Goal: Communication & Community: Ask a question

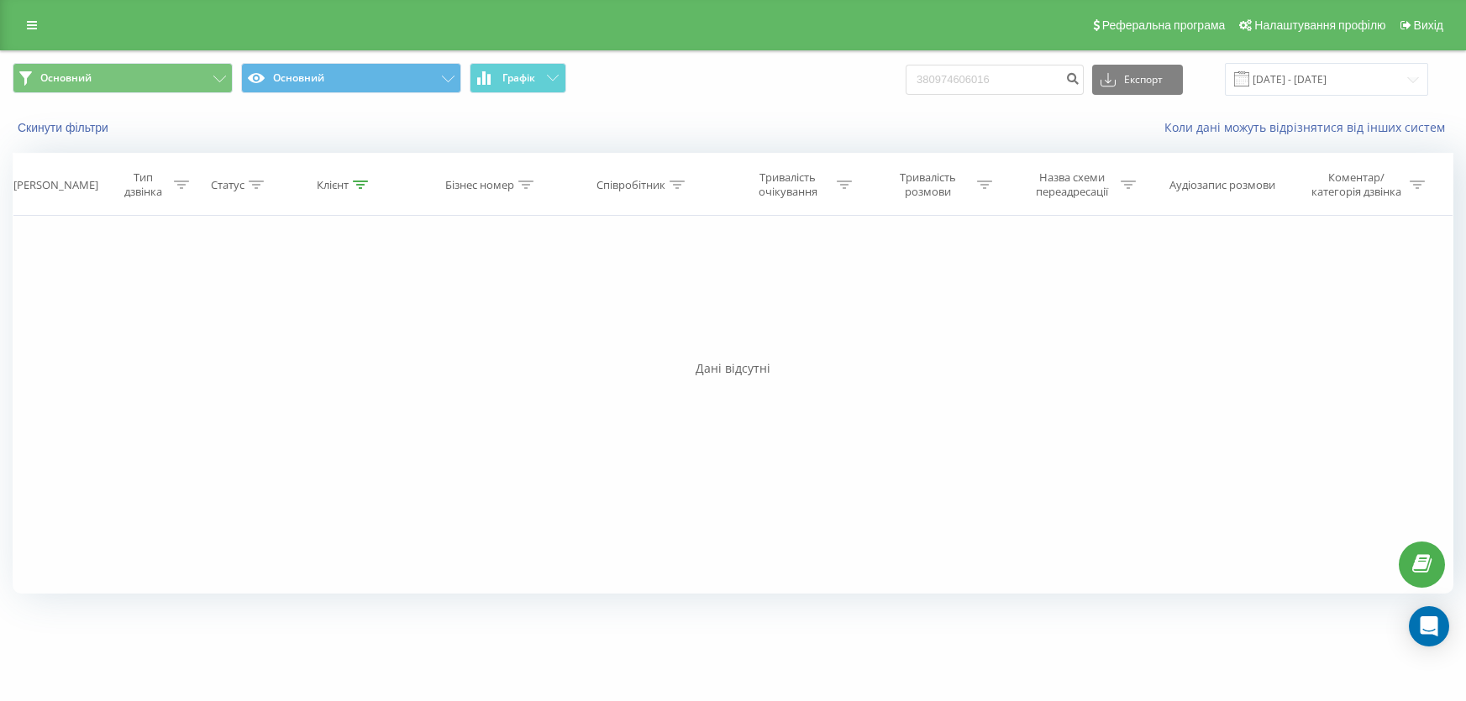
click at [29, 29] on icon at bounding box center [32, 25] width 10 height 12
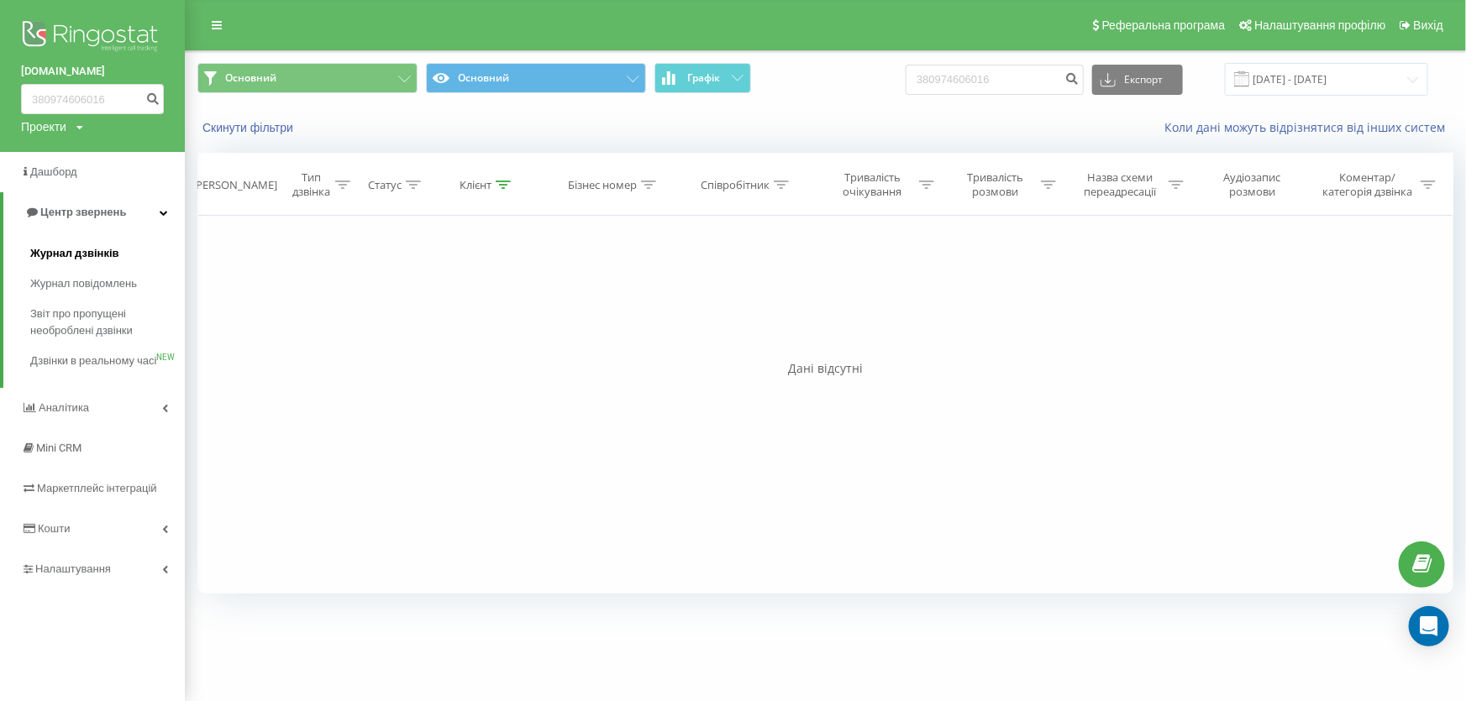
click at [90, 251] on span "Журнал дзвінків" at bounding box center [74, 253] width 89 height 17
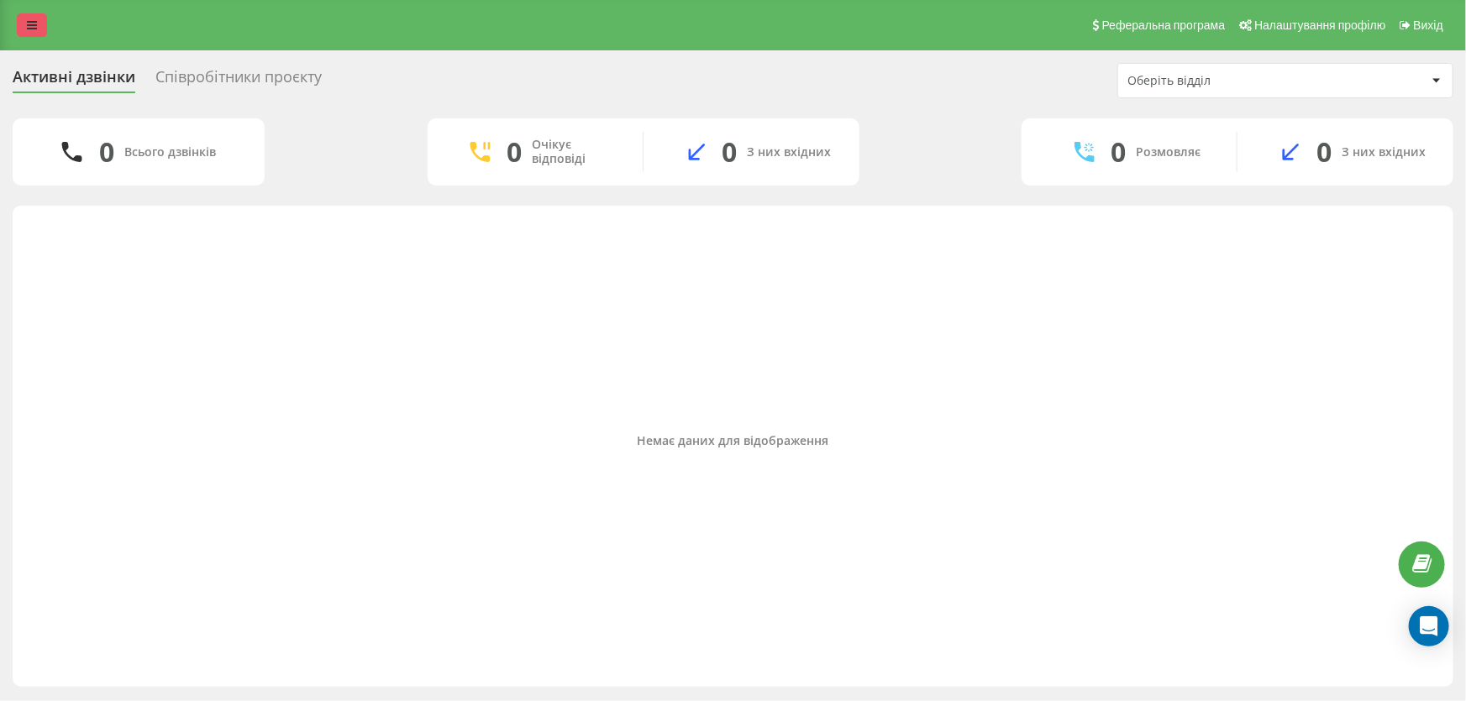
click at [24, 18] on link at bounding box center [32, 25] width 30 height 24
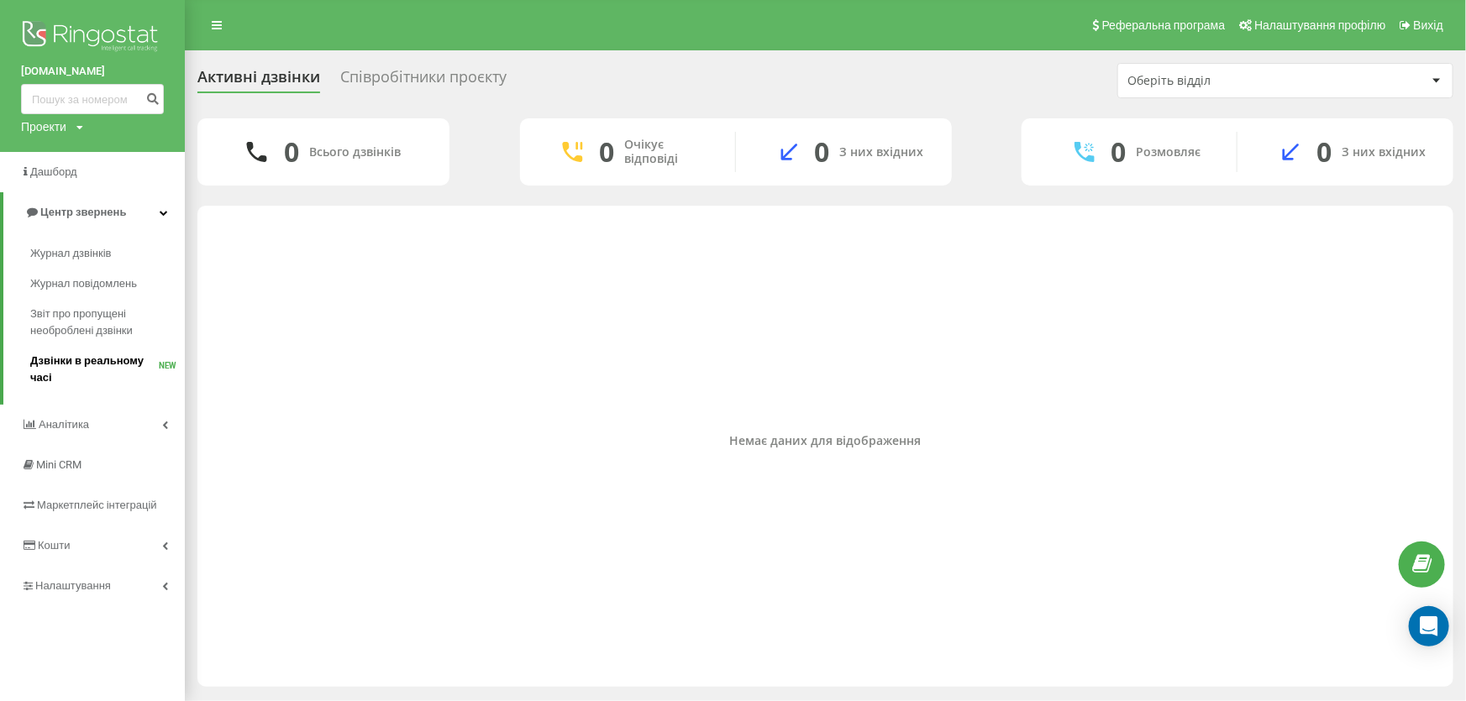
click at [70, 358] on span "Дзвінки в реальному часі" at bounding box center [94, 370] width 129 height 34
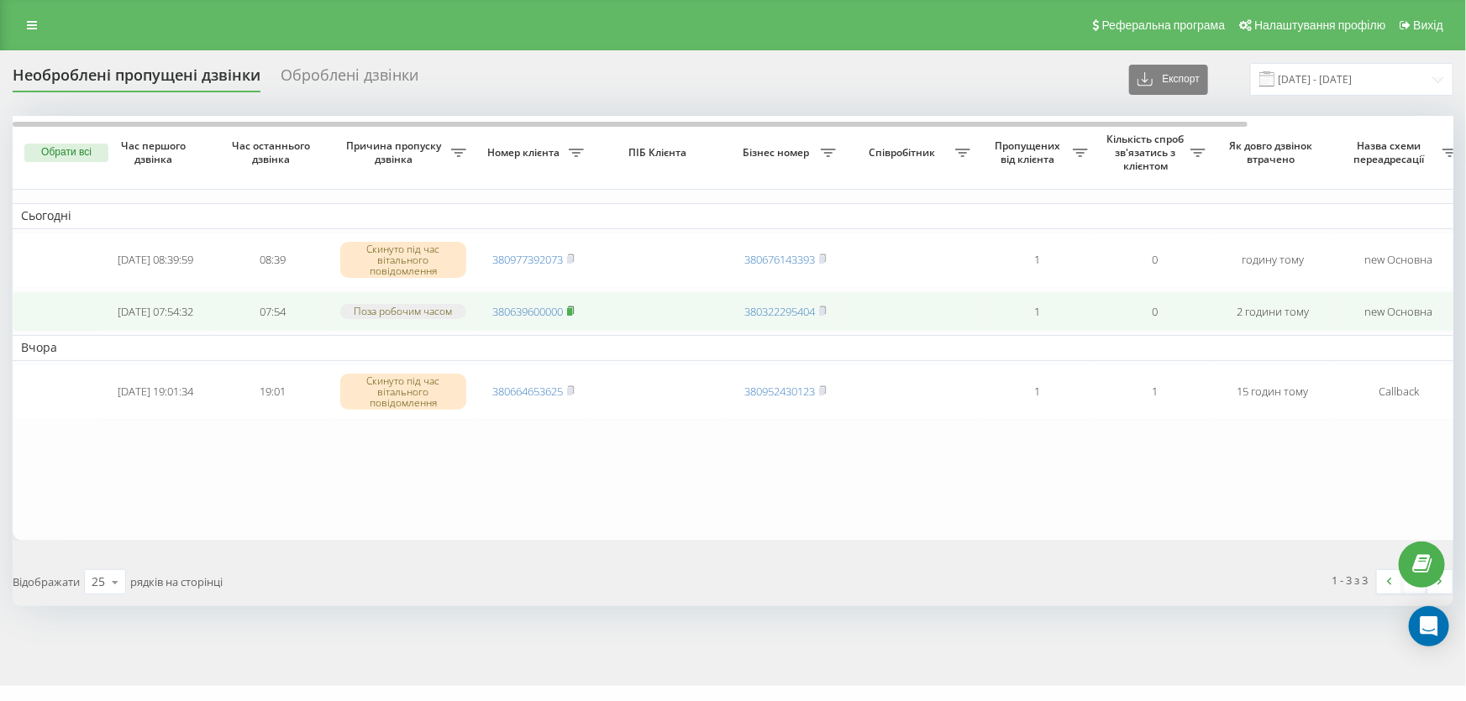
click at [574, 309] on icon at bounding box center [571, 311] width 8 height 10
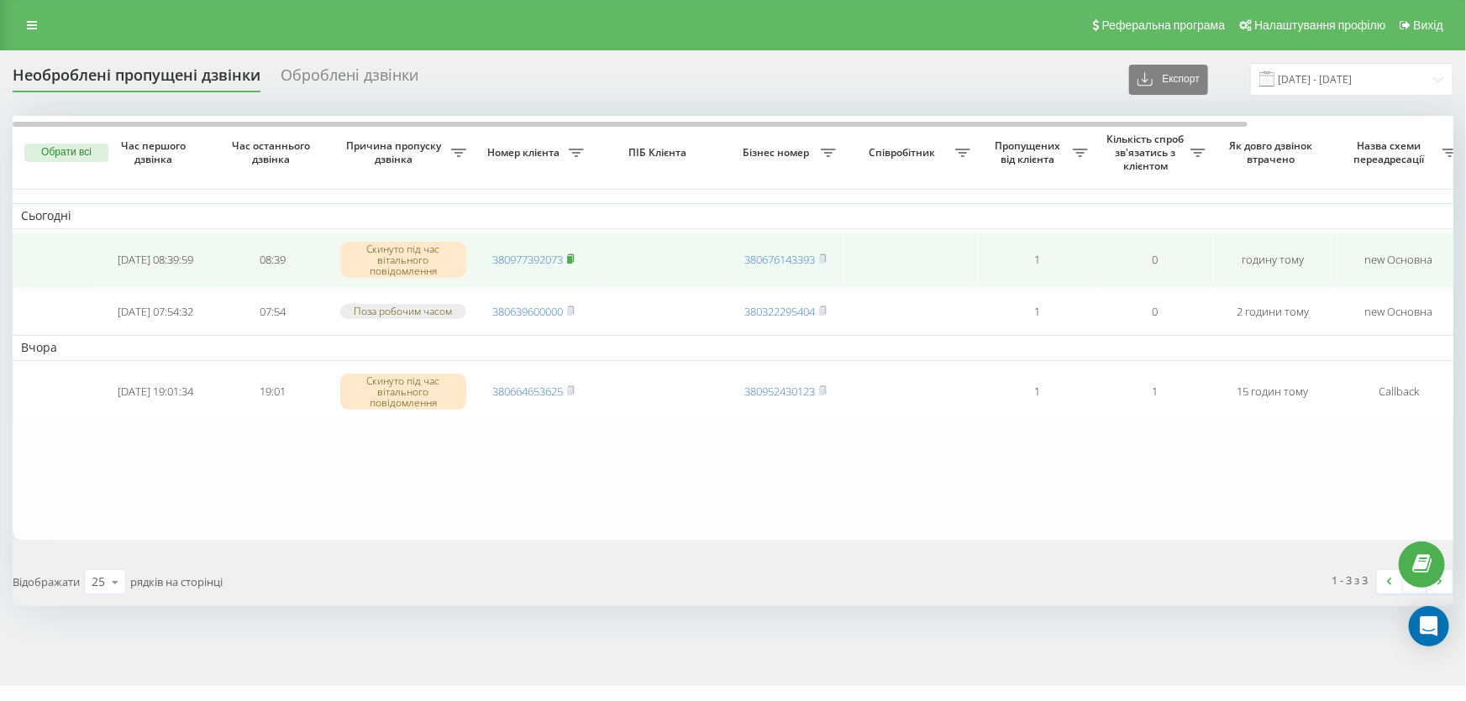
click at [571, 260] on rect at bounding box center [569, 260] width 5 height 8
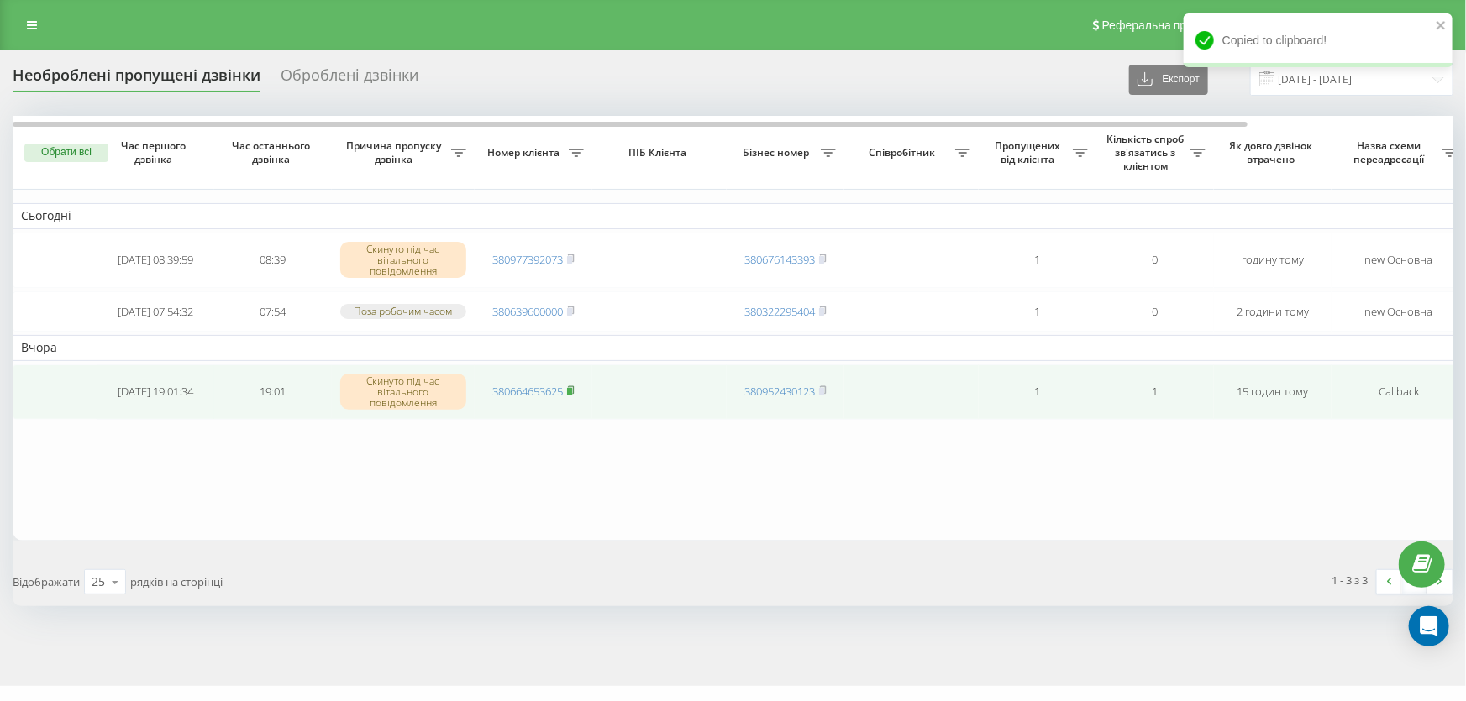
click at [572, 392] on rect at bounding box center [569, 392] width 5 height 8
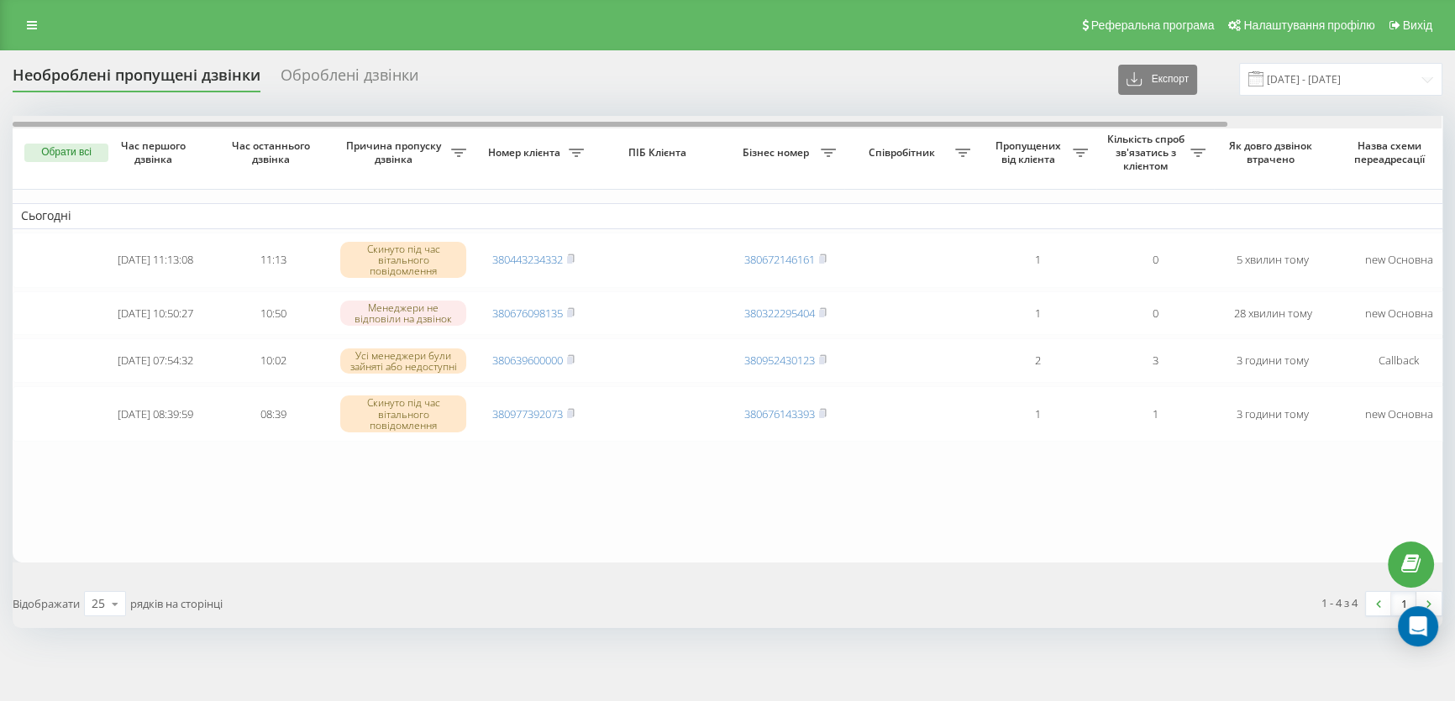
scroll to position [0, 250]
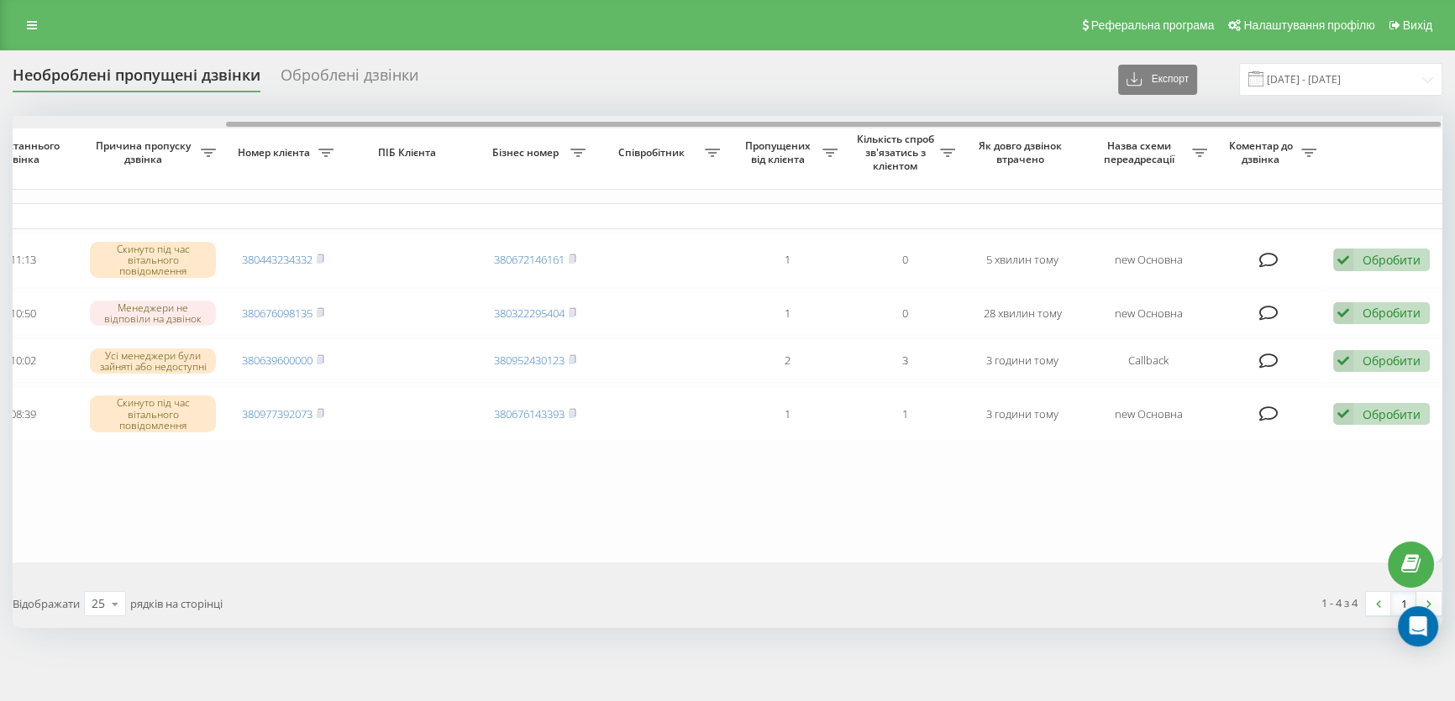
drag, startPoint x: 920, startPoint y: 126, endPoint x: 1310, endPoint y: 166, distance: 392.6
click at [1310, 166] on div "Обрати всі Час першого дзвінка Час останнього дзвінка Причина пропуску дзвінка …" at bounding box center [727, 339] width 1429 height 447
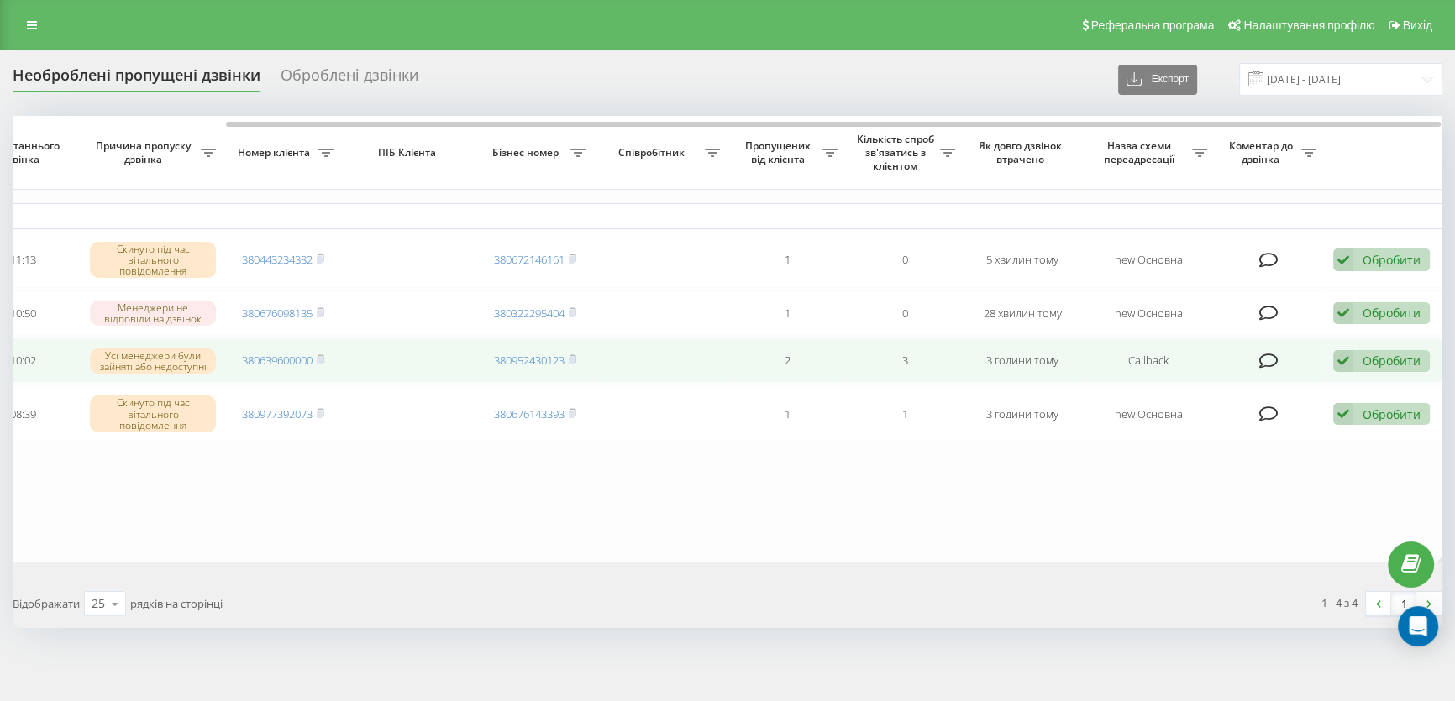
click at [1391, 356] on div "Обробити" at bounding box center [1391, 361] width 58 height 16
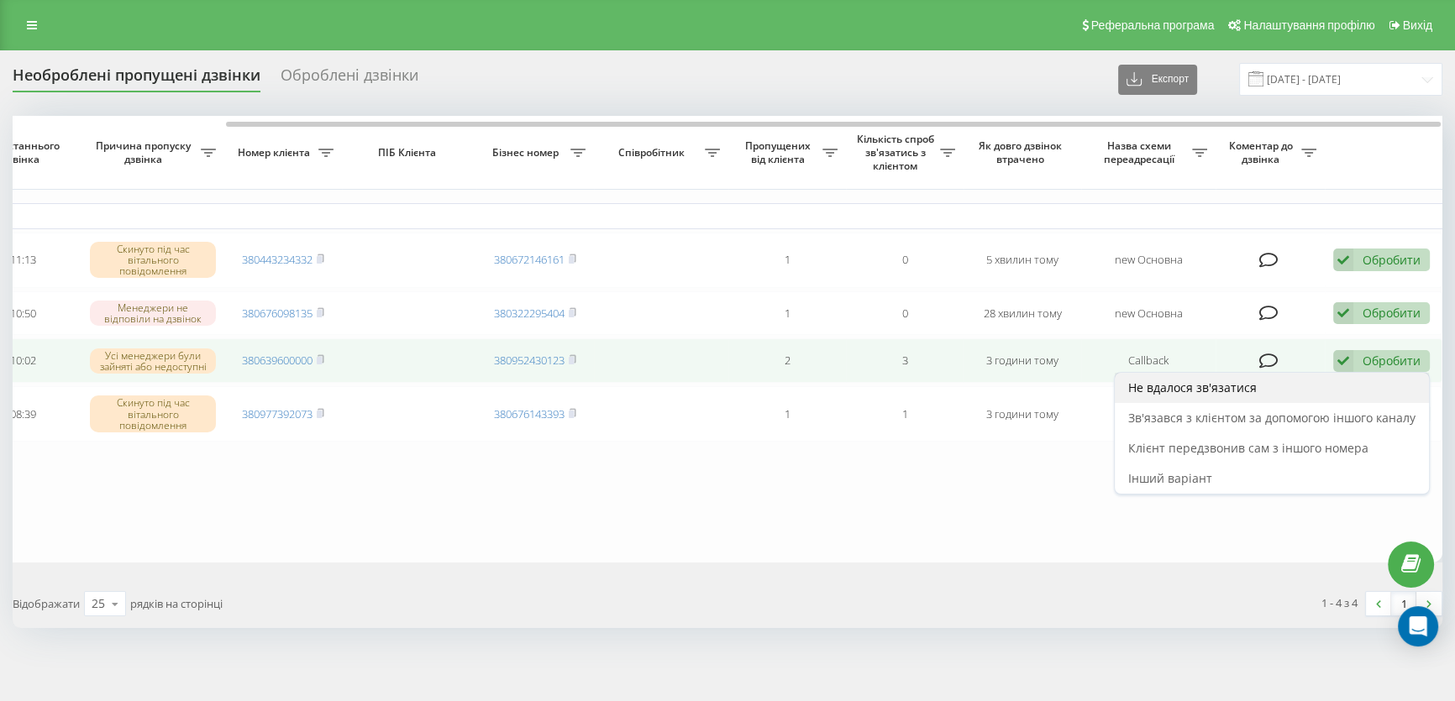
click at [1220, 394] on span "Не вдалося зв'язатися" at bounding box center [1192, 388] width 129 height 16
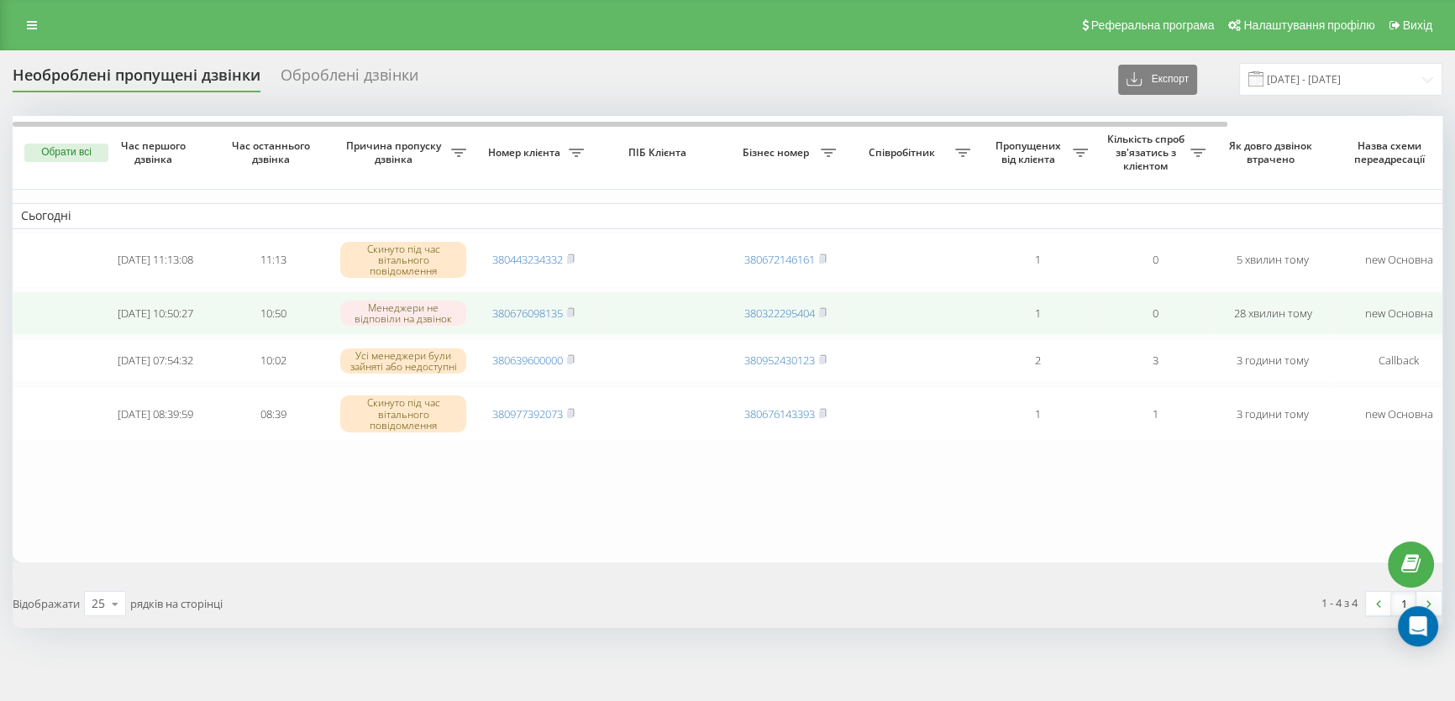
click at [571, 304] on td "380676098135" at bounding box center [534, 313] width 118 height 45
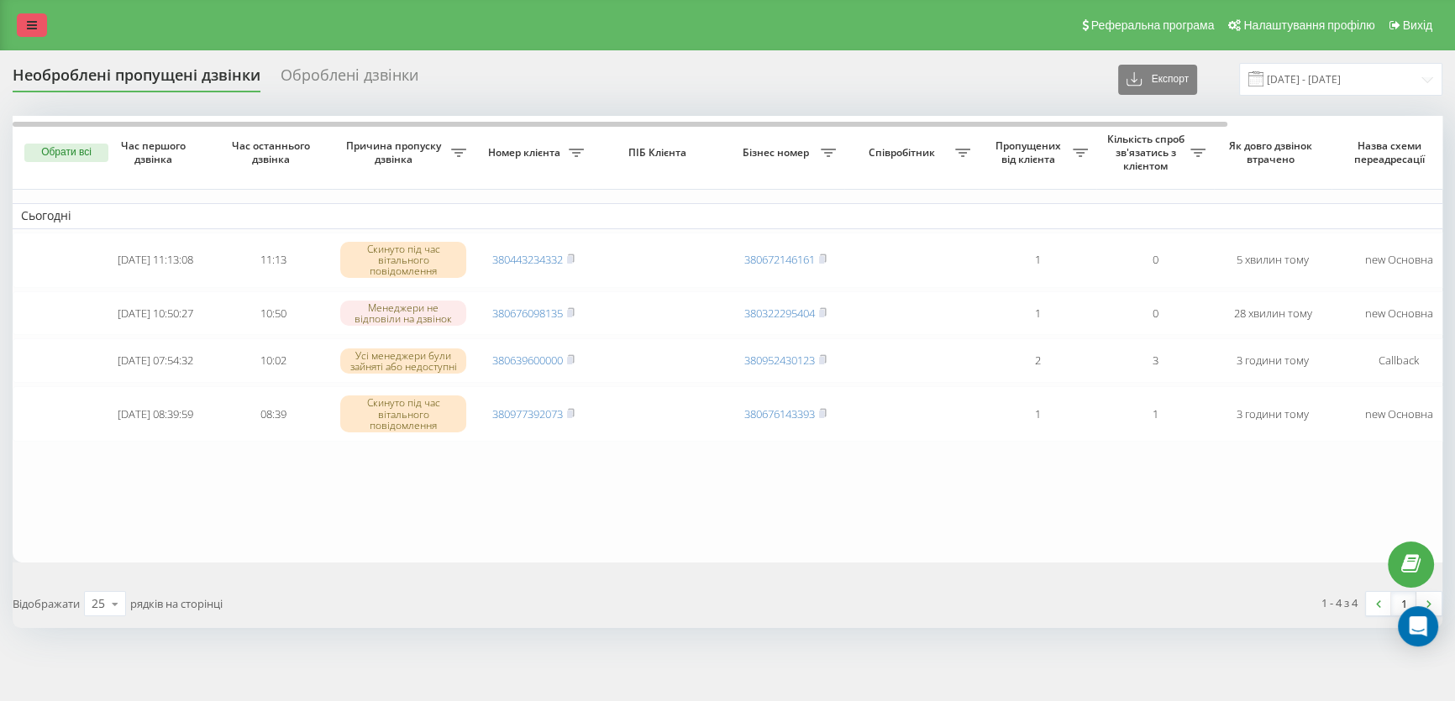
click at [31, 22] on icon at bounding box center [32, 25] width 10 height 12
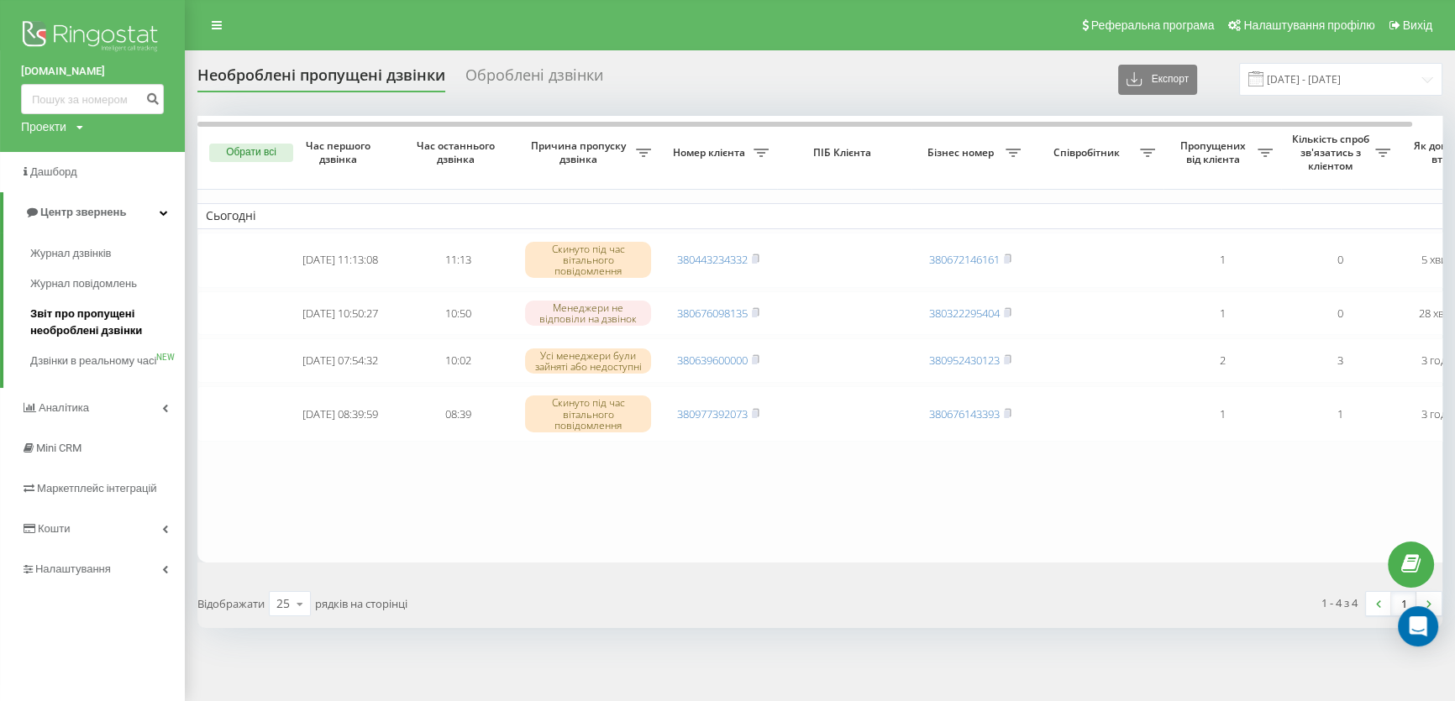
click at [123, 318] on span "Звіт про пропущені необроблені дзвінки" at bounding box center [103, 323] width 146 height 34
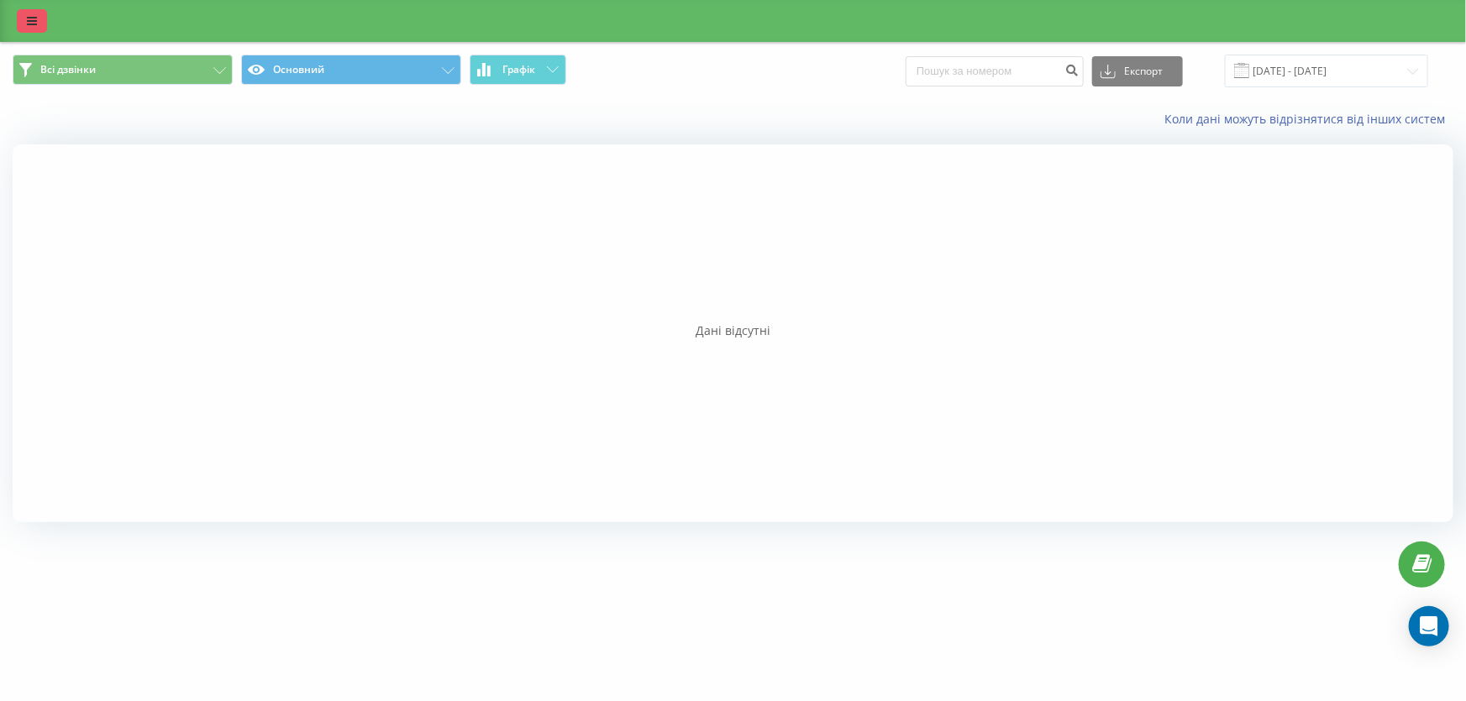
click at [33, 21] on icon at bounding box center [32, 21] width 10 height 12
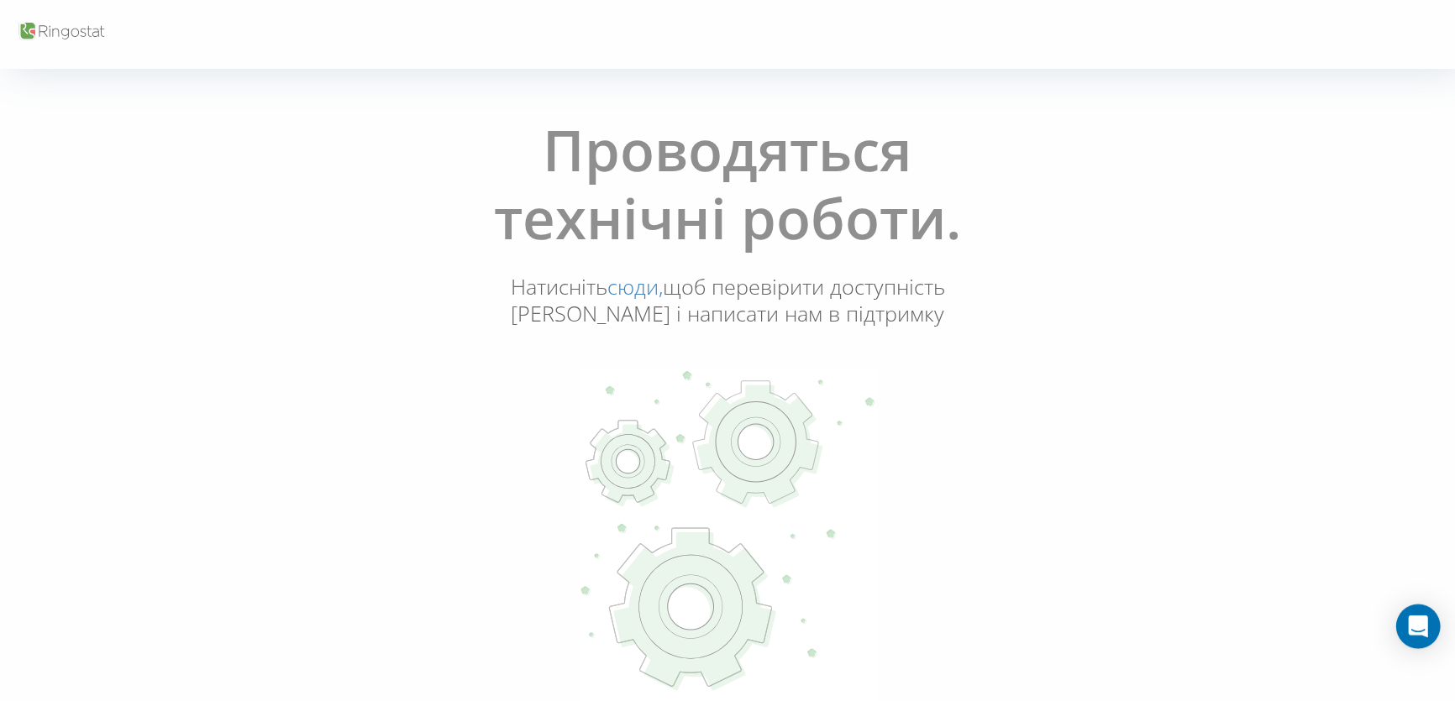
click at [1424, 630] on icon "Open Intercom Messenger" at bounding box center [1417, 627] width 19 height 22
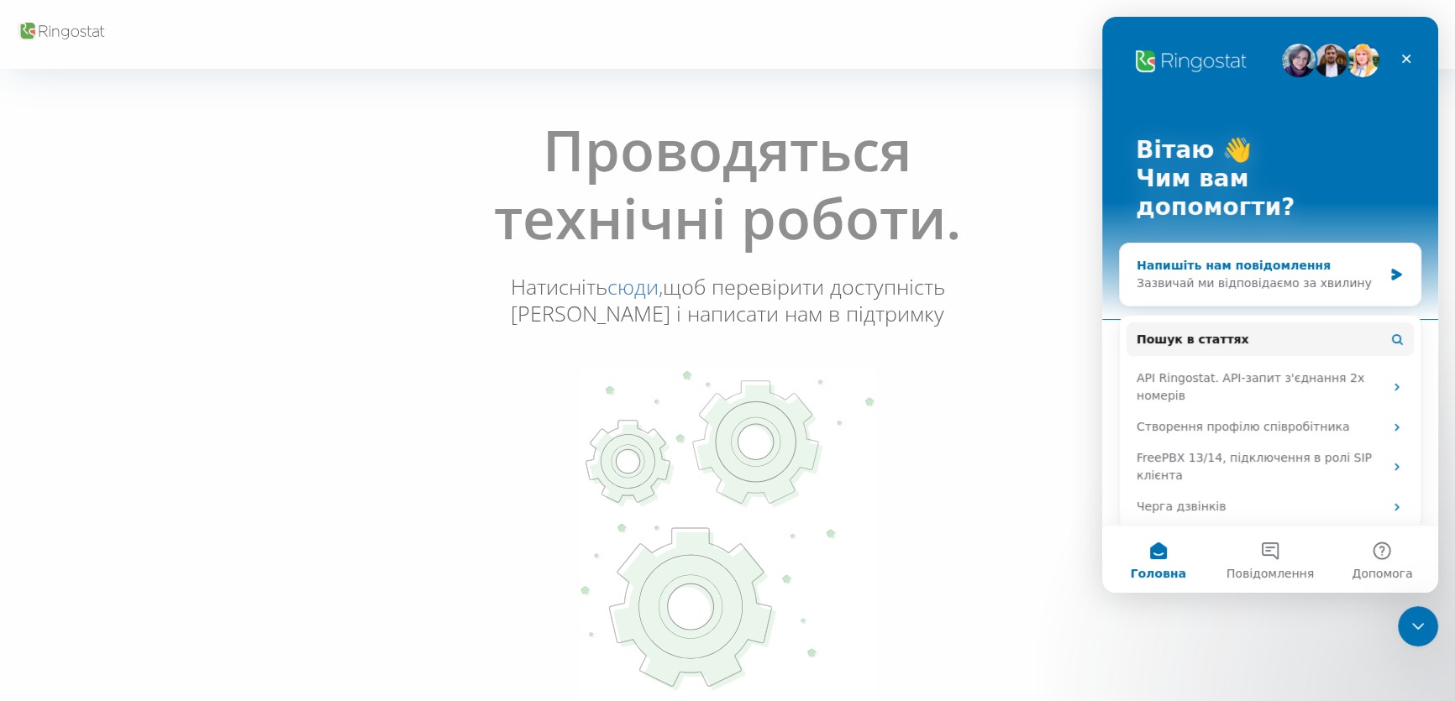
click at [1277, 257] on div "Напишіть нам повідомлення" at bounding box center [1259, 266] width 246 height 18
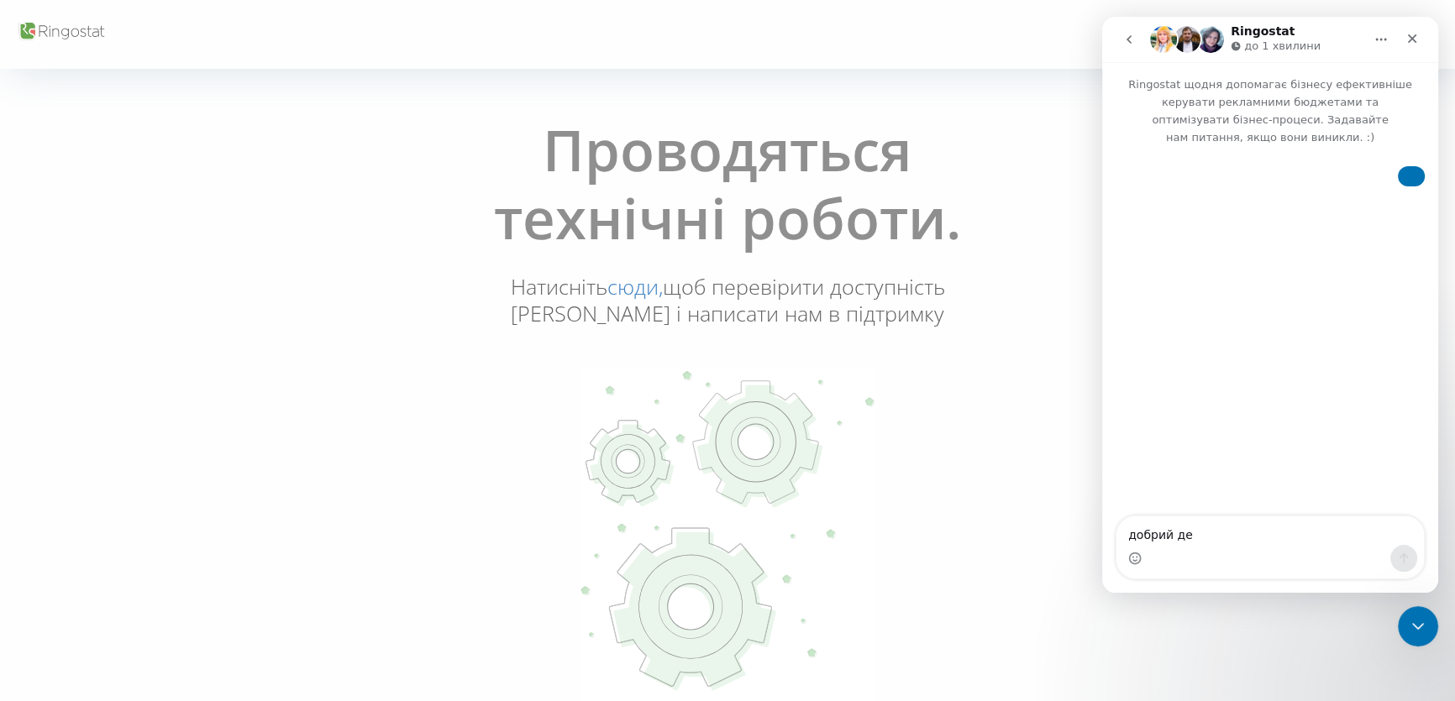
type textarea "добрий ден"
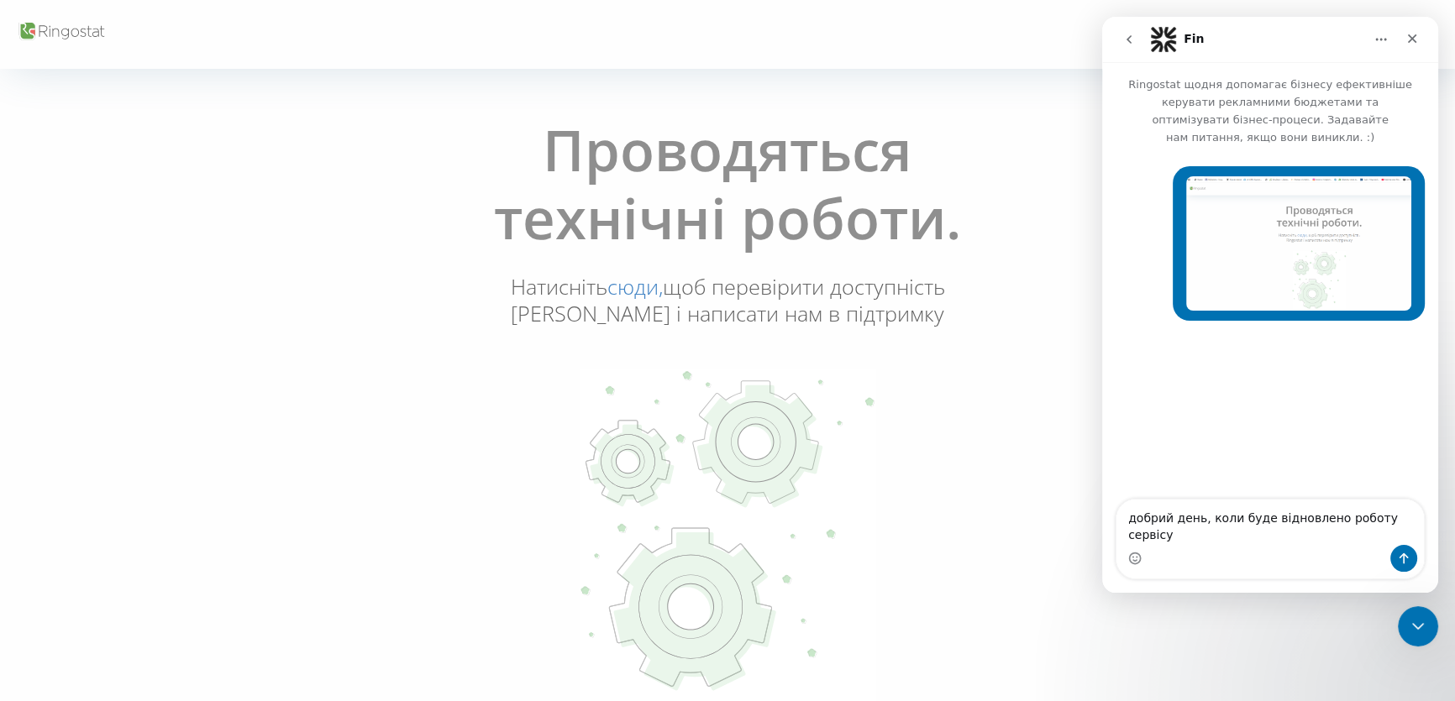
type textarea "добрий день, коли буде відновлено роботу сервісу?"
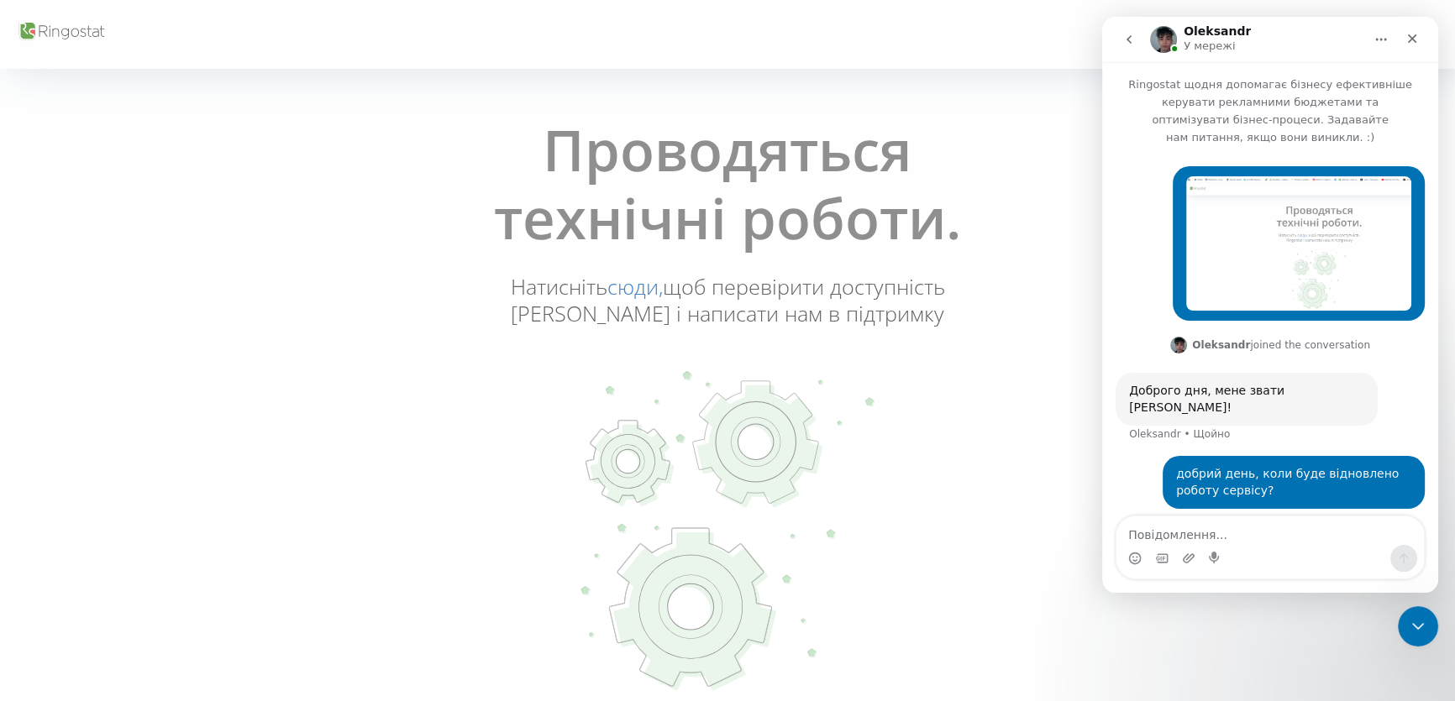
click at [1164, 38] on img "Месенджер Intercom" at bounding box center [1163, 39] width 27 height 27
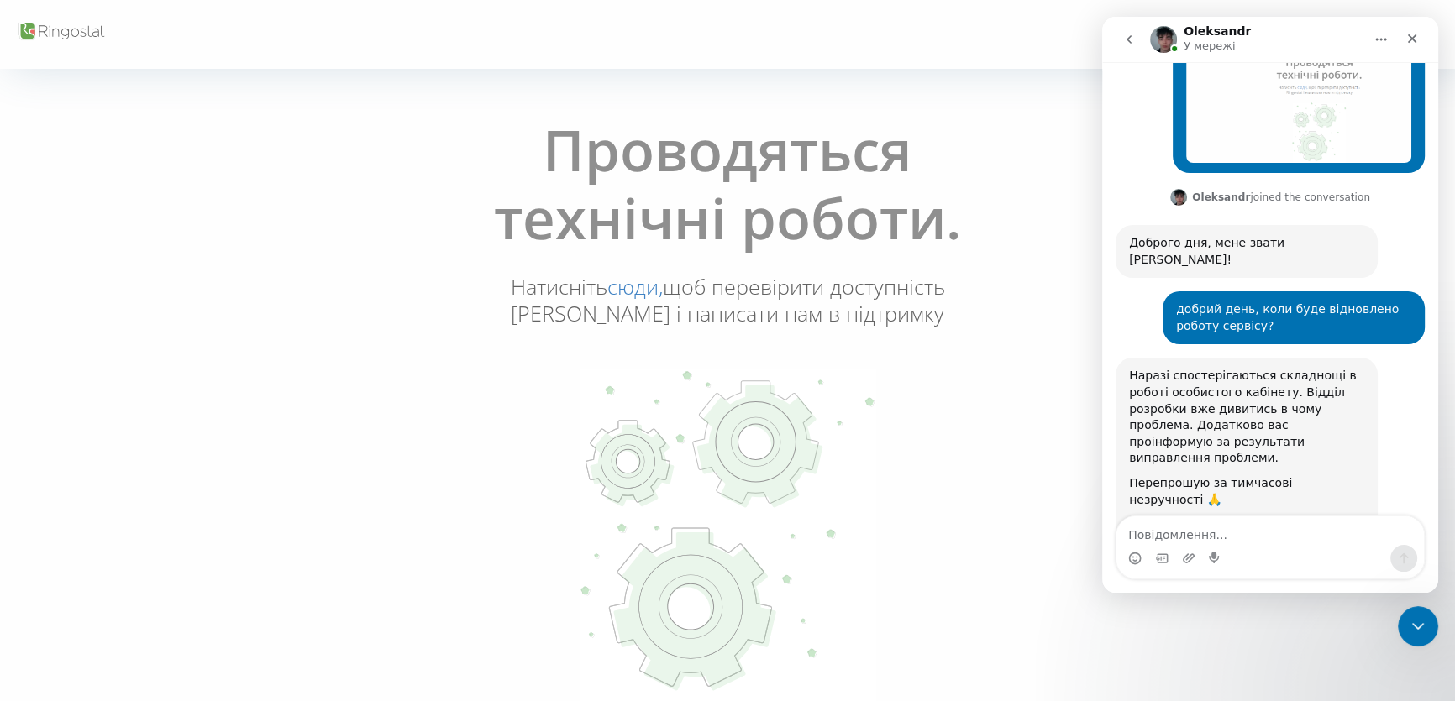
scroll to position [393, 0]
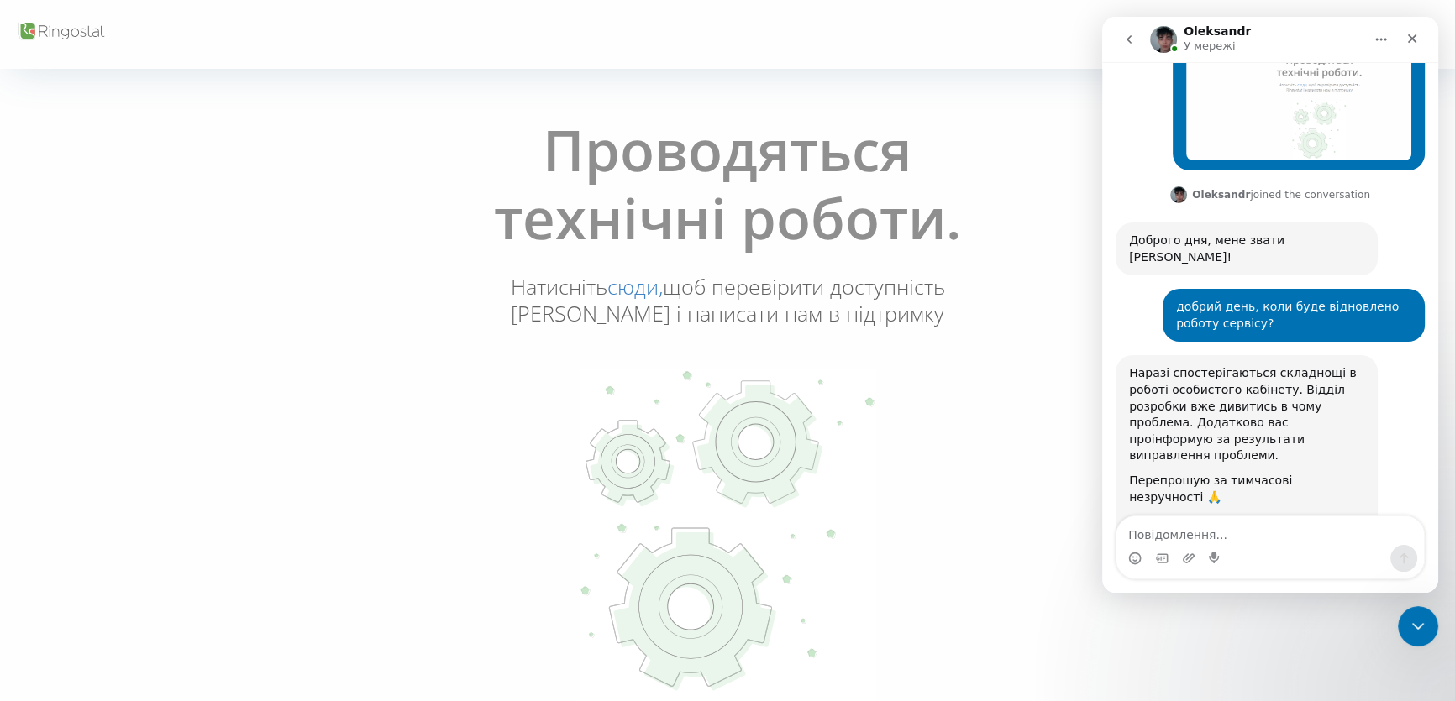
drag, startPoint x: 1124, startPoint y: 40, endPoint x: 2070, endPoint y: 36, distance: 946.6
click at [1124, 40] on icon "go back" at bounding box center [1128, 39] width 13 height 13
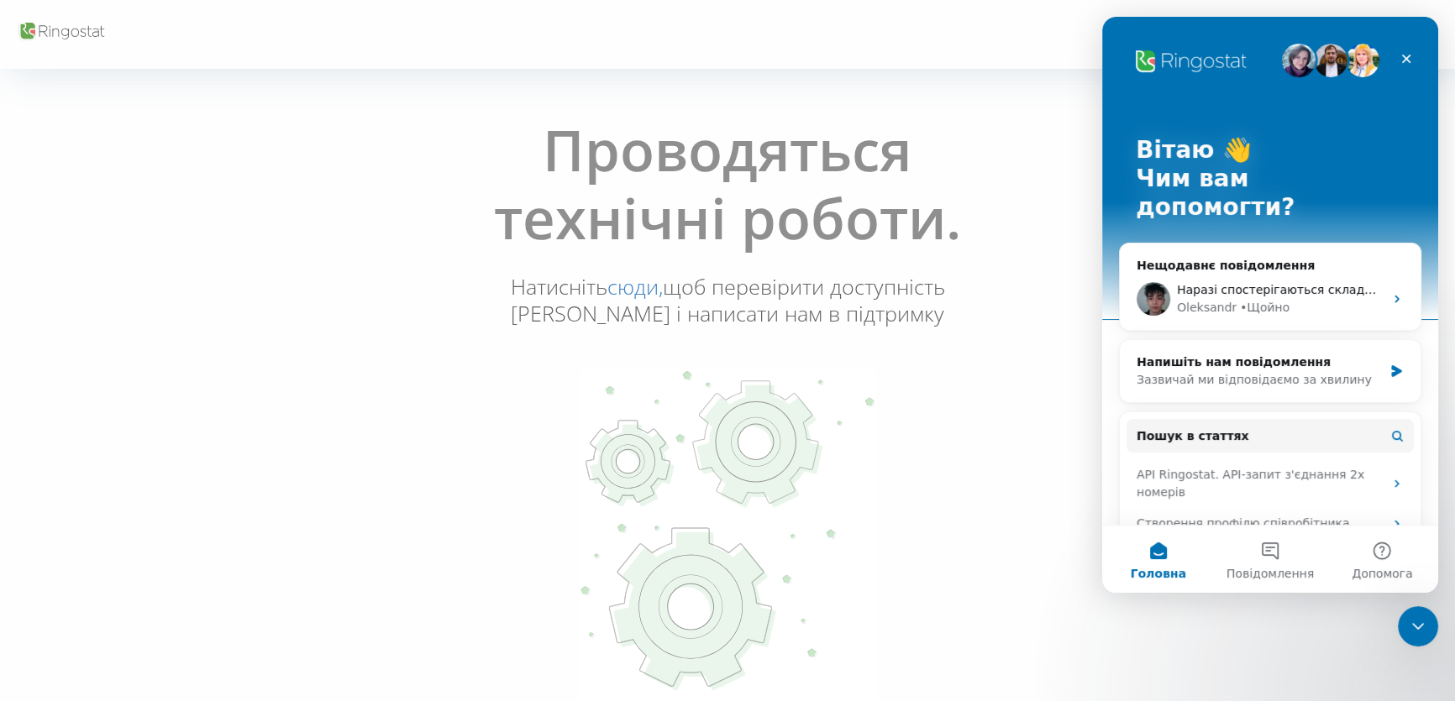
scroll to position [0, 0]
click at [1225, 299] on div "Oleksandr" at bounding box center [1207, 308] width 60 height 18
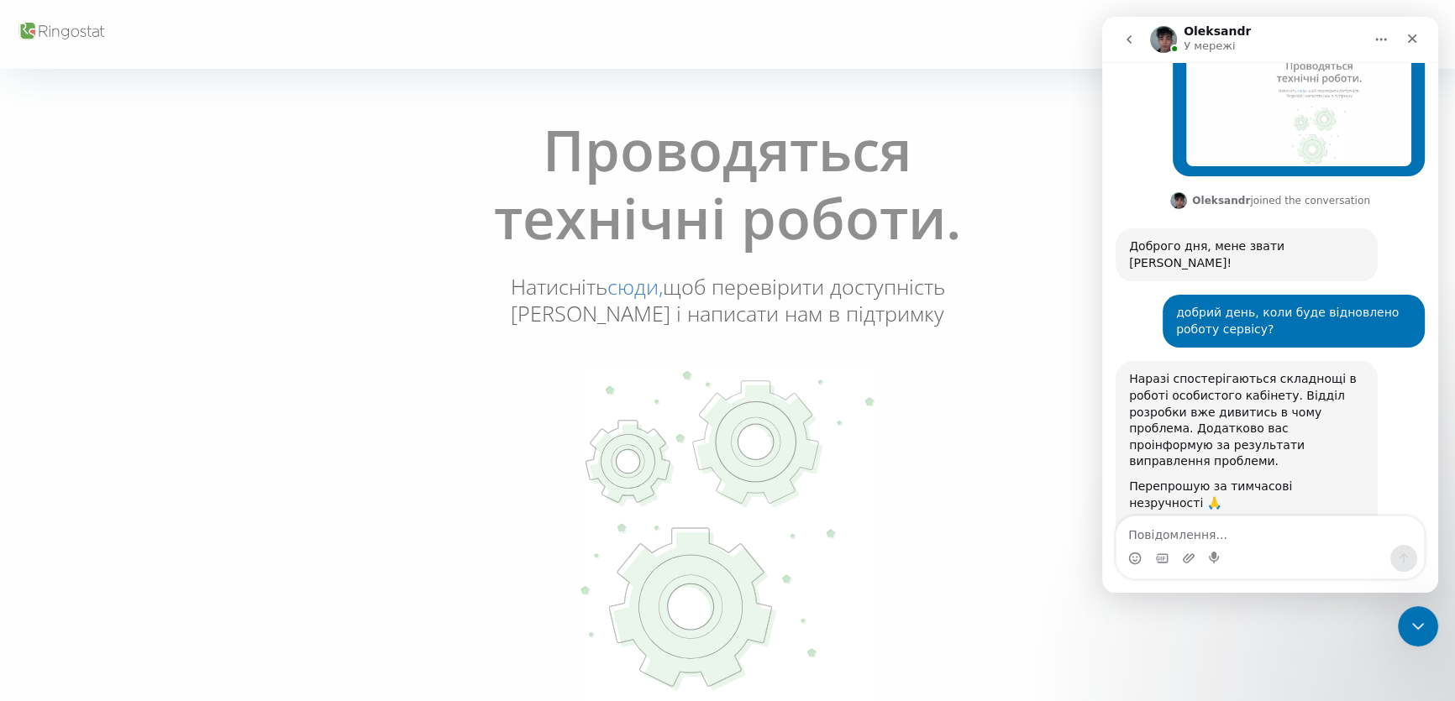
scroll to position [393, 0]
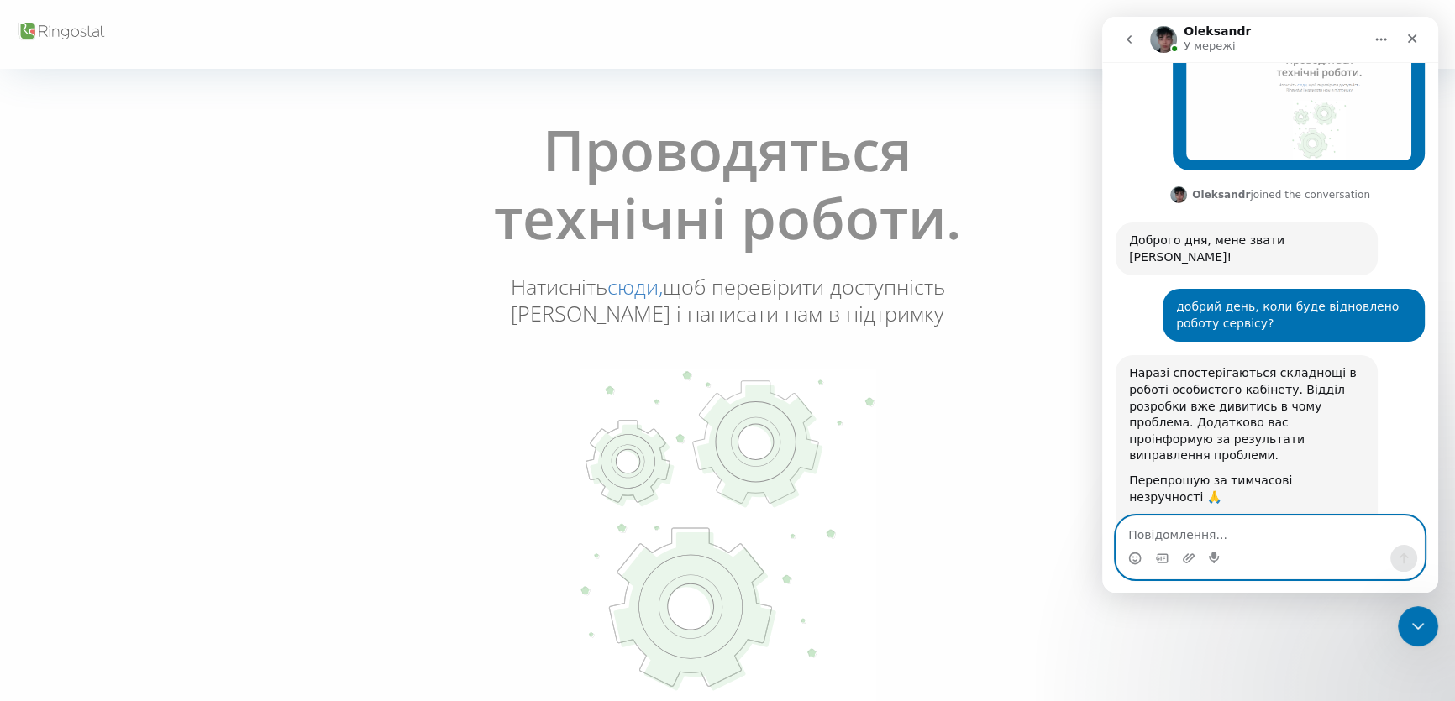
click at [1193, 527] on textarea "Повідомлення..." at bounding box center [1269, 531] width 307 height 29
type textarea "Добре, дякую"
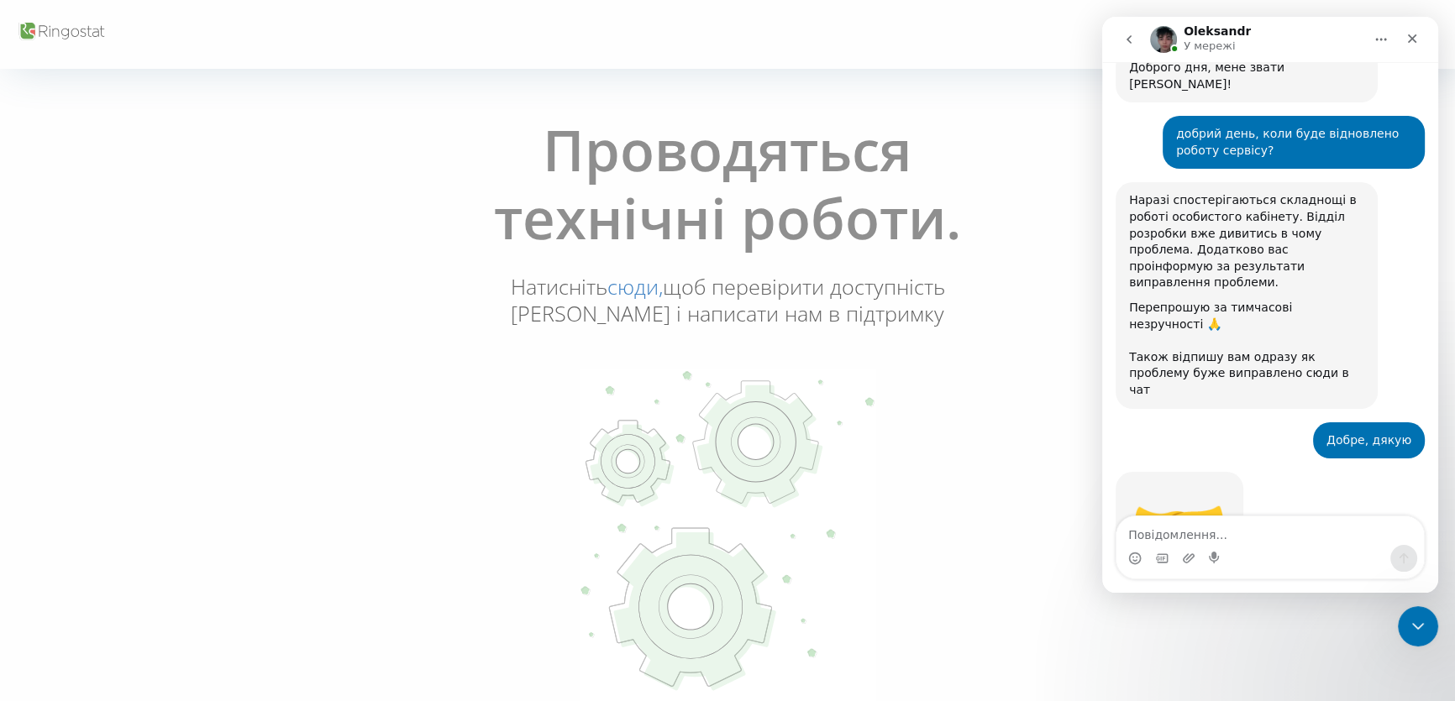
scroll to position [567, 0]
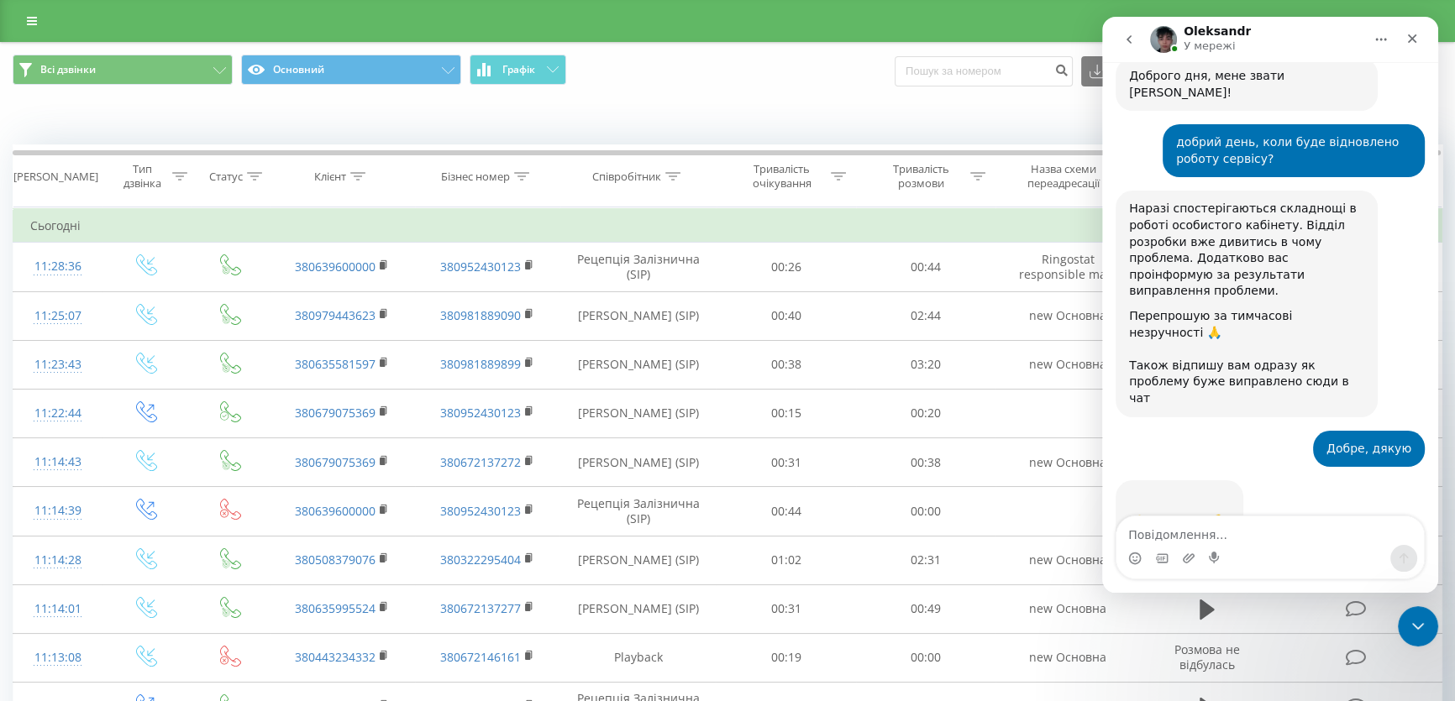
scroll to position [567, 0]
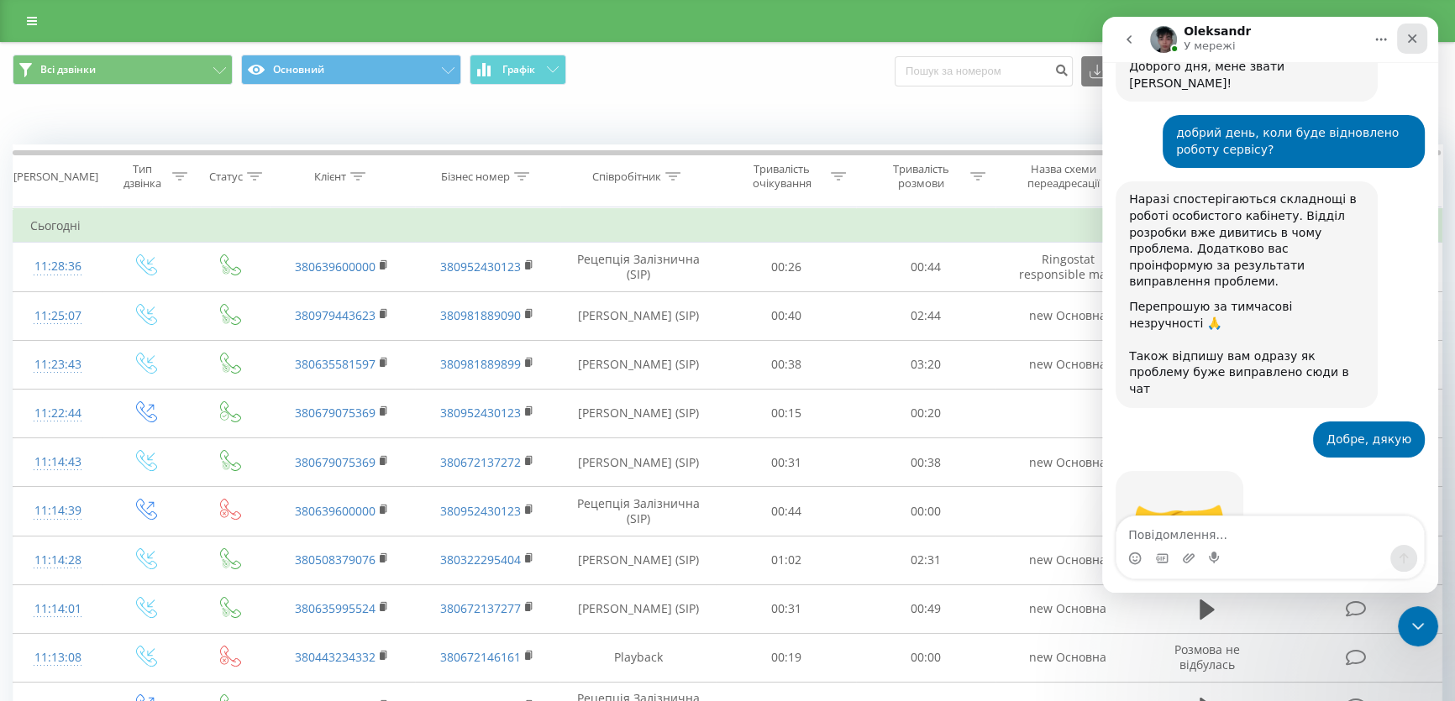
click at [1421, 32] on div "Закрити" at bounding box center [1412, 39] width 30 height 30
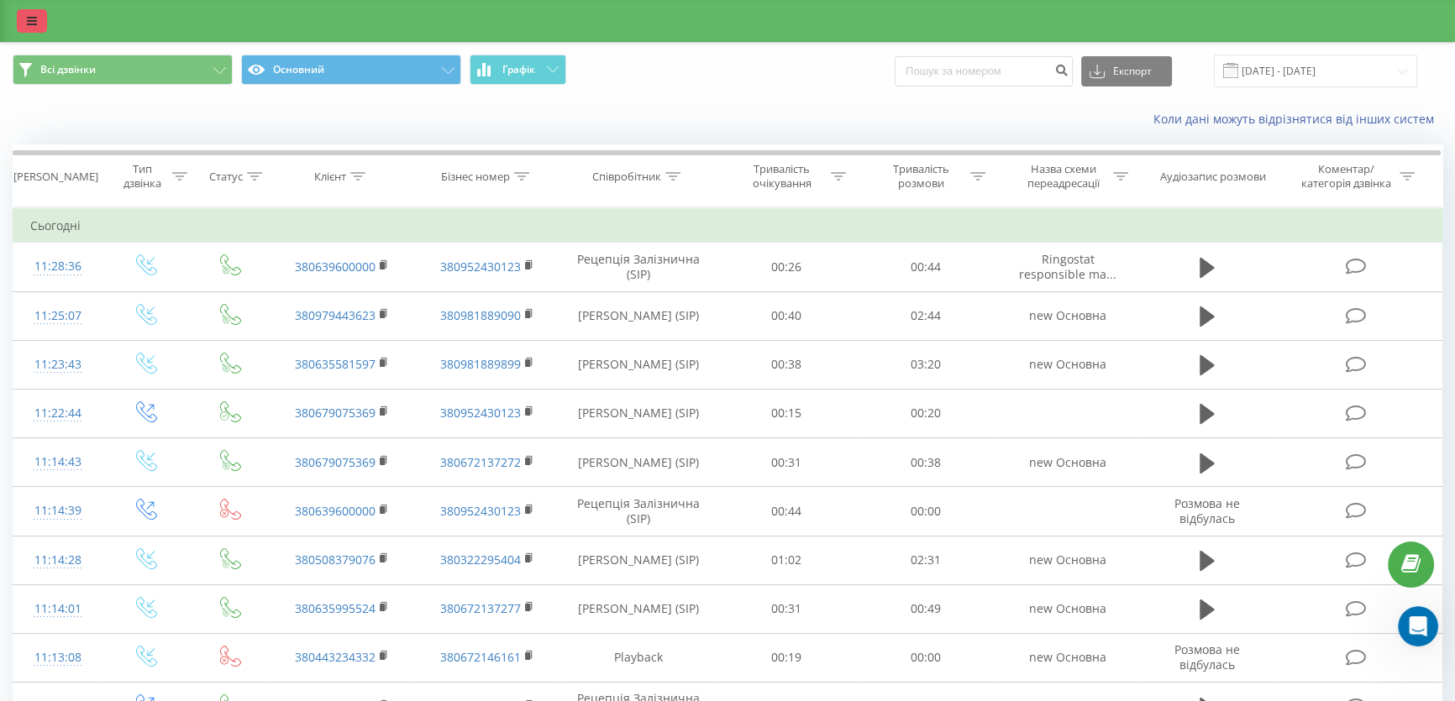
click at [30, 23] on icon at bounding box center [32, 21] width 10 height 12
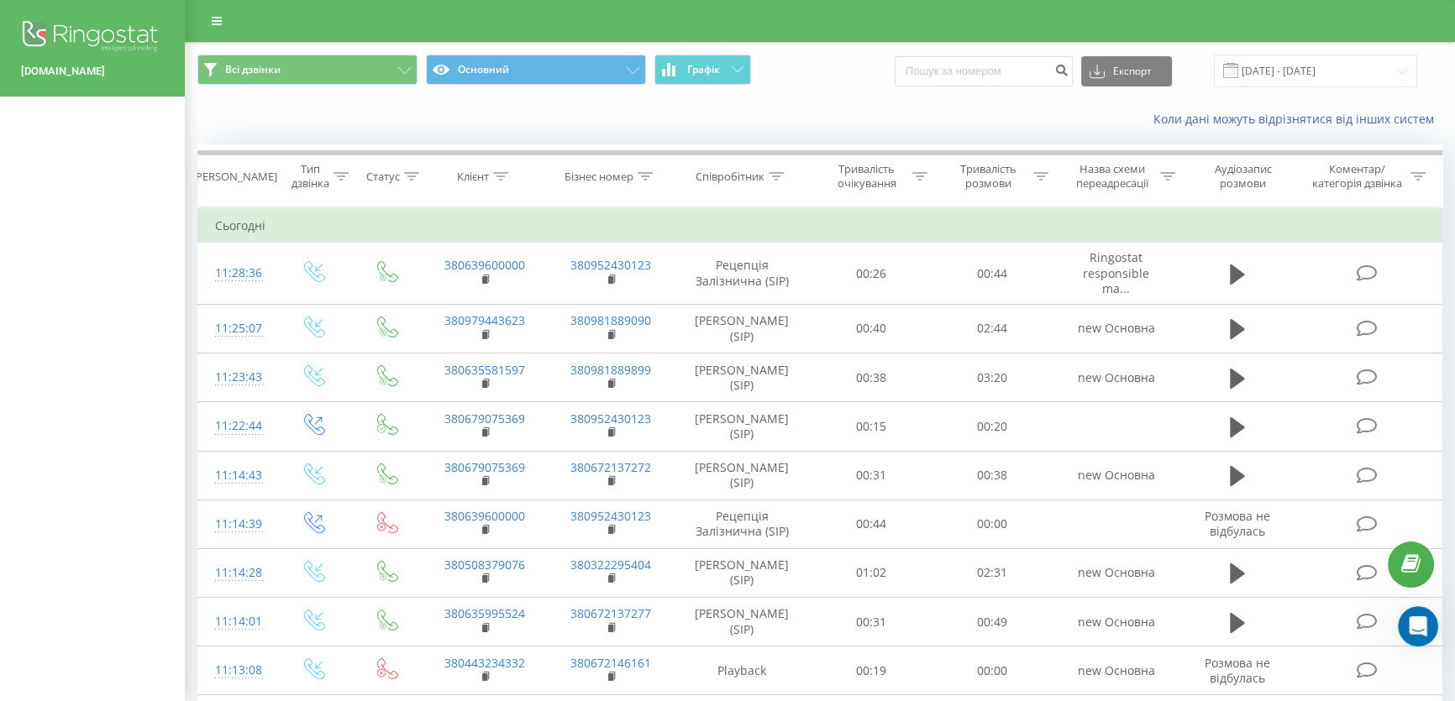
click at [71, 27] on img at bounding box center [92, 38] width 143 height 42
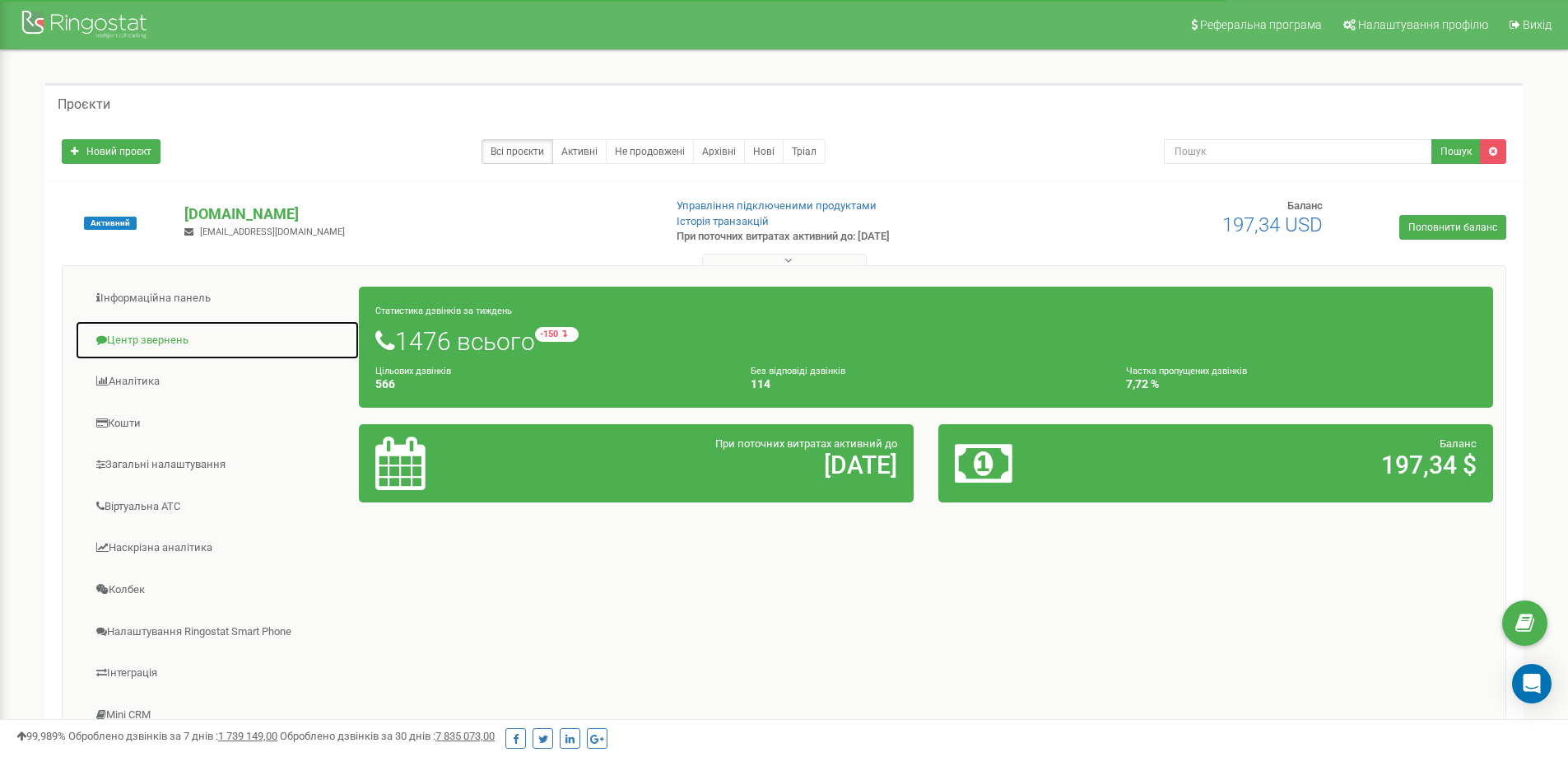
click at [126, 327] on link "Центр звернень" at bounding box center [217, 340] width 285 height 40
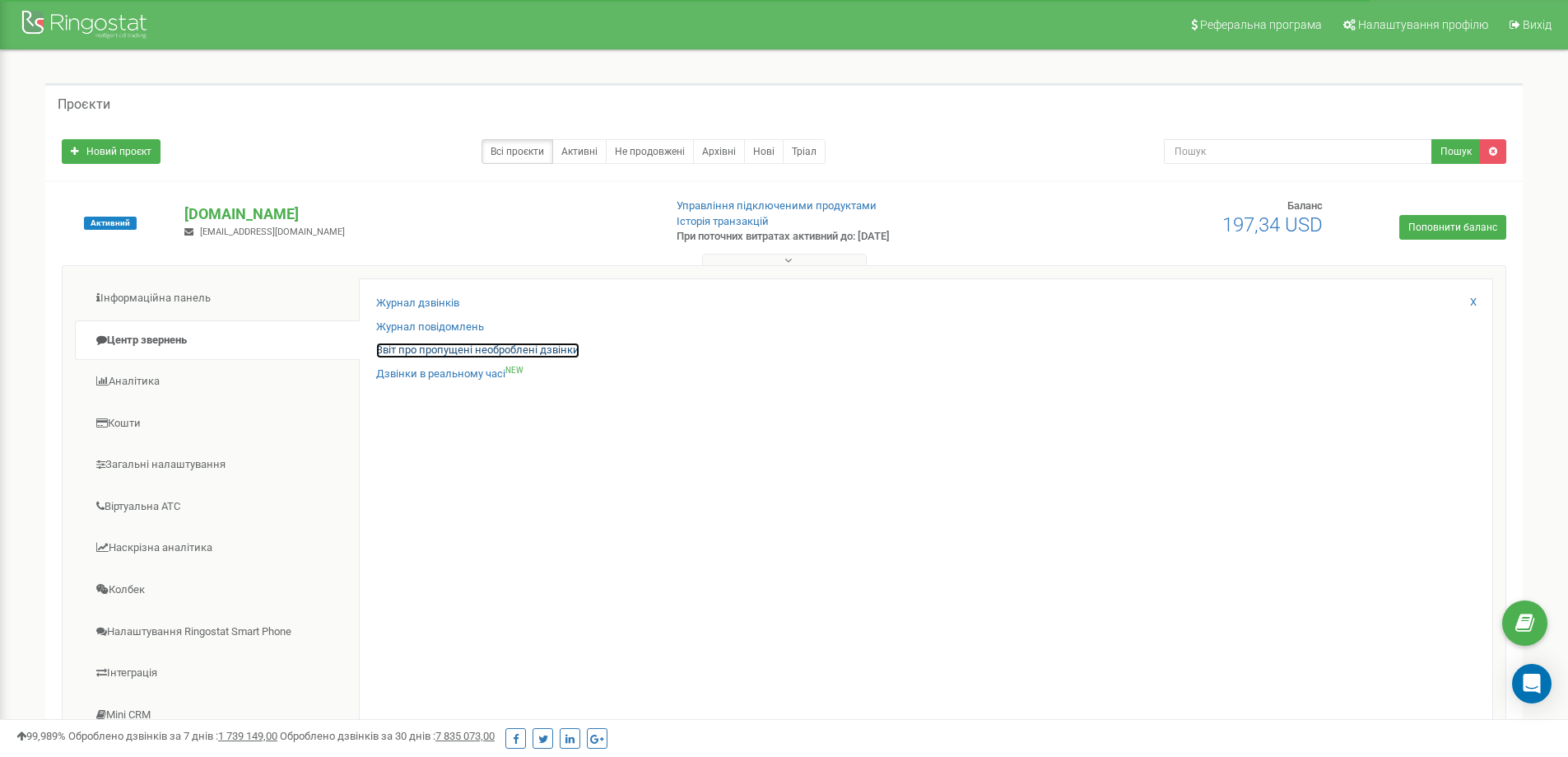
click at [454, 352] on link "Звіт про пропущені необроблені дзвінки" at bounding box center [477, 350] width 203 height 16
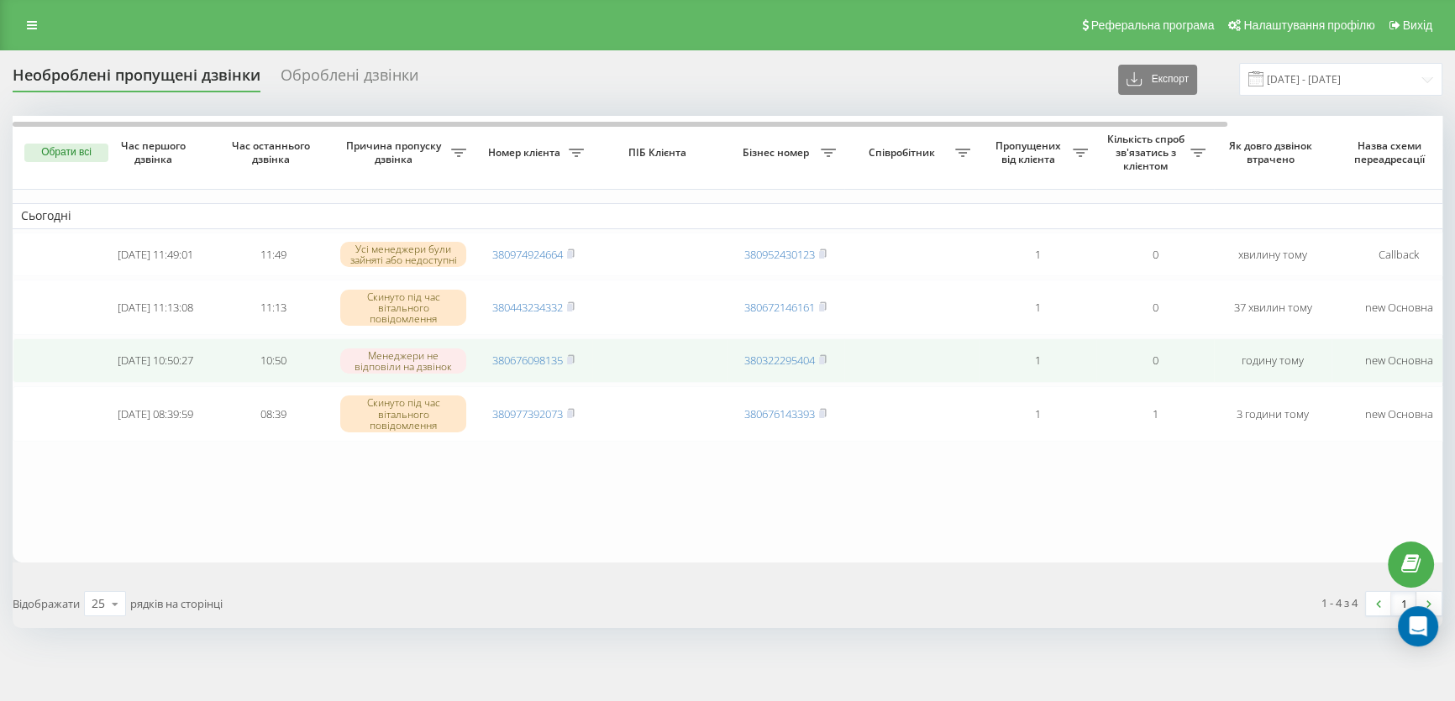
click at [568, 358] on span "380676098135" at bounding box center [533, 360] width 82 height 15
click at [570, 359] on icon at bounding box center [571, 359] width 8 height 10
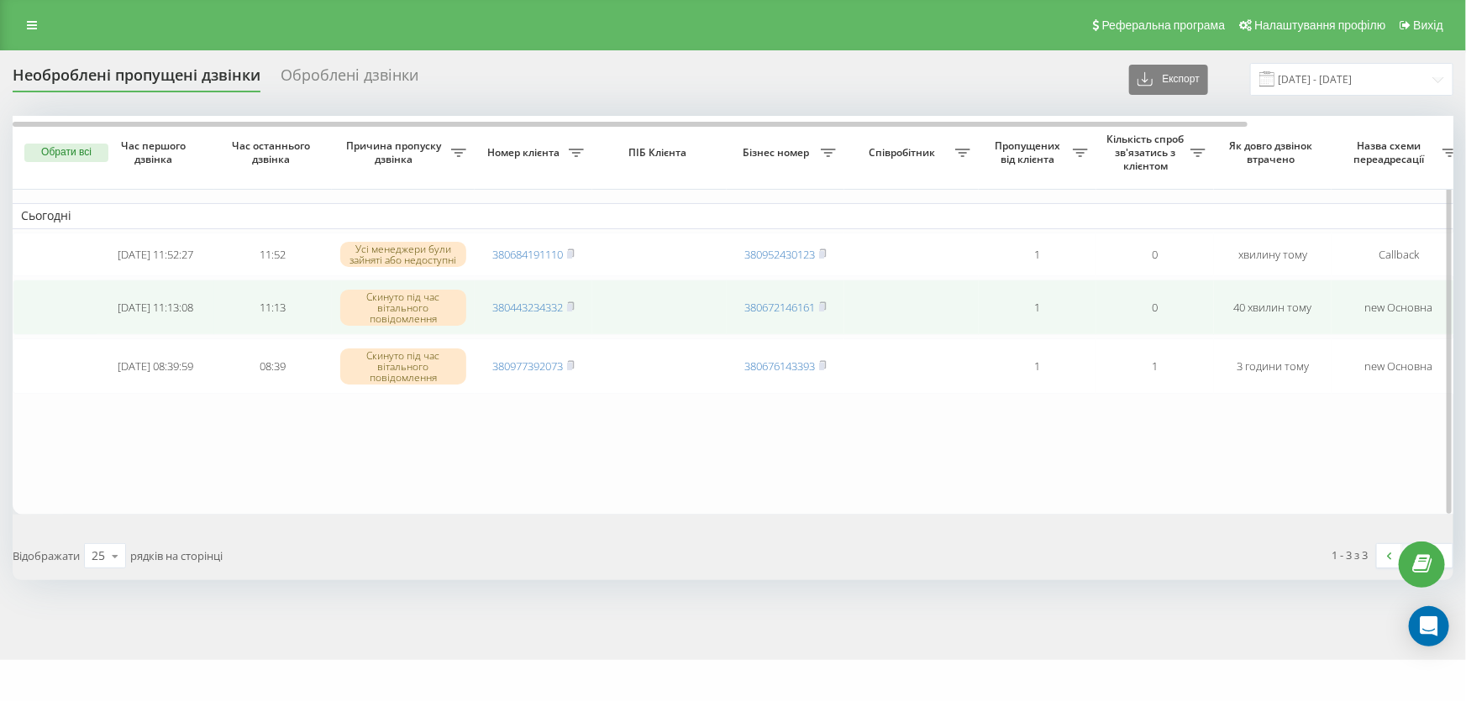
click at [580, 304] on td "380443234332" at bounding box center [534, 307] width 118 height 55
click at [574, 305] on icon at bounding box center [571, 307] width 8 height 10
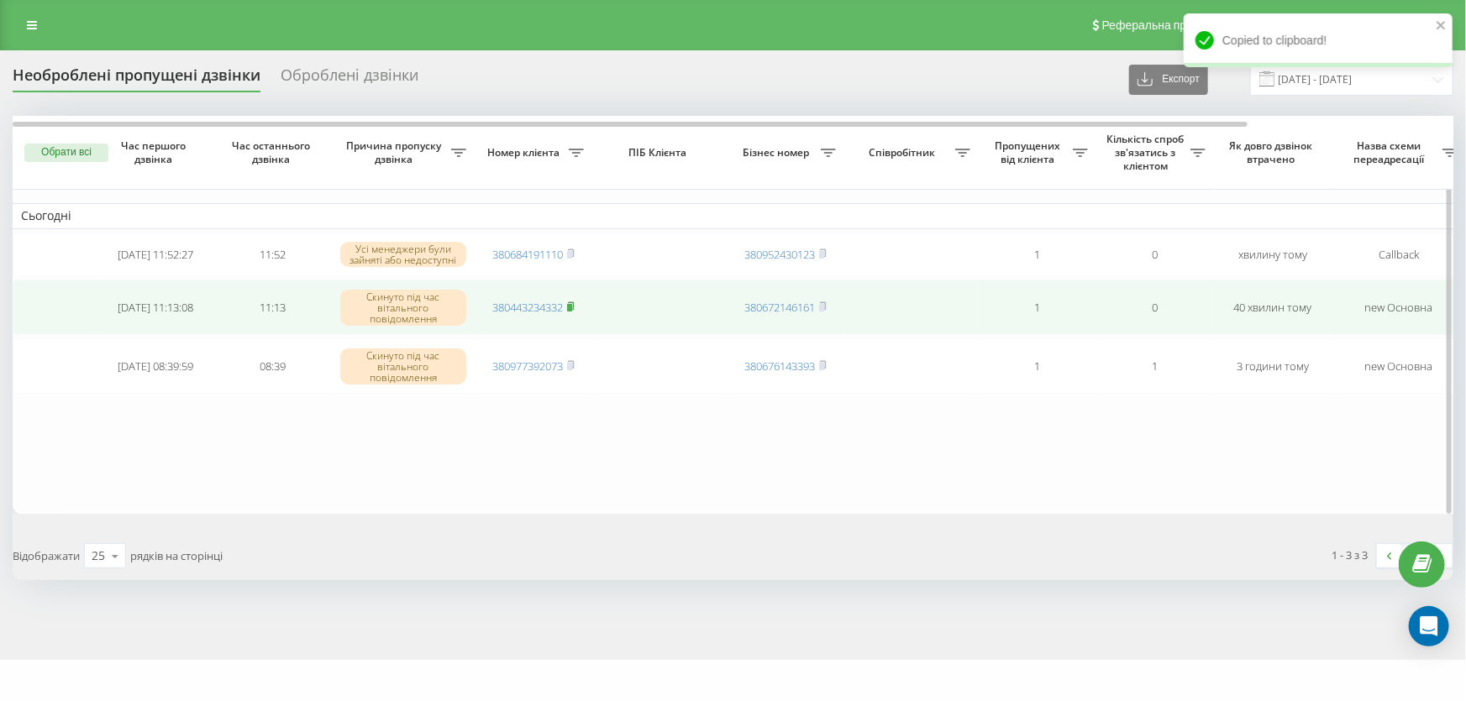
click at [571, 306] on rect at bounding box center [569, 308] width 5 height 8
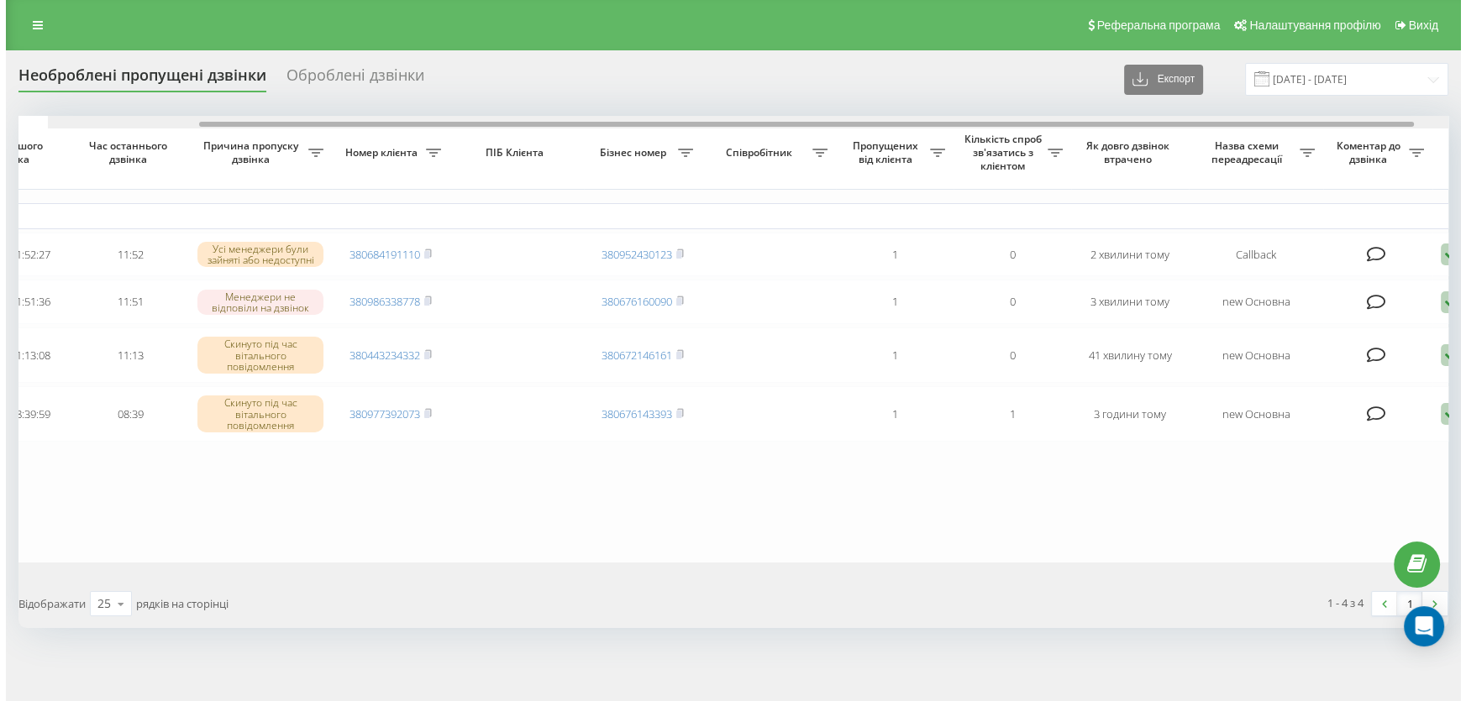
scroll to position [0, 250]
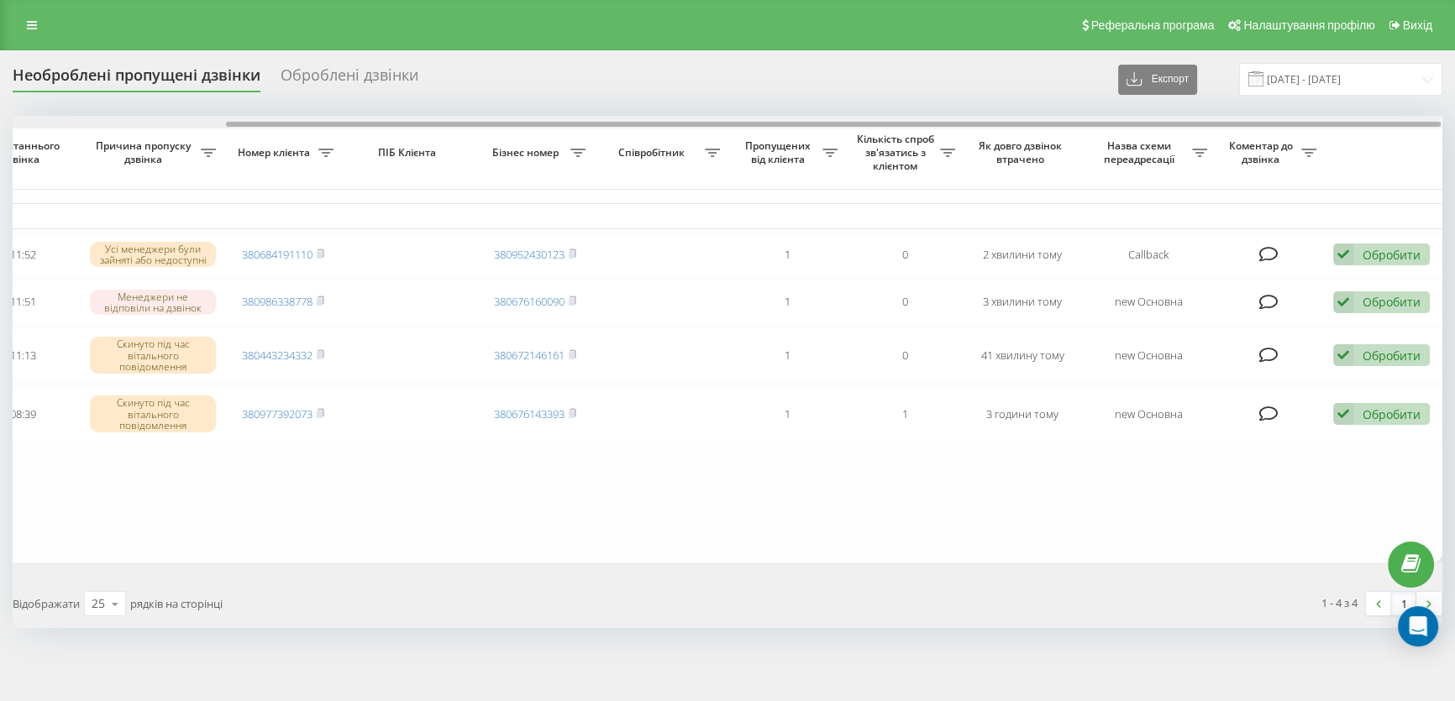
drag, startPoint x: 260, startPoint y: 123, endPoint x: 545, endPoint y: 140, distance: 285.2
click at [545, 140] on div "Обрати всі Час першого дзвінка Час останнього дзвінка Причина пропуску дзвінка …" at bounding box center [727, 339] width 1429 height 447
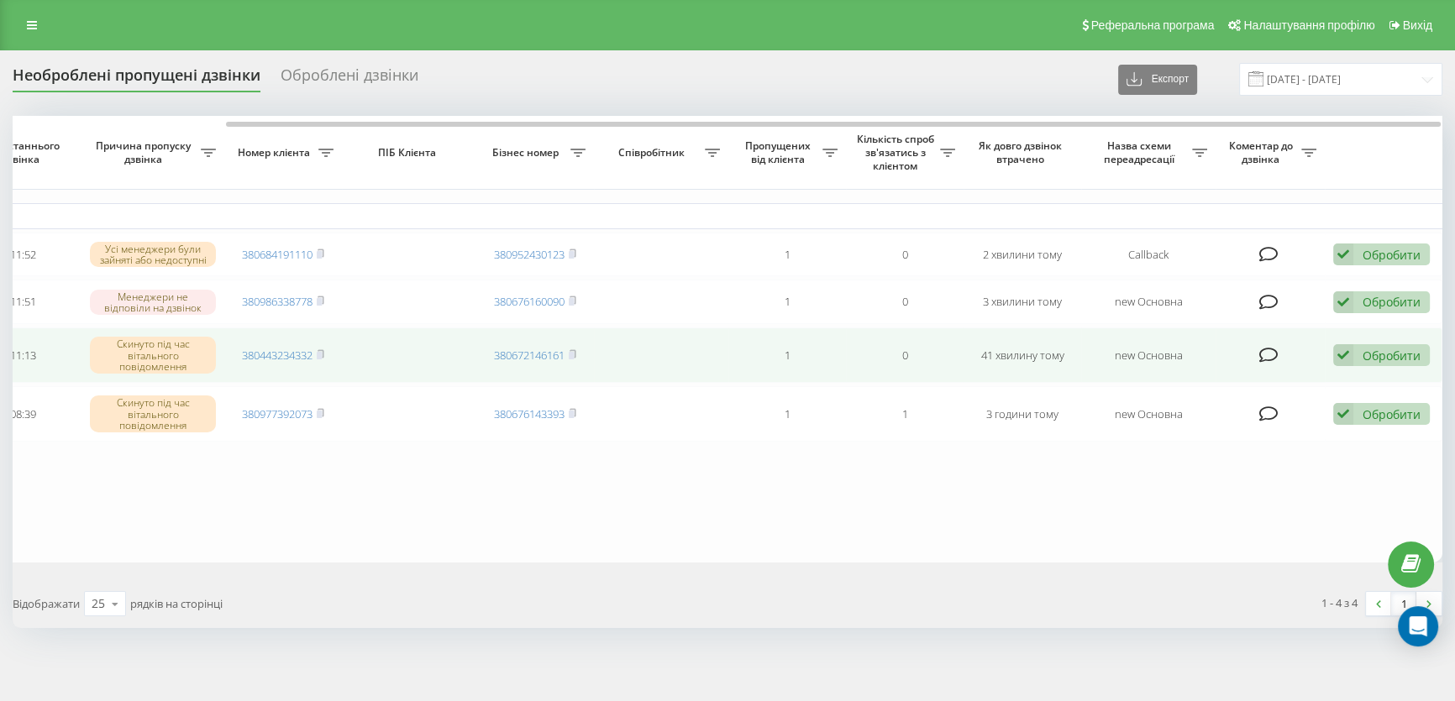
click at [1366, 358] on div "Обробити" at bounding box center [1391, 356] width 58 height 16
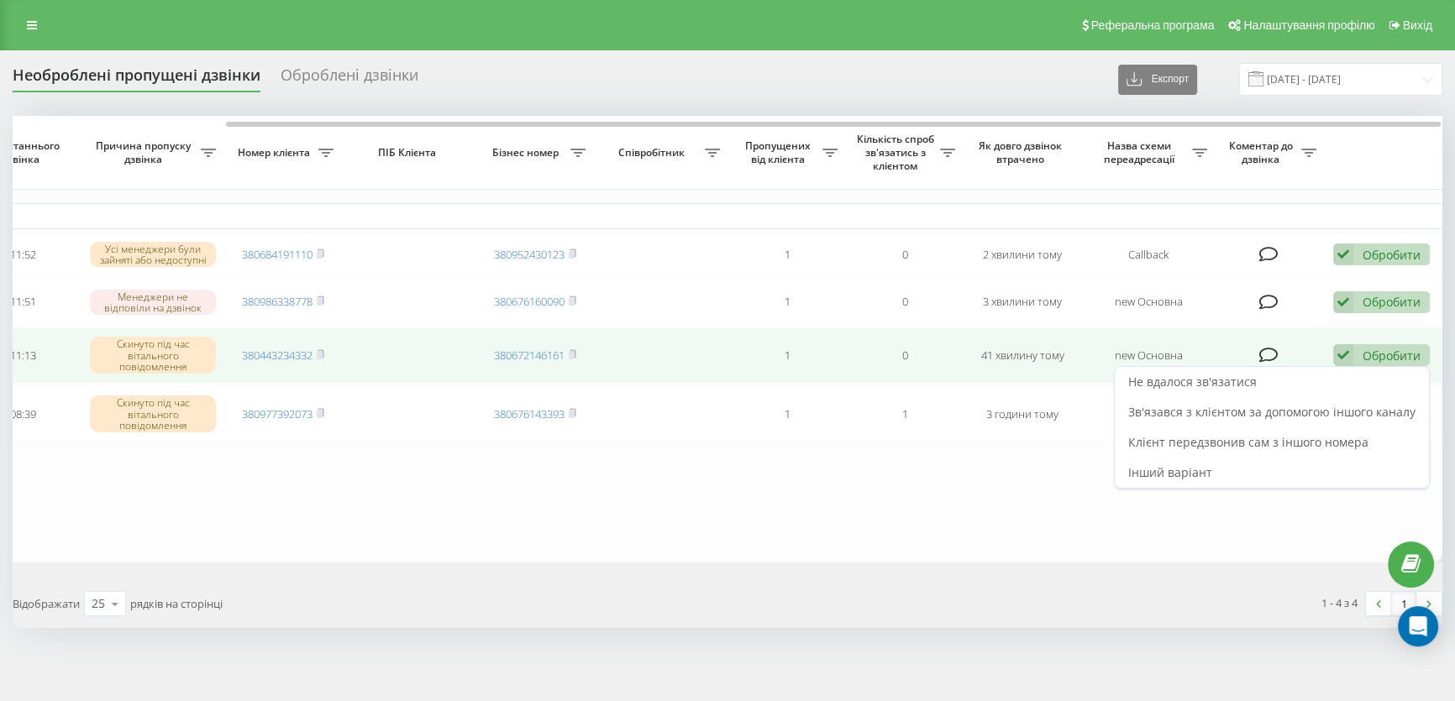
click at [1272, 363] on icon at bounding box center [1268, 355] width 19 height 17
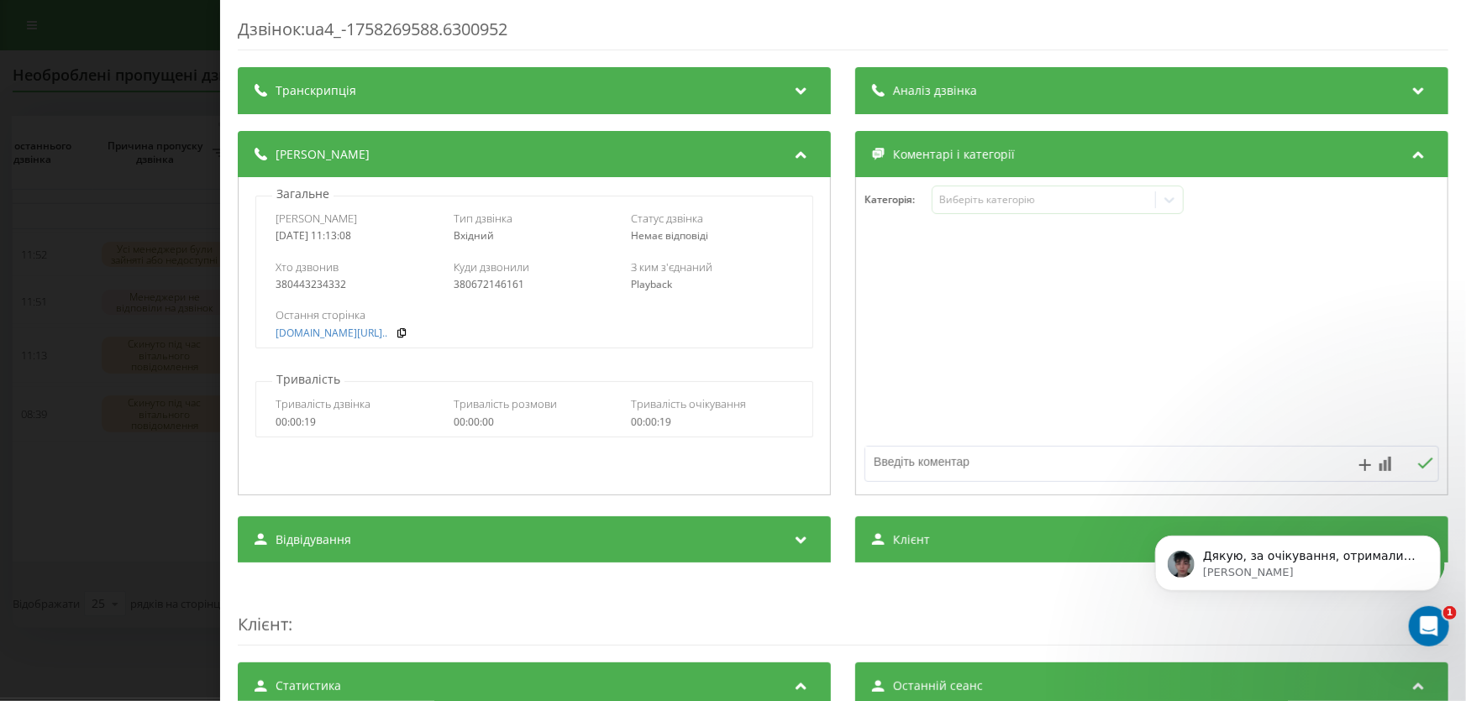
click at [901, 457] on textarea at bounding box center [1094, 462] width 459 height 30
type textarea "спам"
click at [1412, 457] on button at bounding box center [1425, 464] width 26 height 14
click at [32, 71] on div "Дзвінок : ua4_-1758269588.6300952 Транскрипція Для AI-аналізу майбутніх дзвінкі…" at bounding box center [733, 350] width 1466 height 701
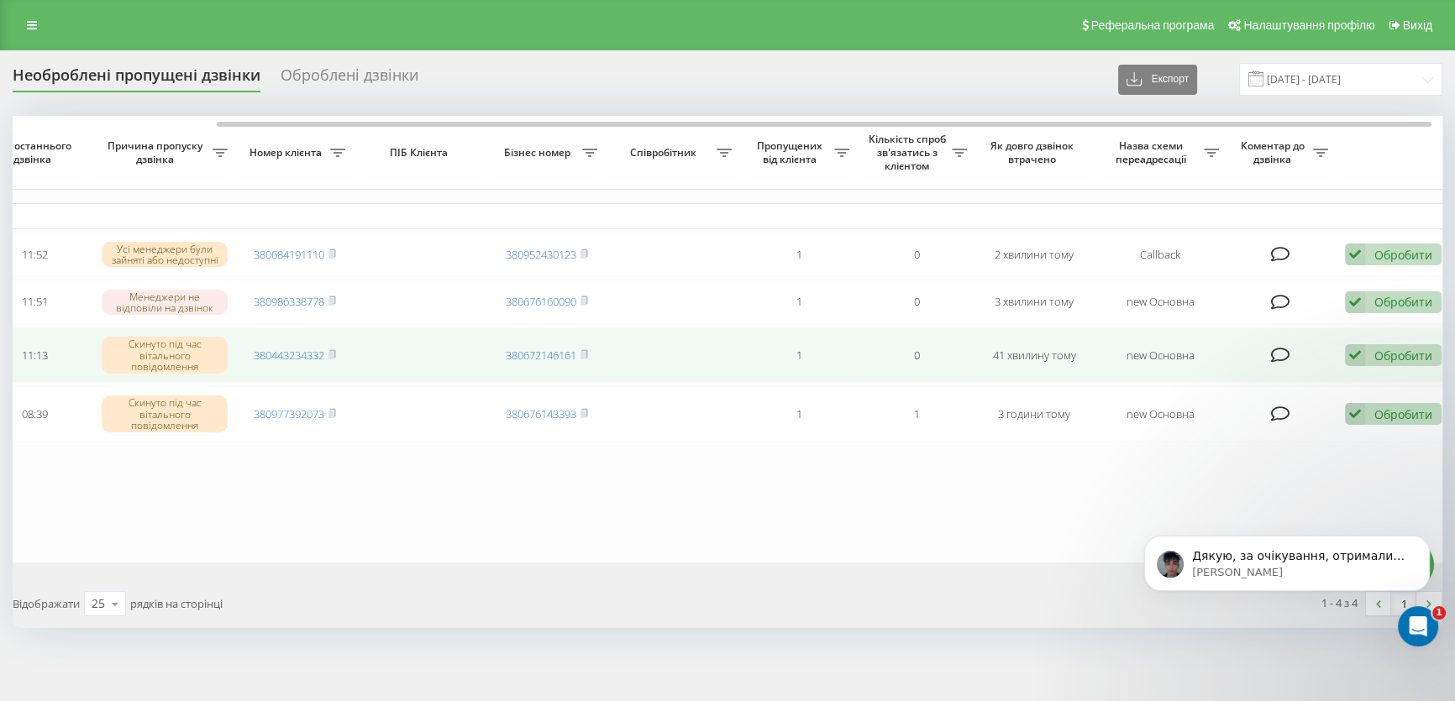
click at [1394, 358] on div "Обробити" at bounding box center [1403, 356] width 58 height 16
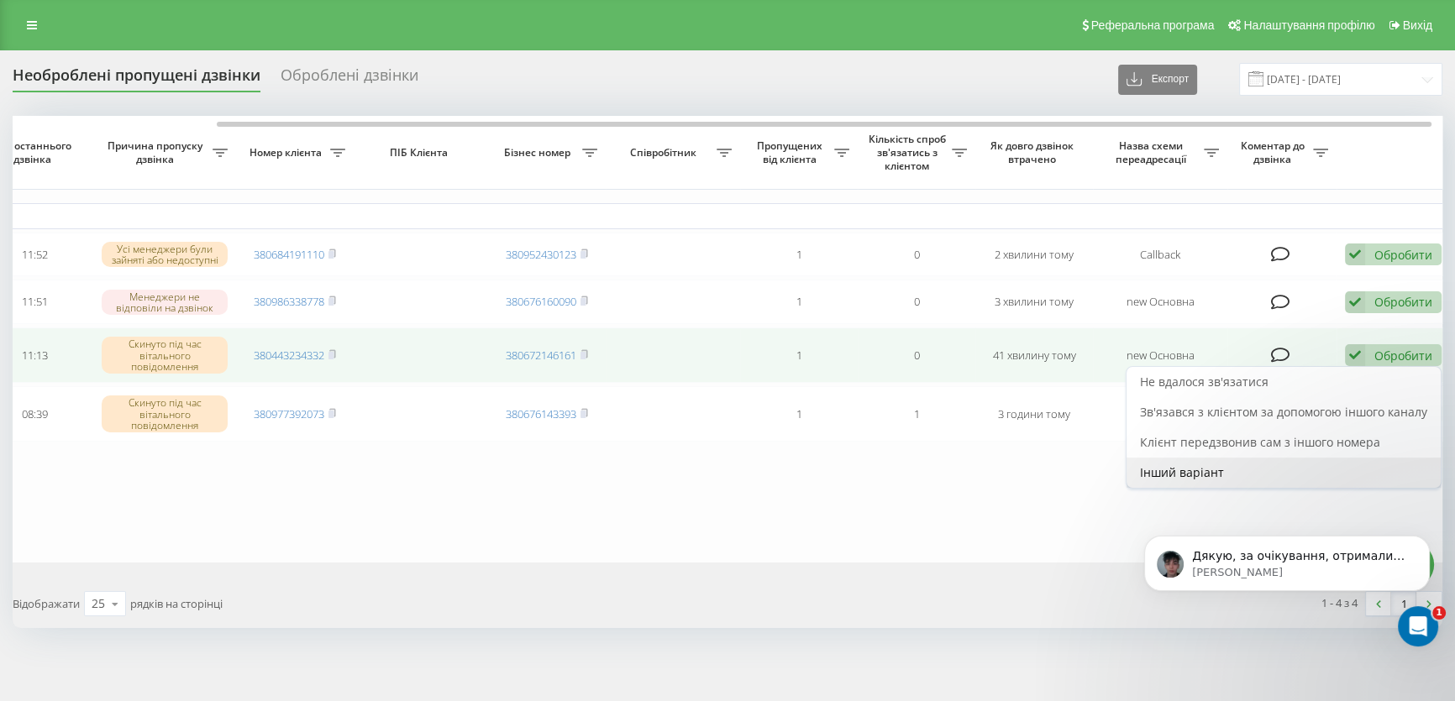
click at [1199, 470] on span "Інший варіант" at bounding box center [1182, 472] width 84 height 16
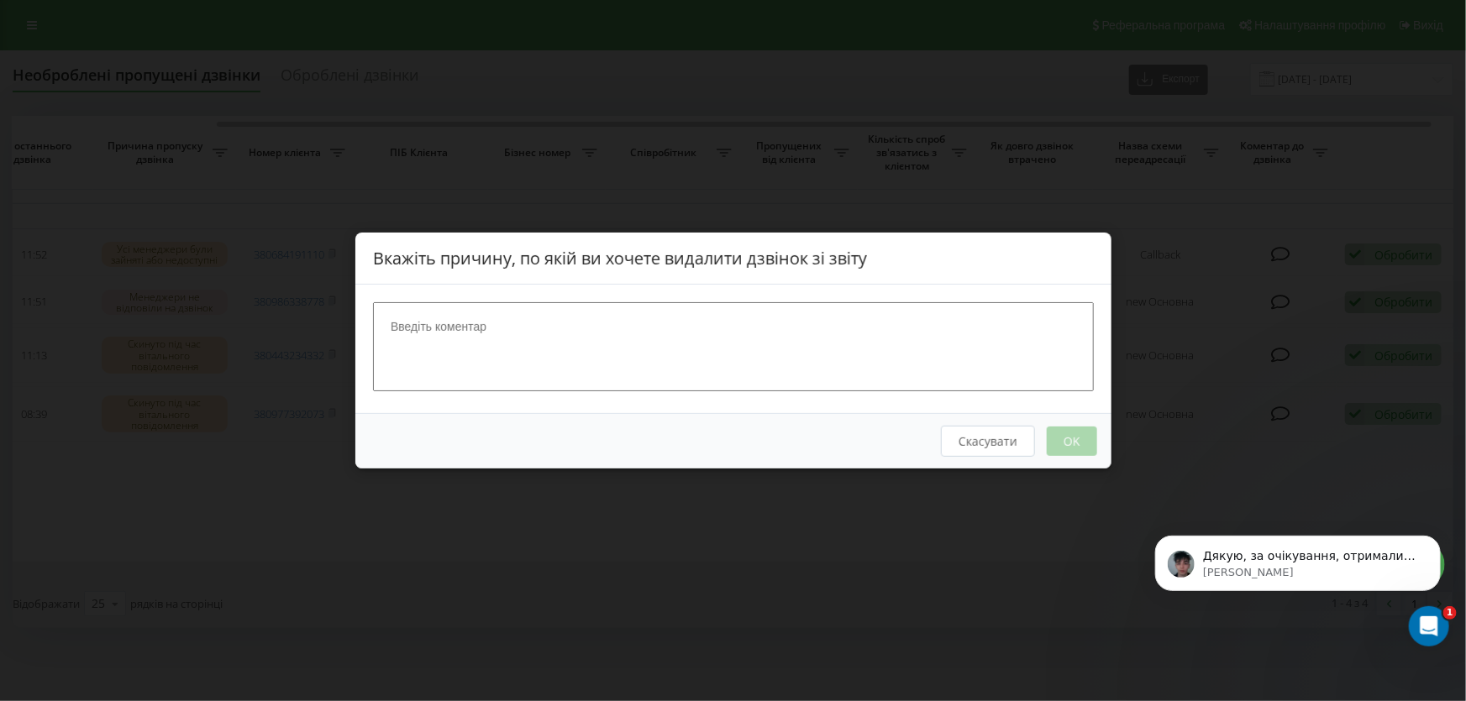
click at [530, 331] on textarea at bounding box center [733, 346] width 721 height 89
type textarea "спам"
click at [1052, 438] on button "OK" at bounding box center [1071, 441] width 50 height 29
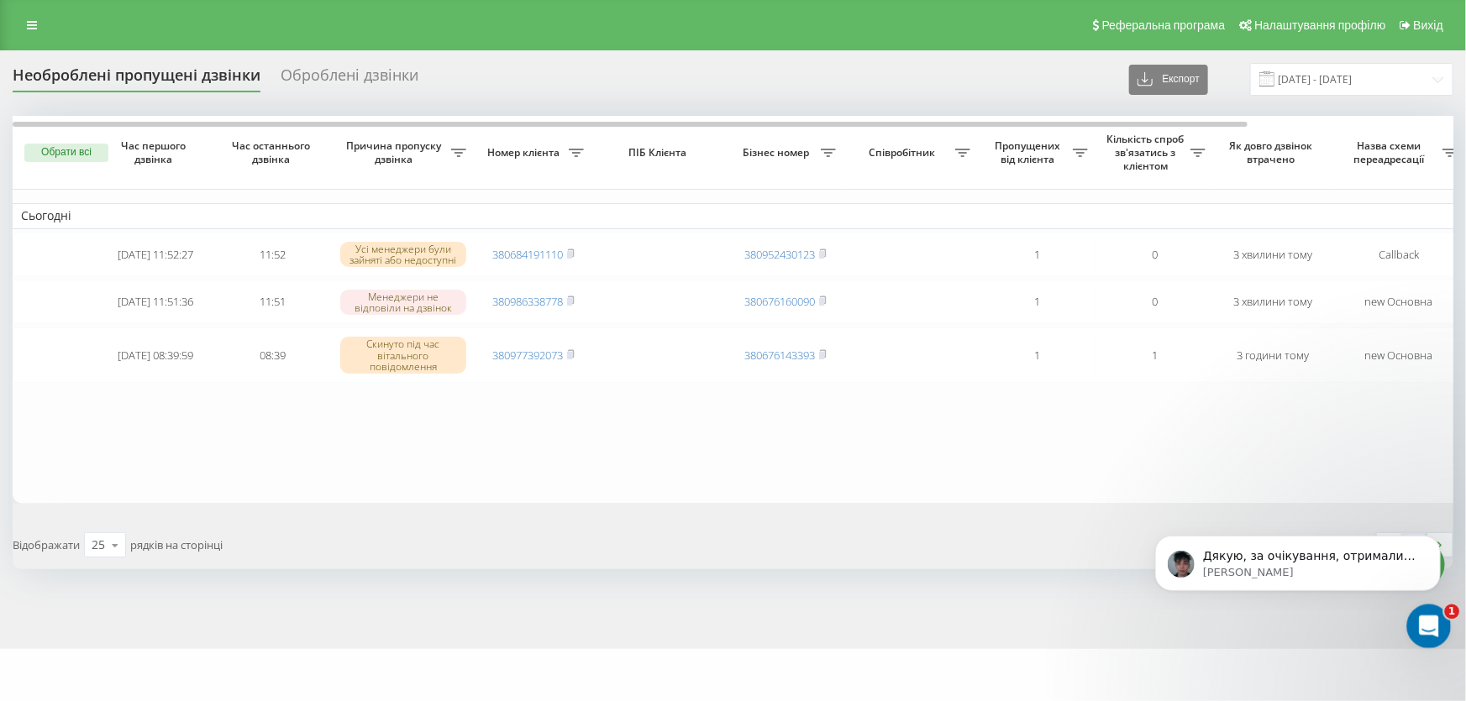
click at [1413, 613] on div "Відкрити програму для спілкування Intercom" at bounding box center [1425, 623] width 55 height 55
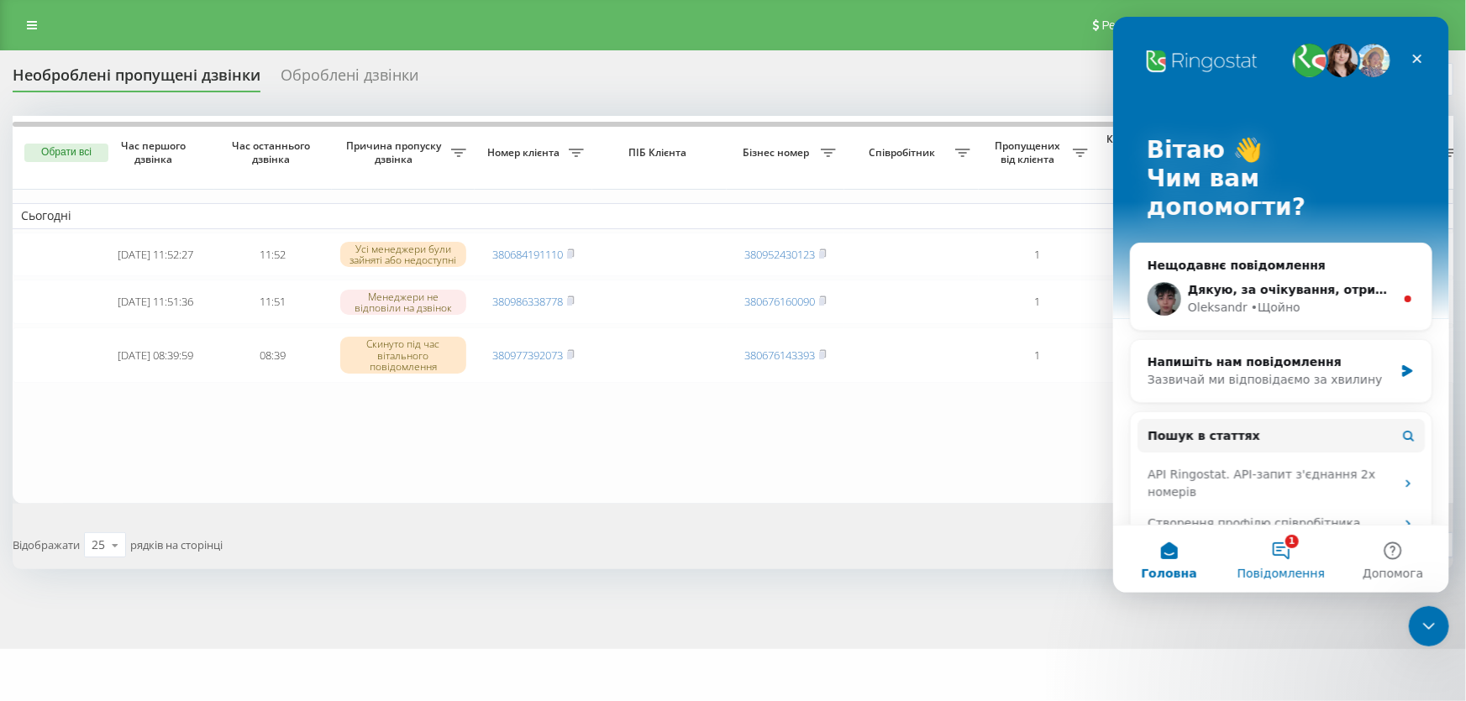
click at [1272, 559] on button "1 Повідомлення" at bounding box center [1280, 559] width 112 height 67
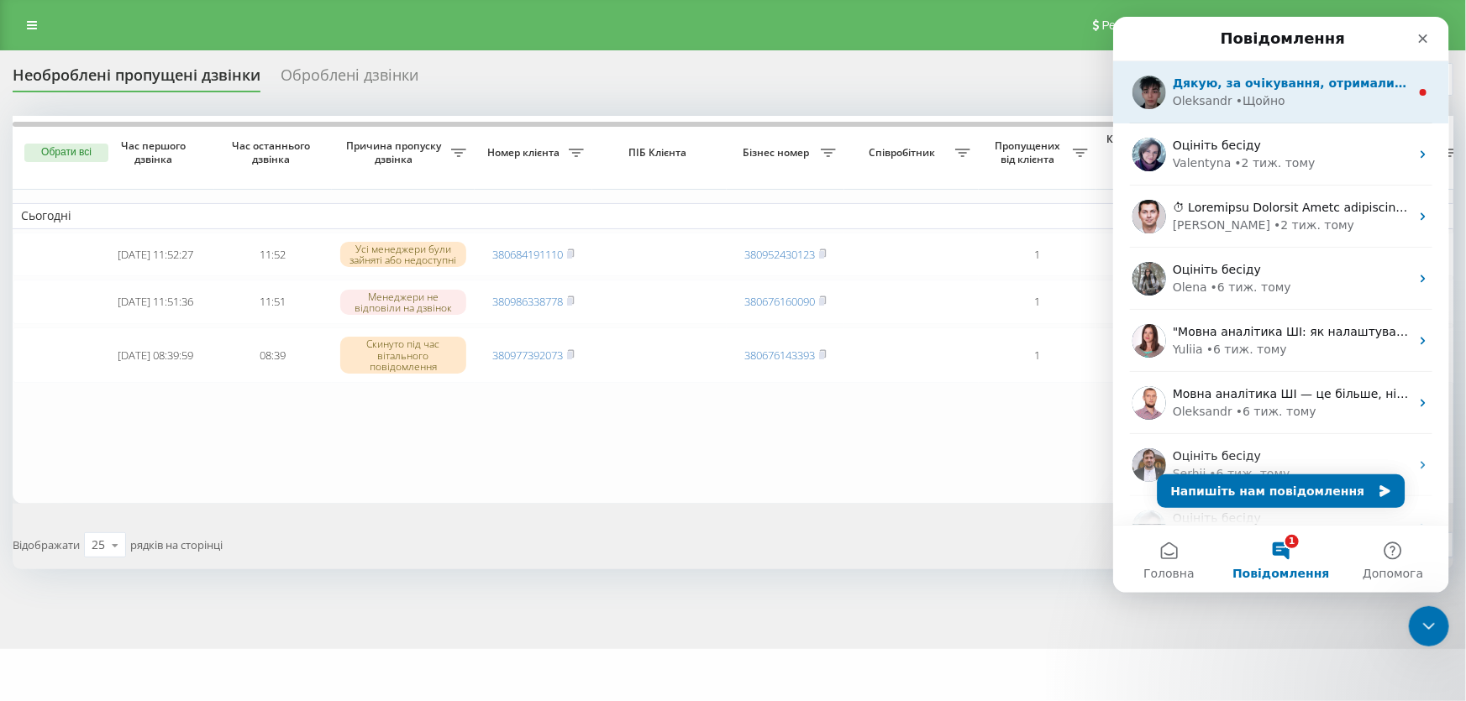
click at [1285, 89] on span "Дякую, за очікування, отримали відповідь, що вже все працює коректно" at bounding box center [1423, 82] width 502 height 13
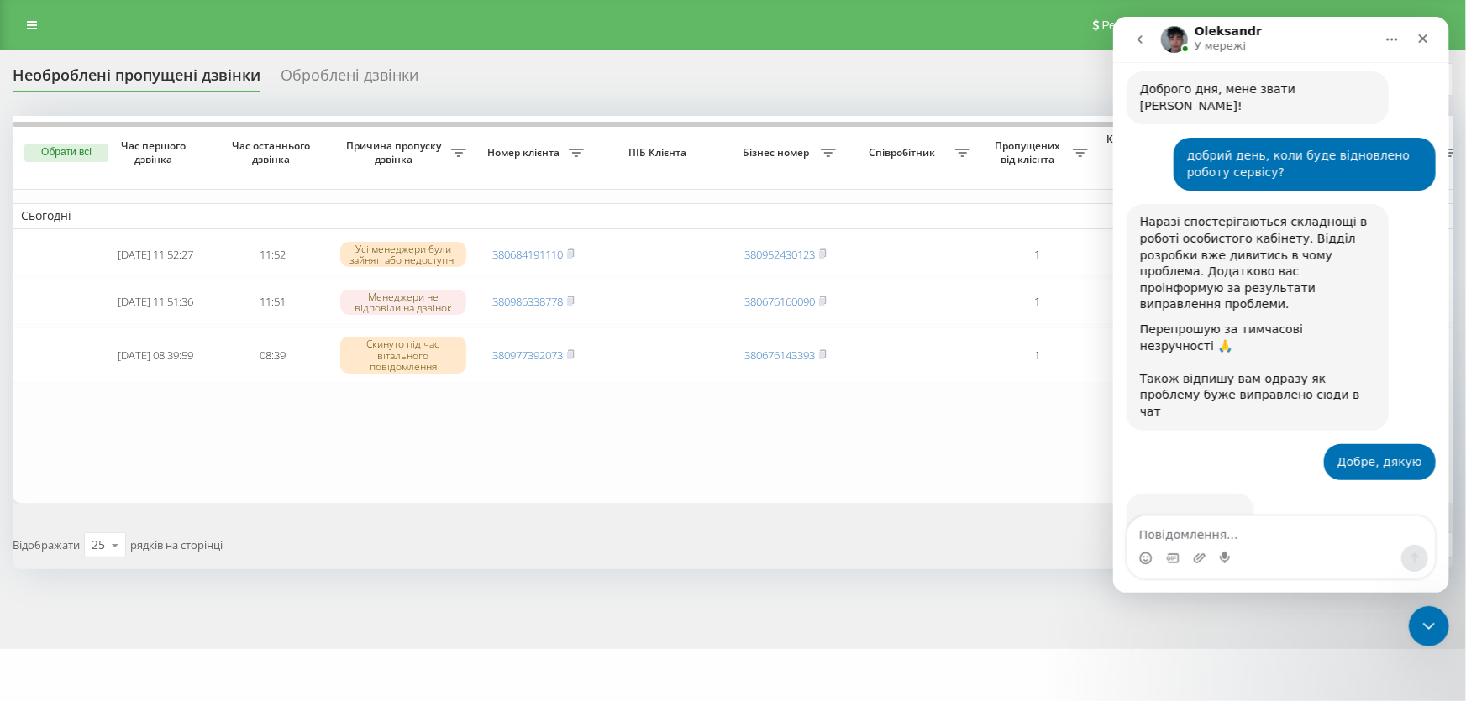
scroll to position [422, 0]
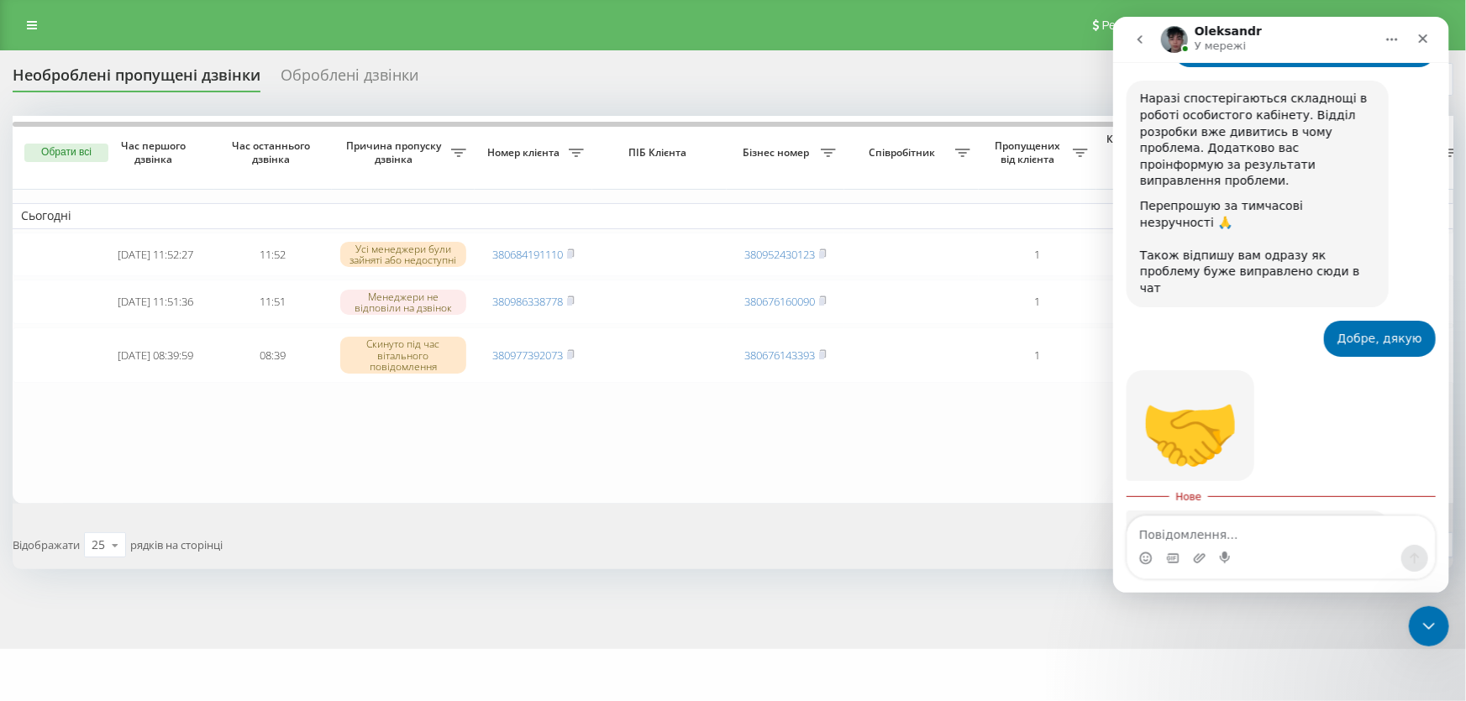
click at [1256, 548] on div "Месенджер Intercom" at bounding box center [1279, 558] width 307 height 27
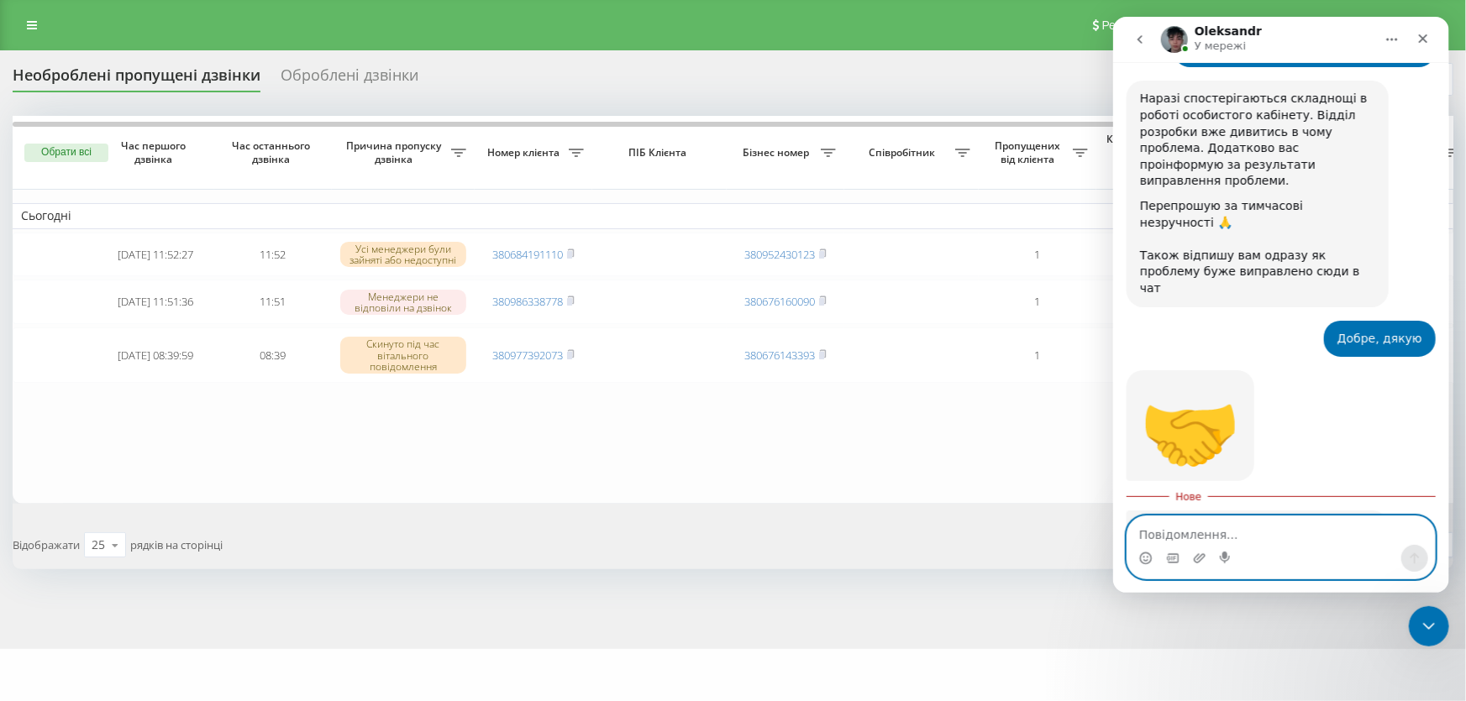
click at [1254, 541] on textarea "Повідомлення..." at bounding box center [1279, 531] width 307 height 29
click at [1145, 558] on icon "Вибір емодзі" at bounding box center [1144, 558] width 13 height 13
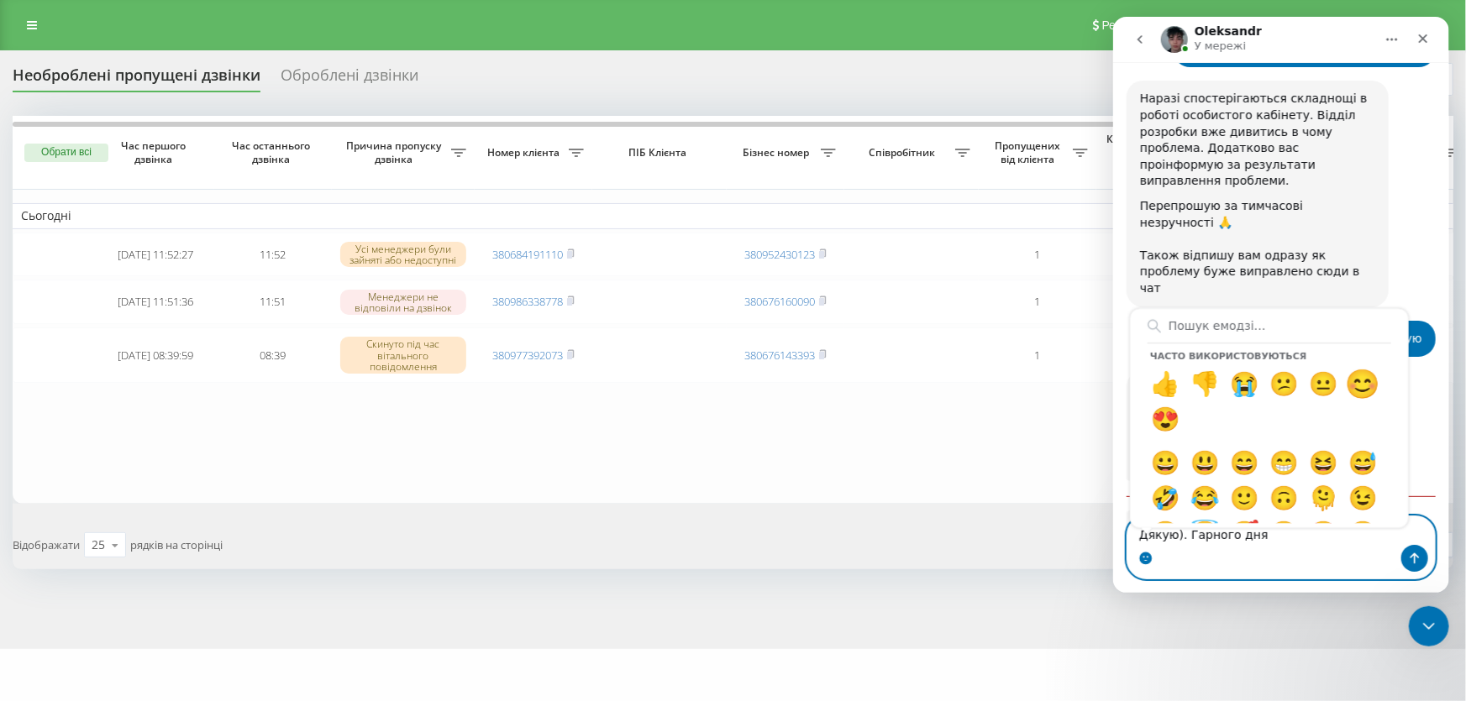
type textarea "Дякую). Гарного дня😊"
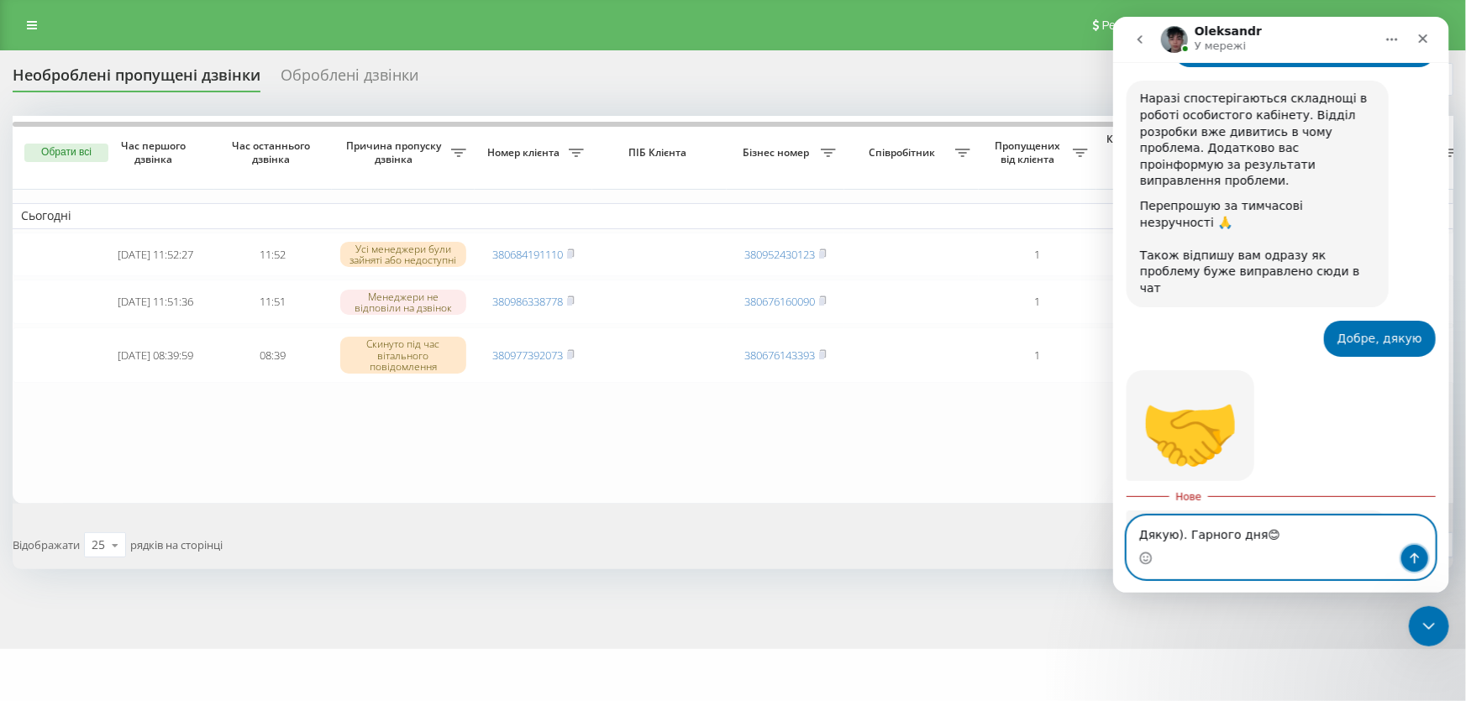
click at [1414, 554] on icon "Надіслати повідомлення…" at bounding box center [1413, 558] width 9 height 11
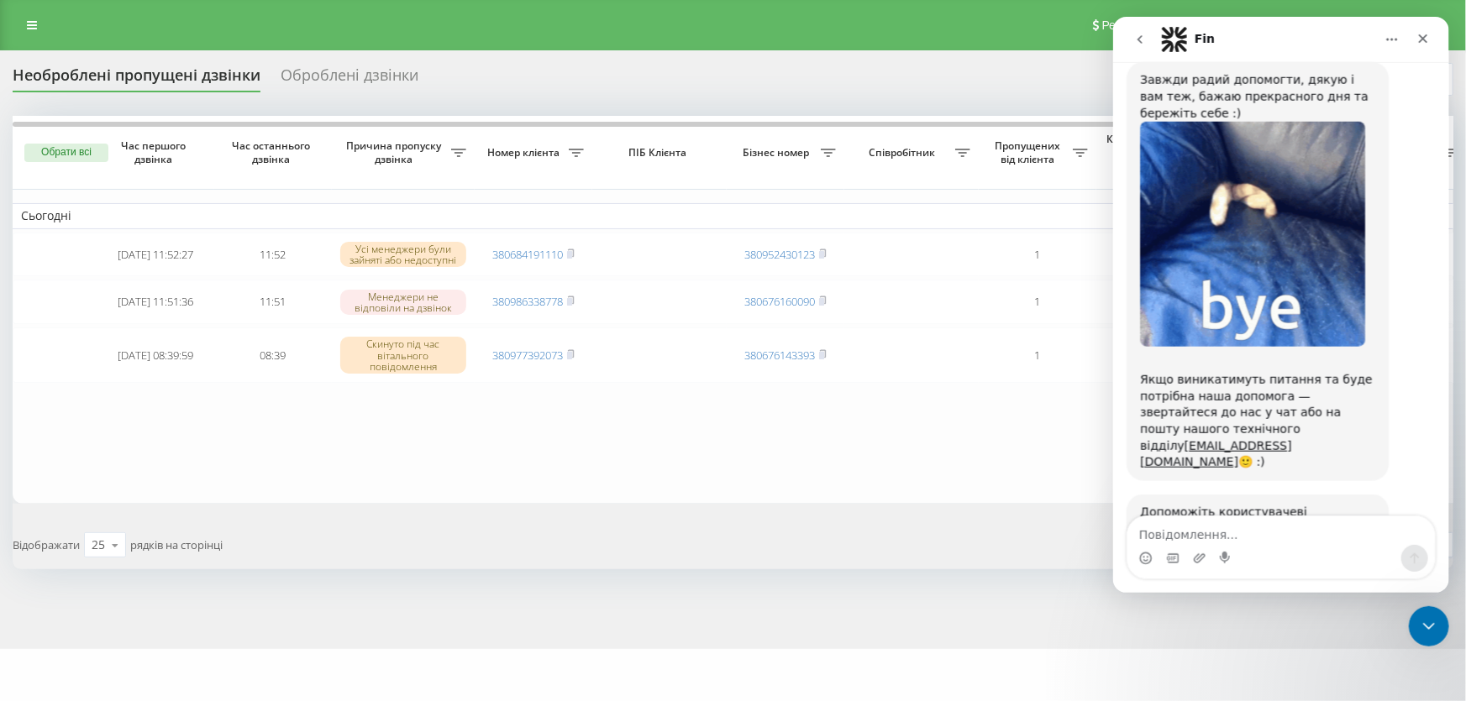
click at [1452, 624] on div "Необроблені пропущені дзвінки Оброблені дзвінки Експорт .csv .xlsx 19.08.2025 -…" at bounding box center [733, 349] width 1466 height 599
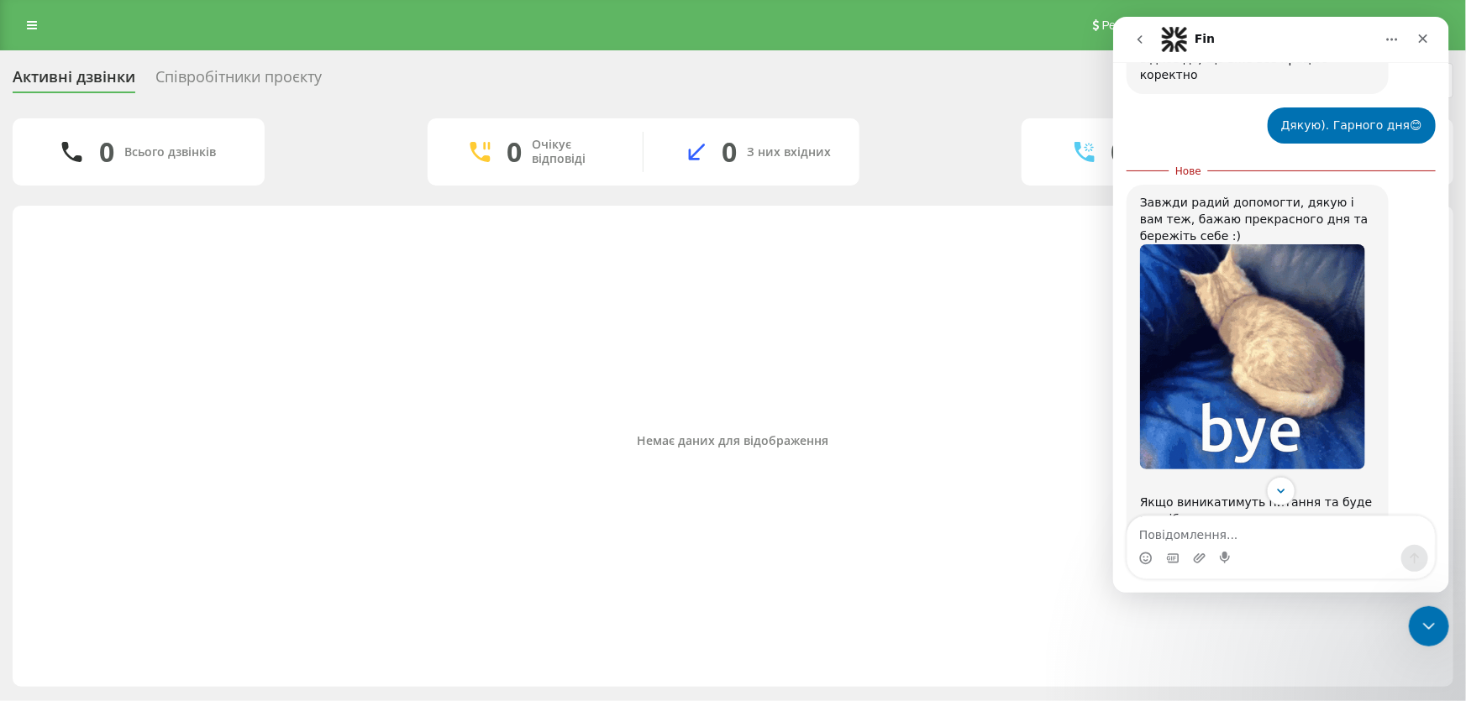
scroll to position [883, 0]
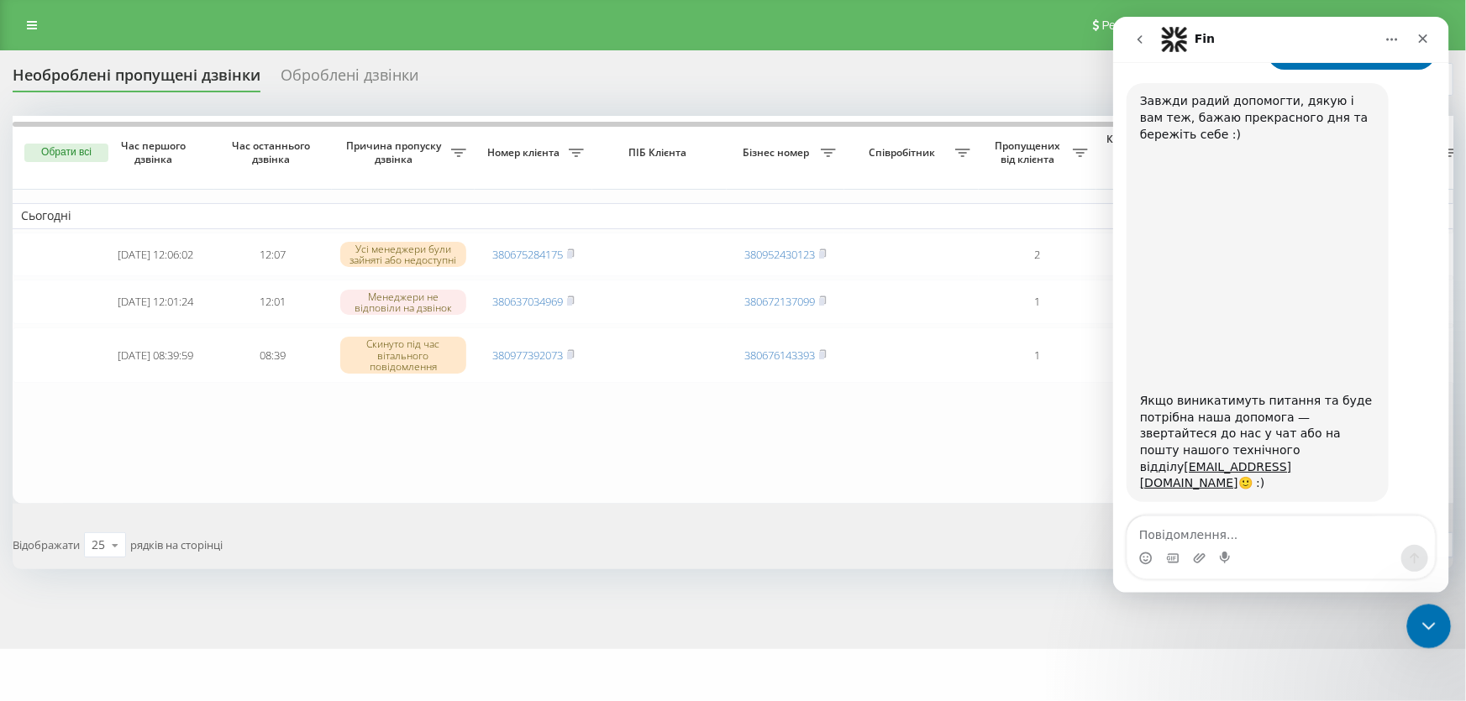
scroll to position [978, 0]
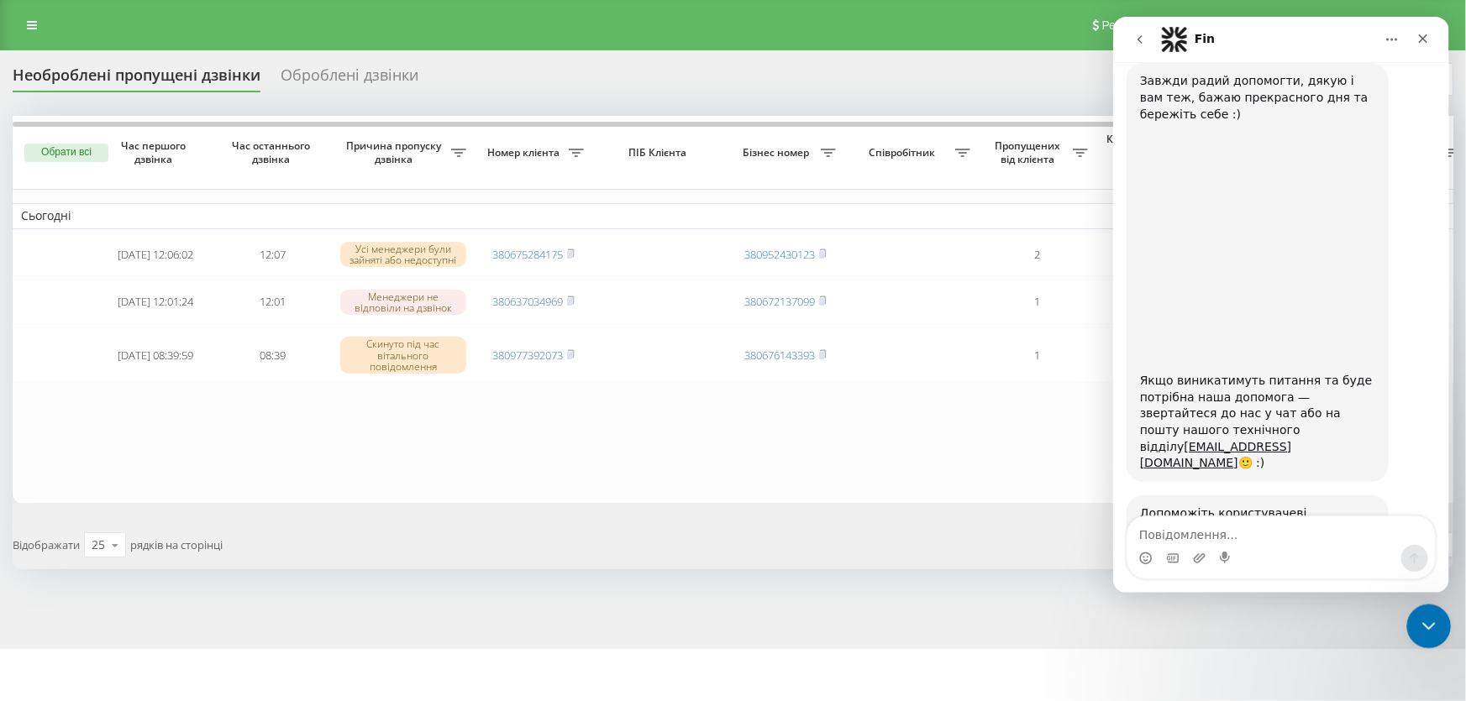
click at [1427, 625] on icon "Закрити програму для спілкування Intercom" at bounding box center [1426, 624] width 12 height 7
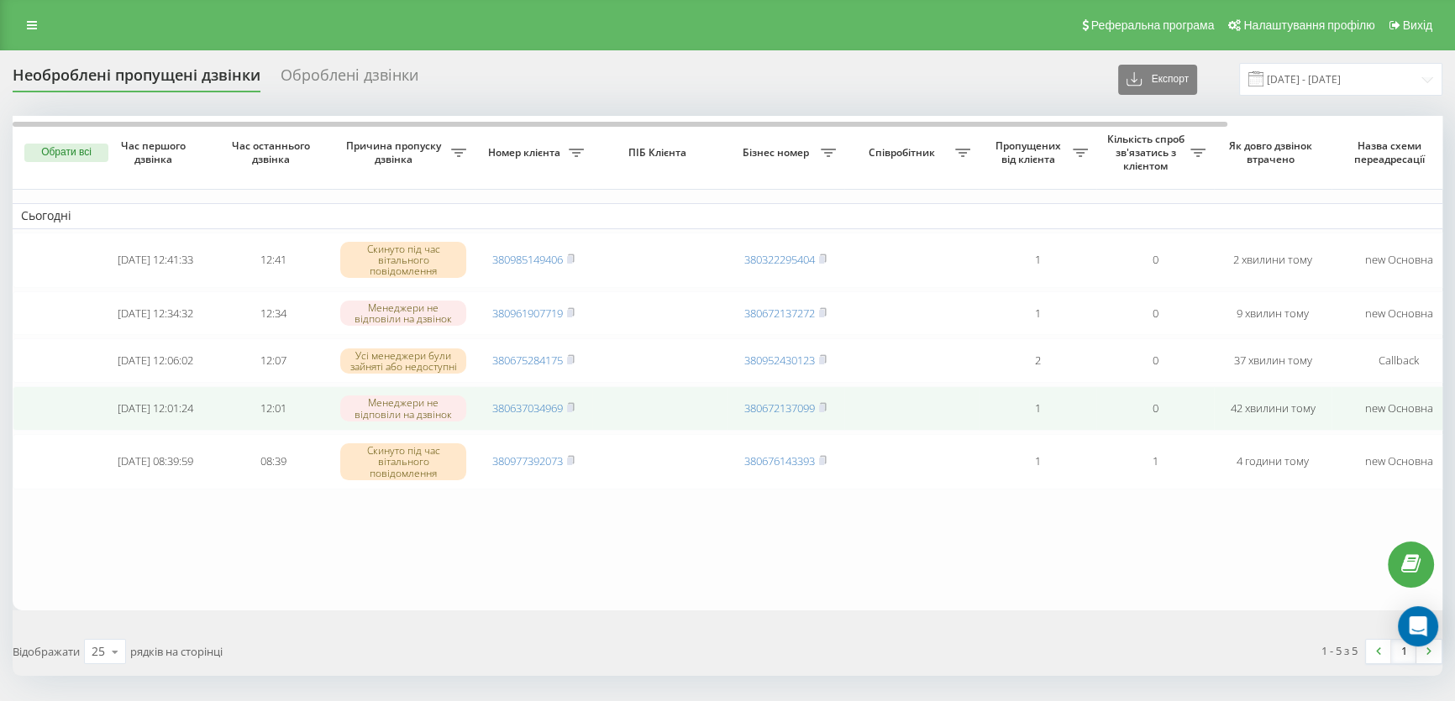
click at [567, 411] on span "380637034969" at bounding box center [533, 408] width 82 height 15
click at [574, 411] on icon at bounding box center [571, 407] width 8 height 10
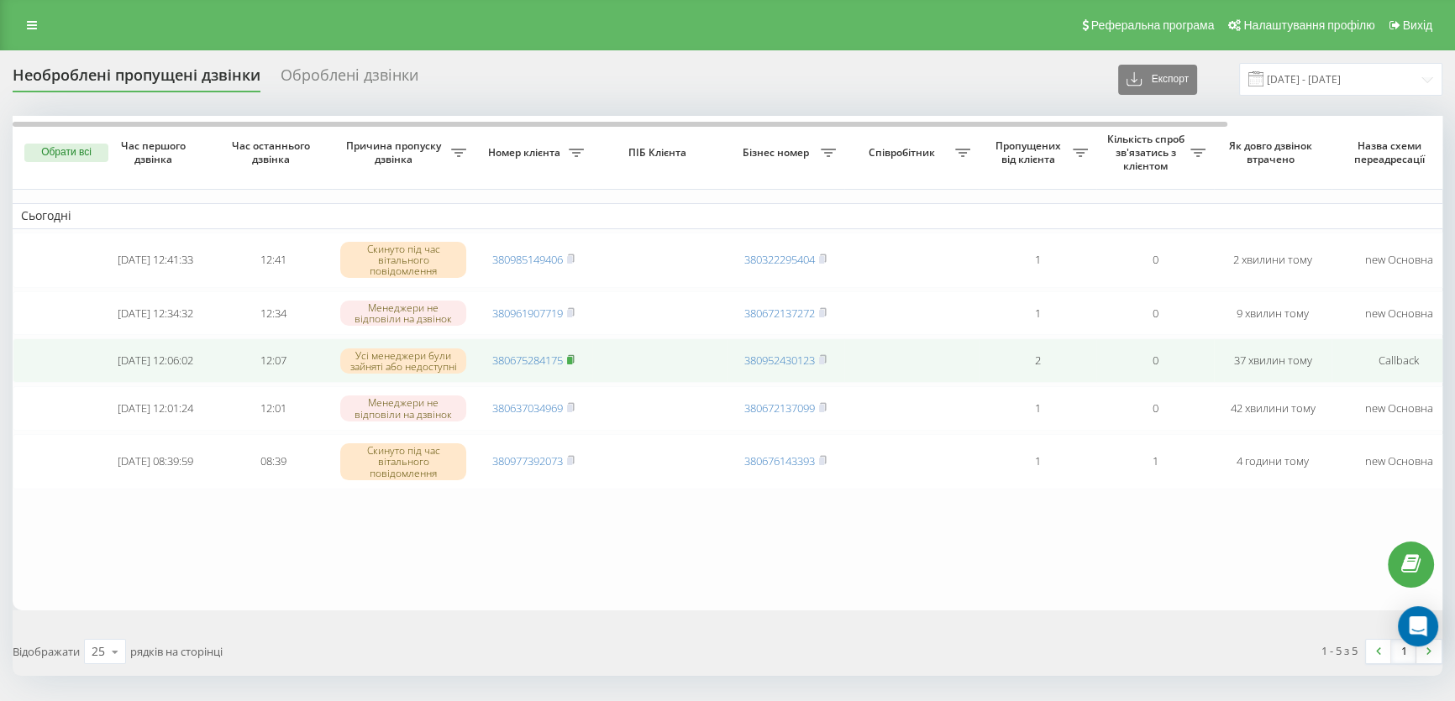
click at [571, 361] on rect at bounding box center [569, 361] width 5 height 8
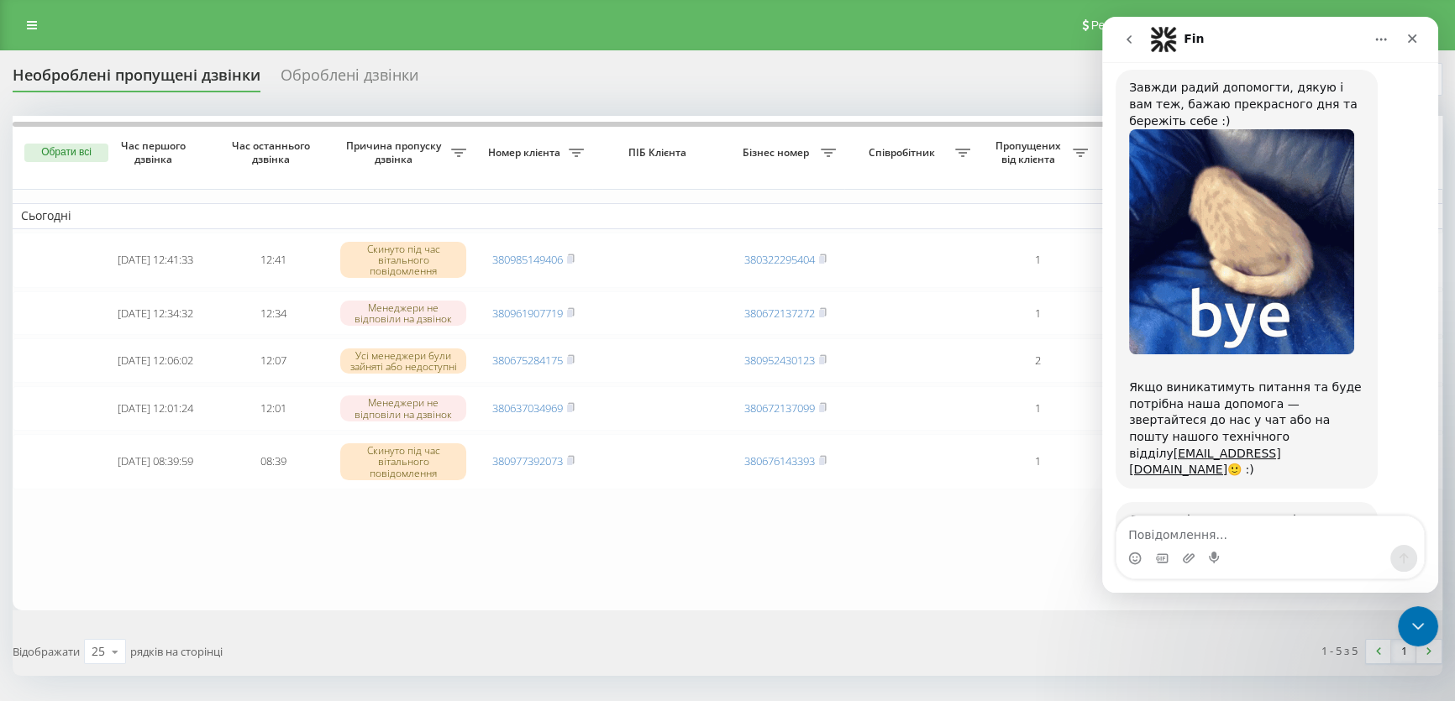
scroll to position [978, 0]
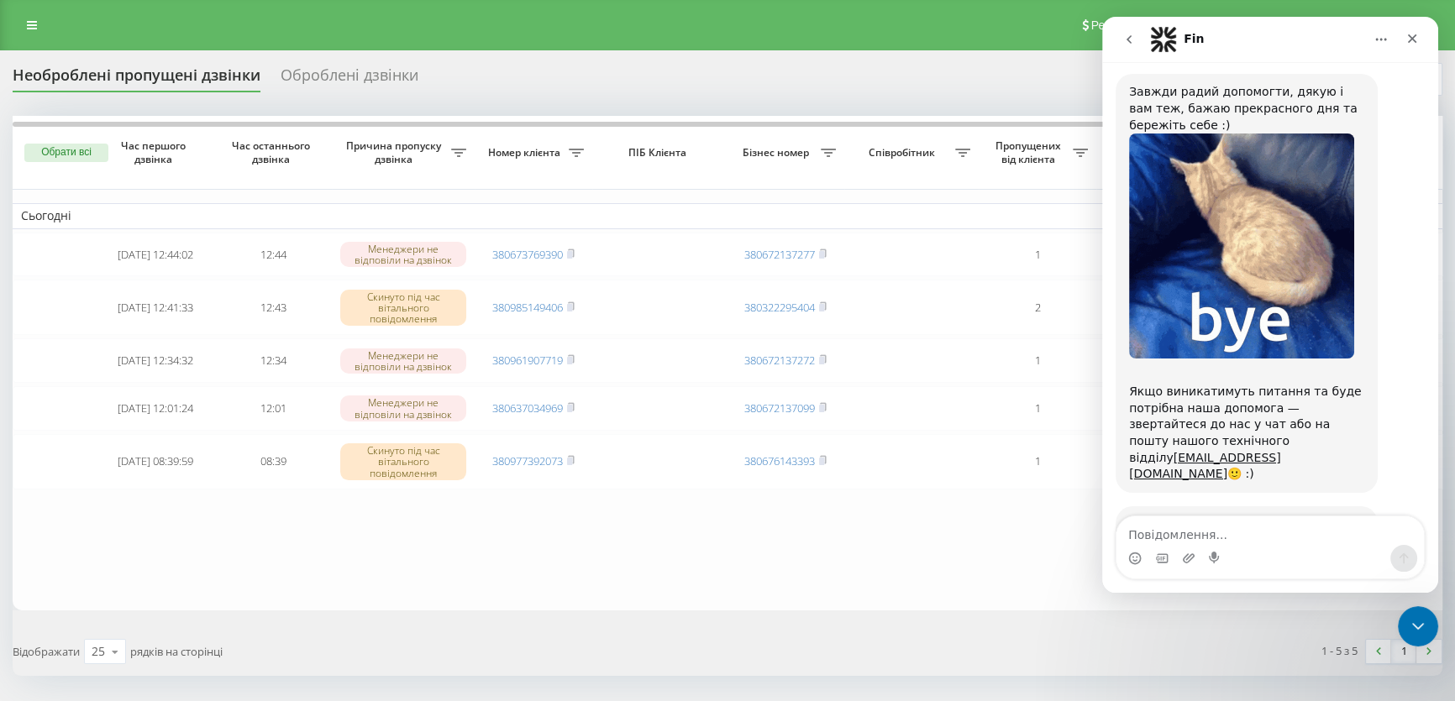
scroll to position [978, 0]
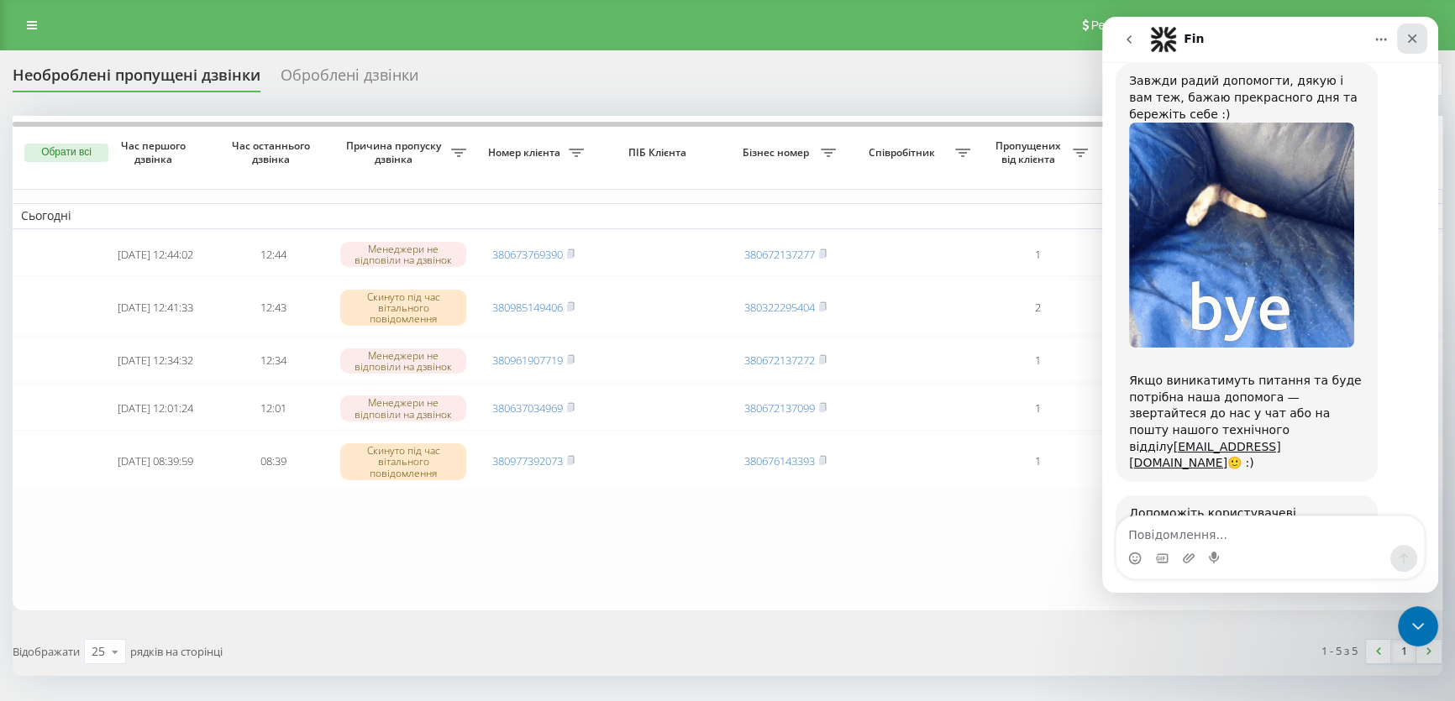
click at [1412, 38] on icon "Закрити" at bounding box center [1412, 38] width 9 height 9
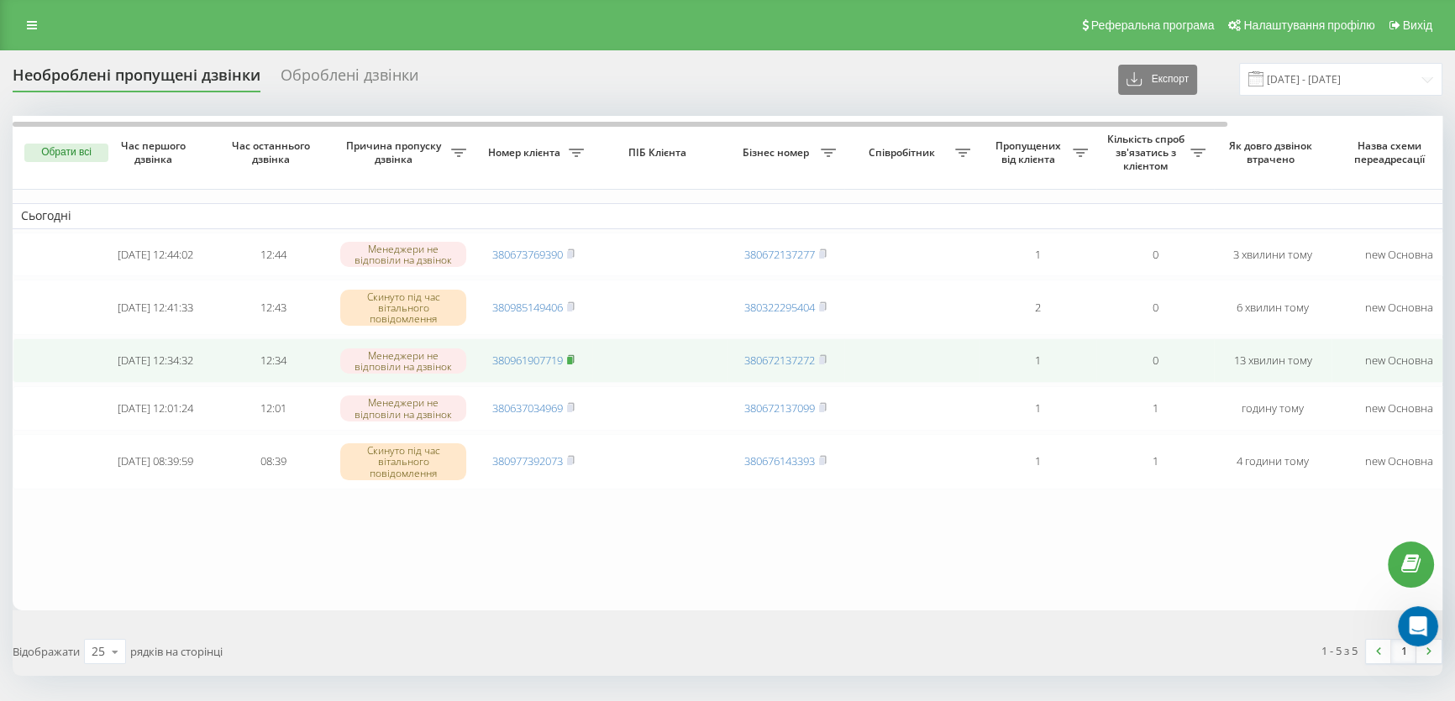
click at [571, 356] on icon at bounding box center [571, 359] width 8 height 10
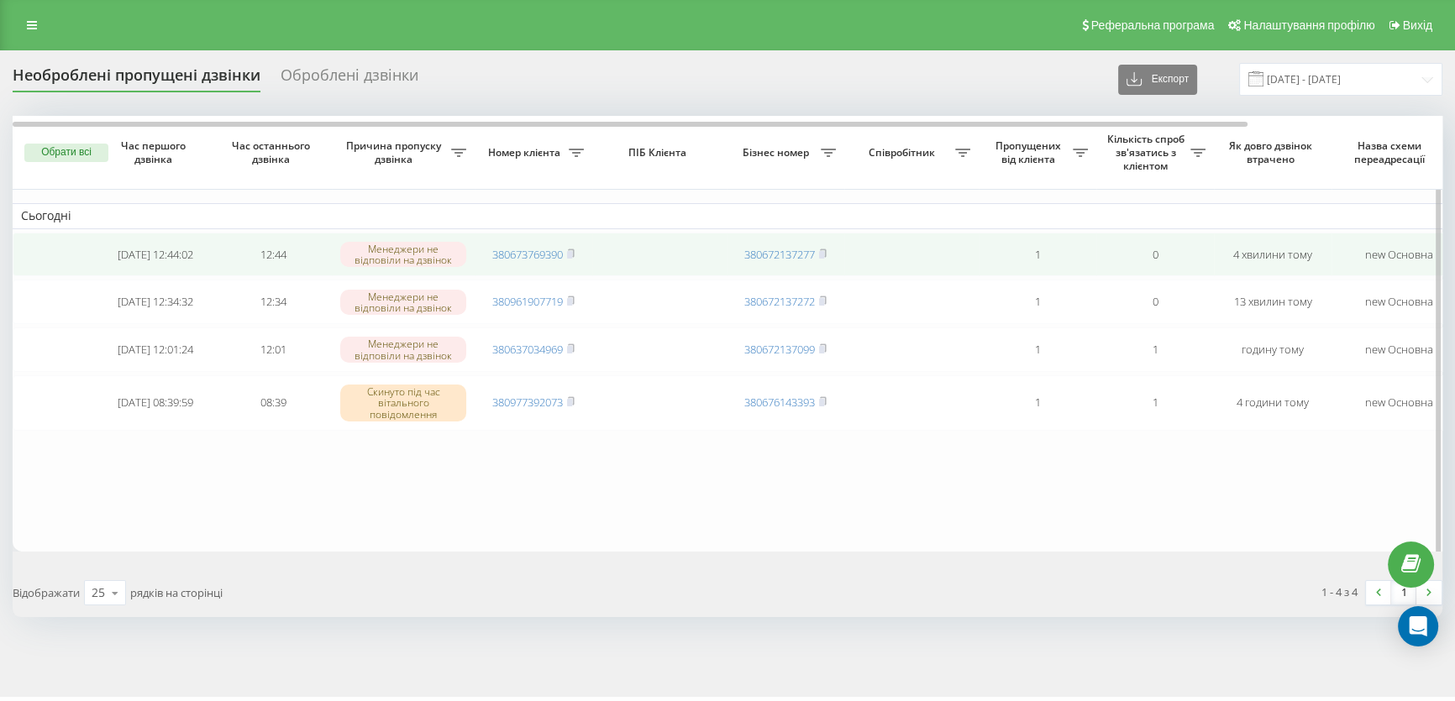
click at [571, 244] on td "380673769390" at bounding box center [534, 255] width 118 height 45
click at [571, 254] on rect at bounding box center [569, 255] width 5 height 8
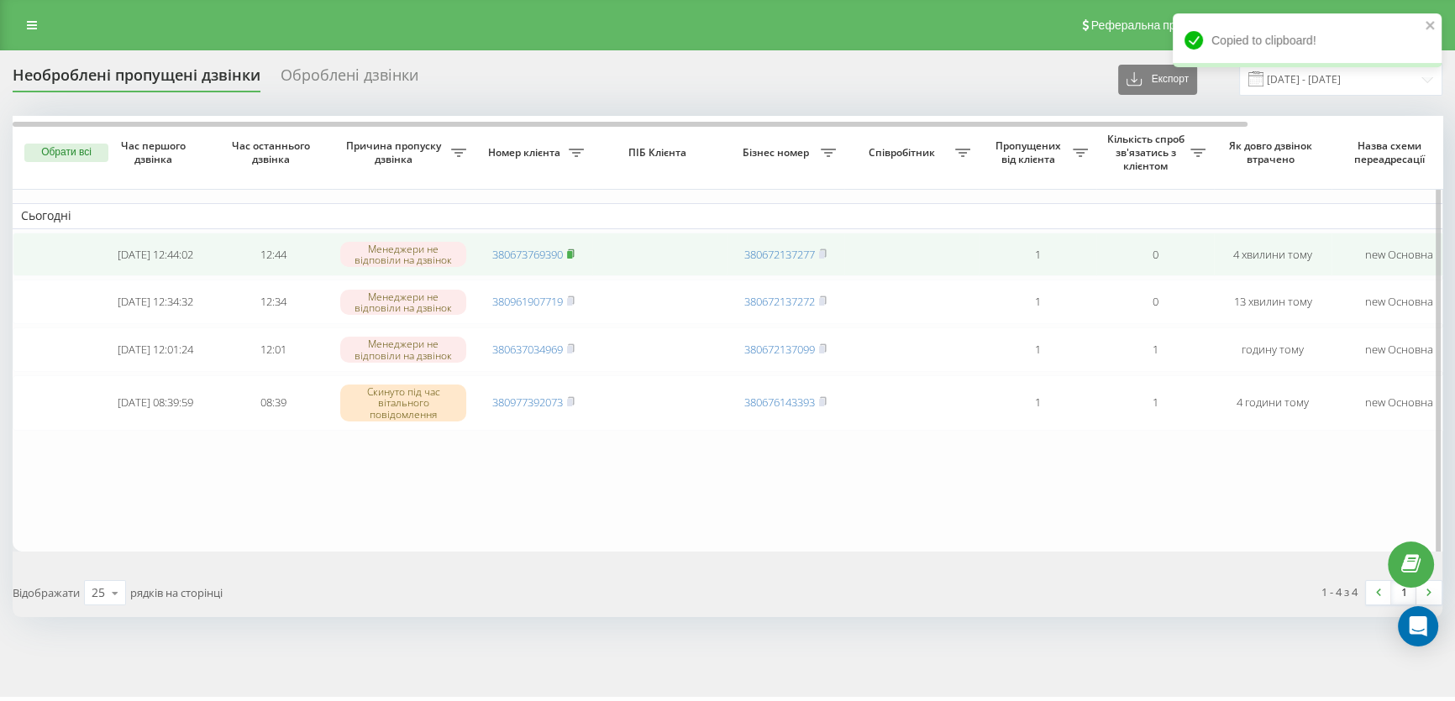
click at [571, 254] on rect at bounding box center [569, 255] width 5 height 8
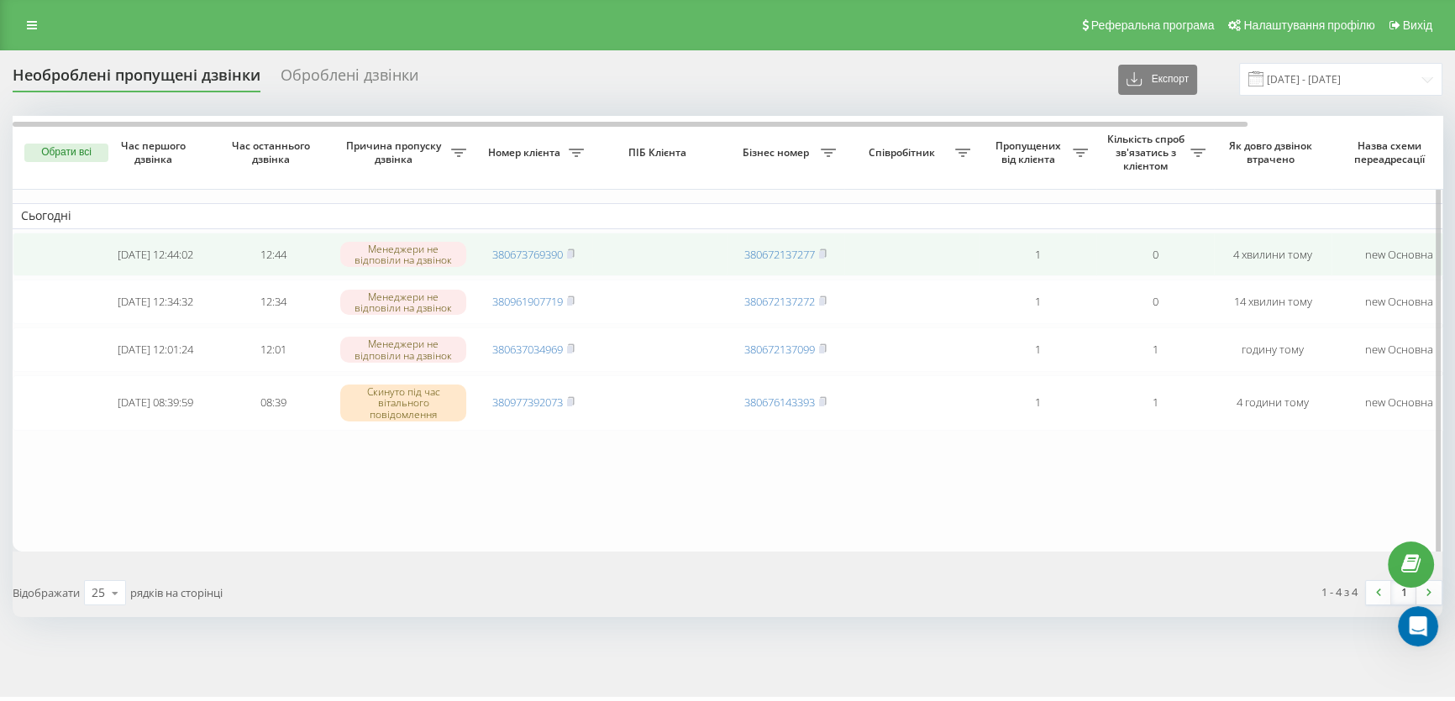
scroll to position [978, 0]
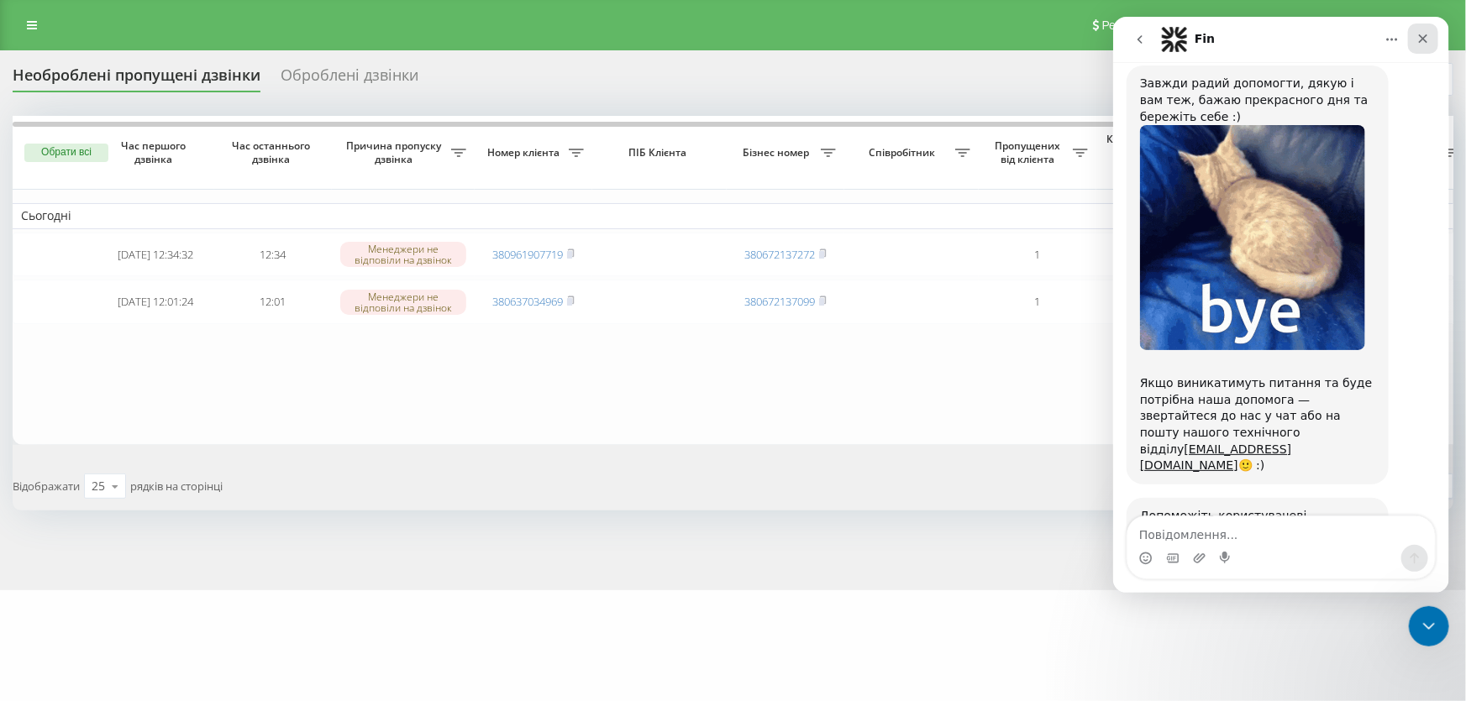
scroll to position [978, 0]
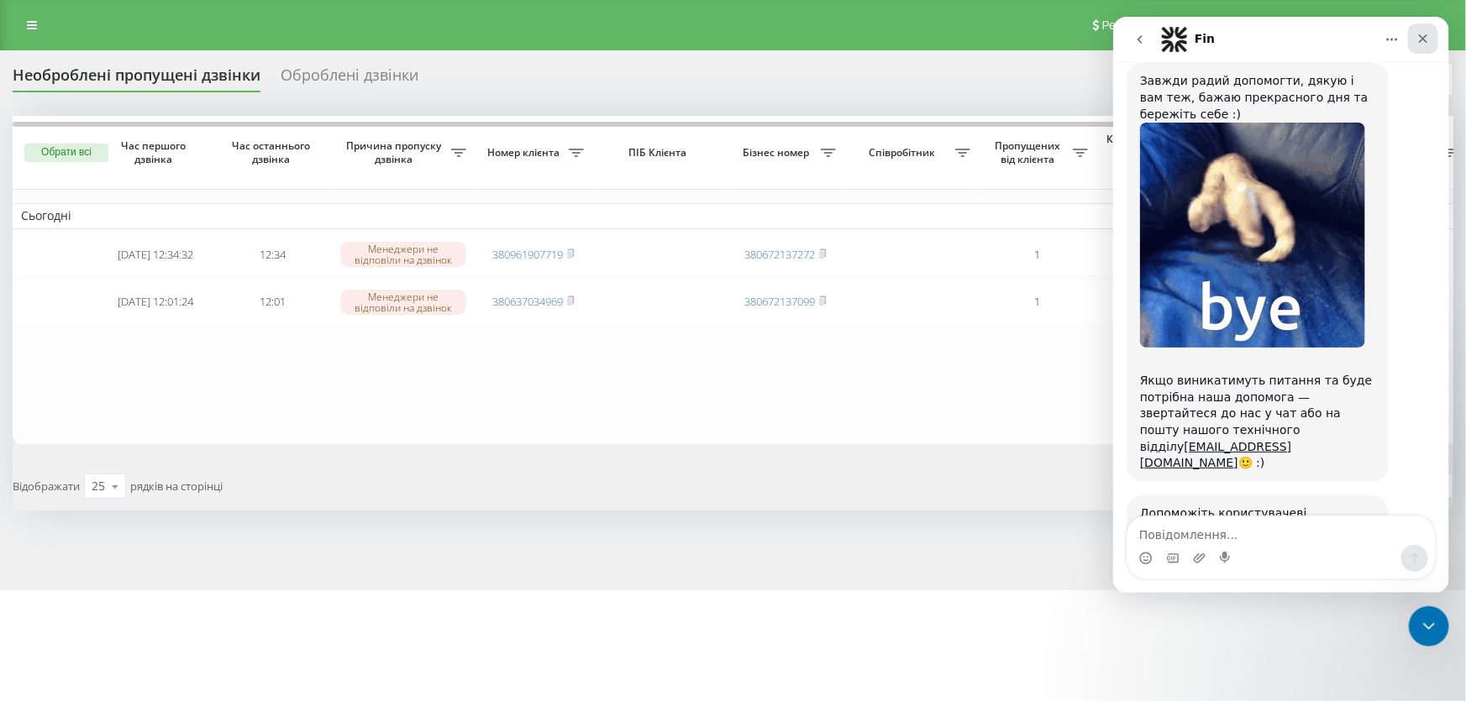
click at [1423, 35] on icon "Закрити" at bounding box center [1421, 38] width 13 height 13
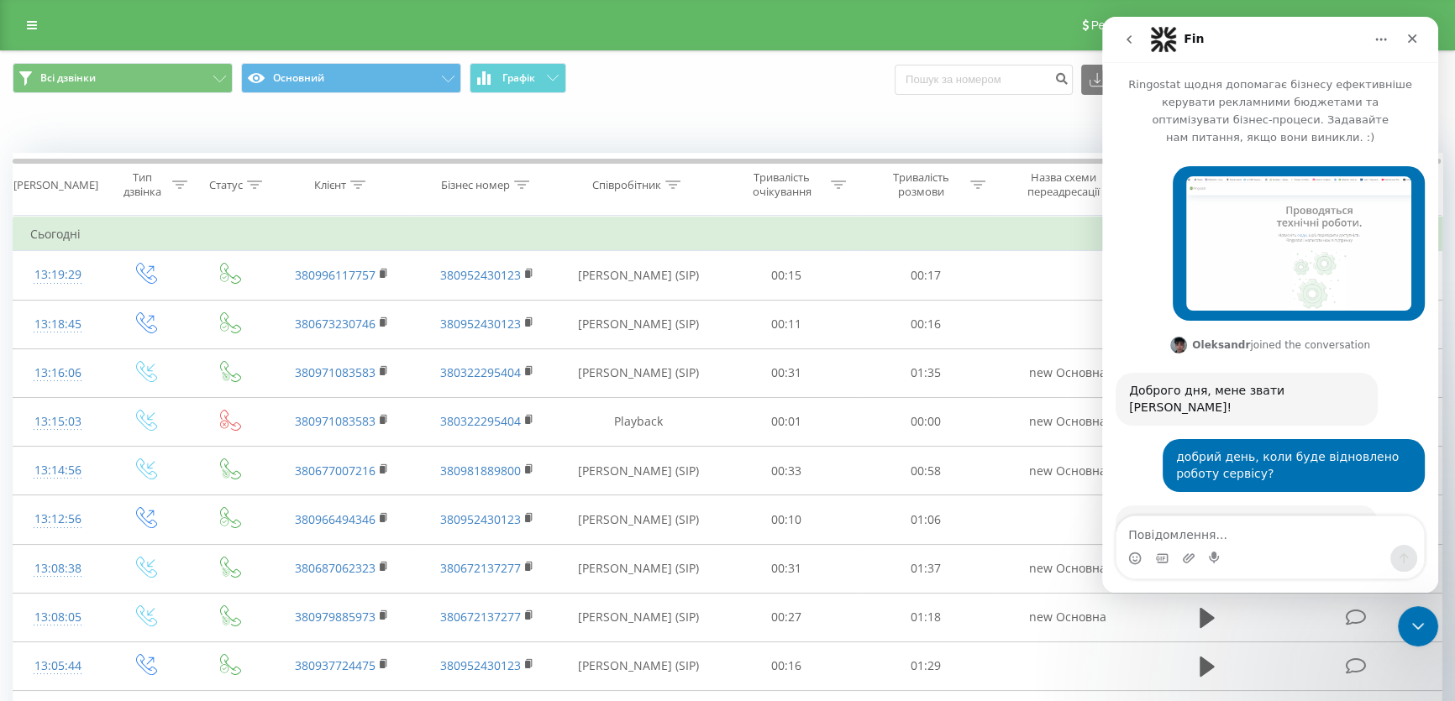
scroll to position [978, 0]
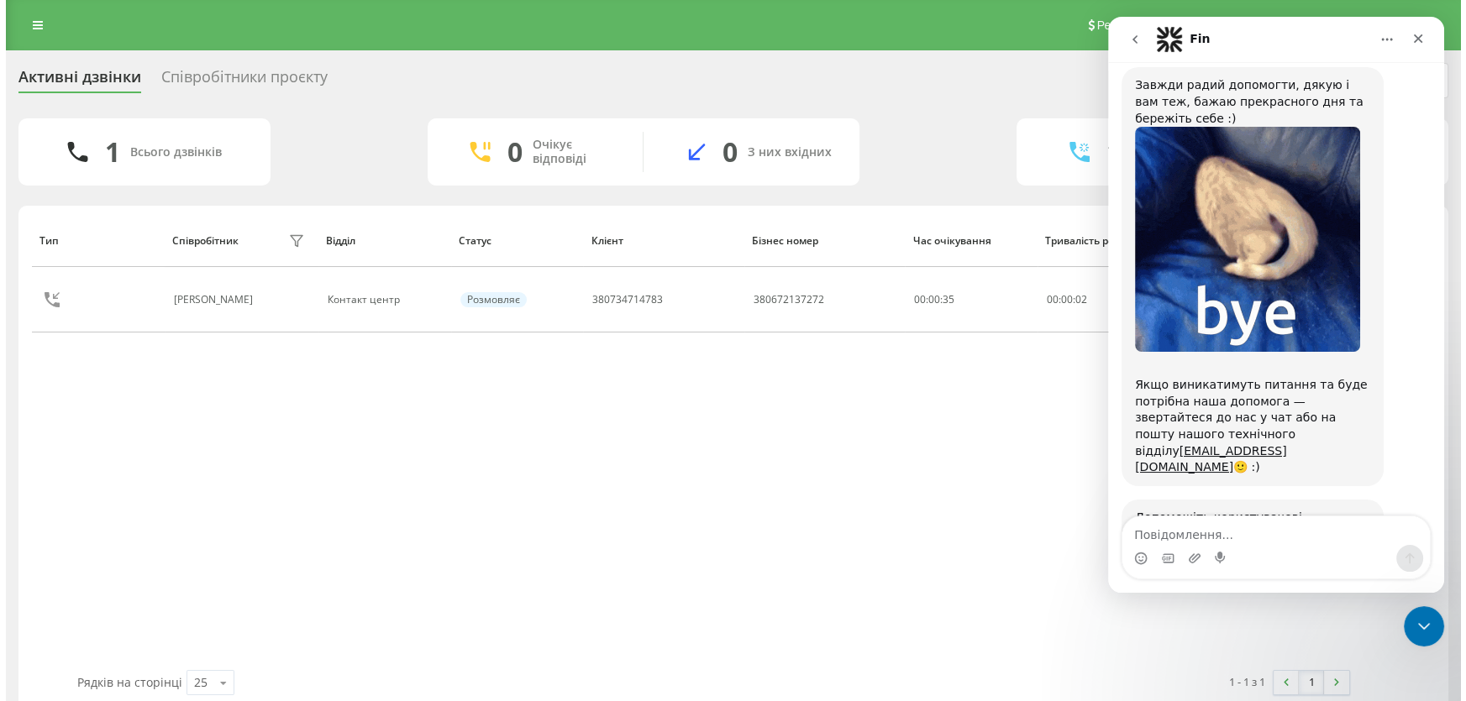
scroll to position [978, 0]
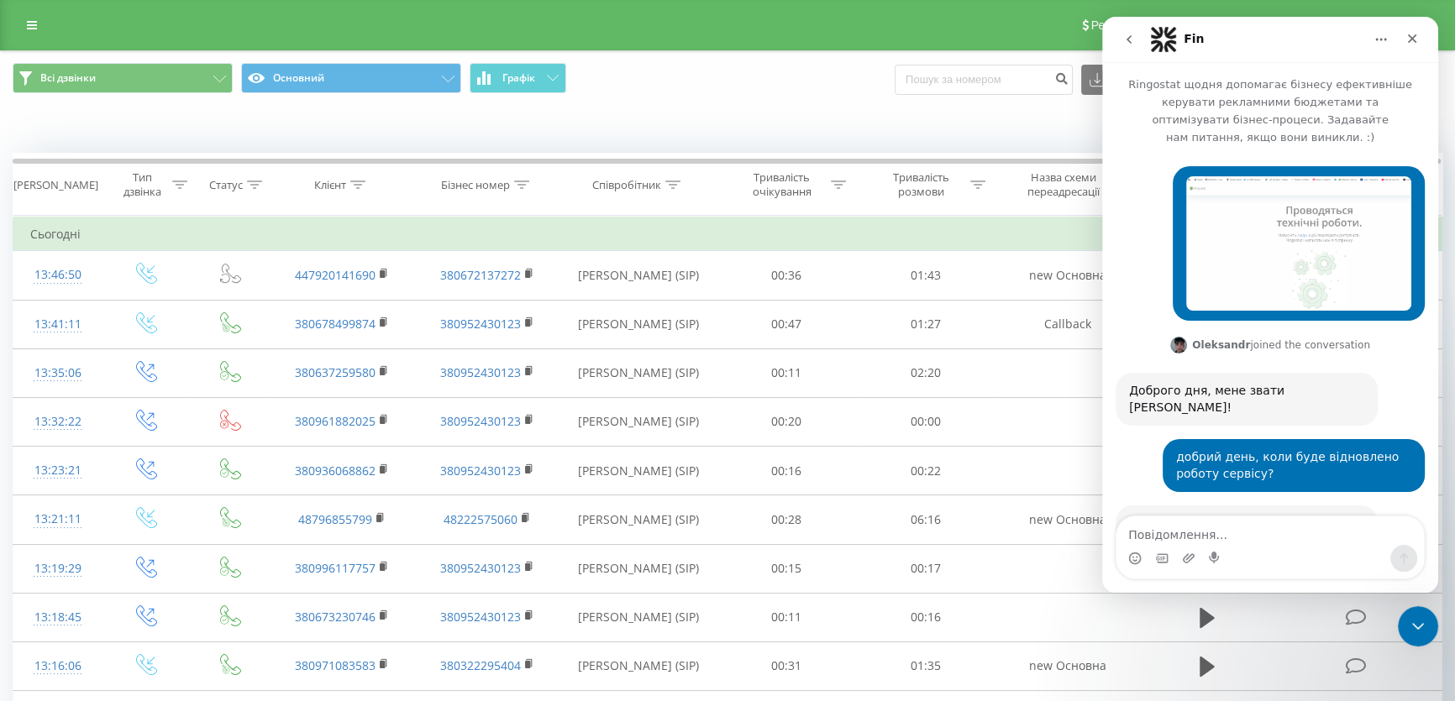
scroll to position [978, 0]
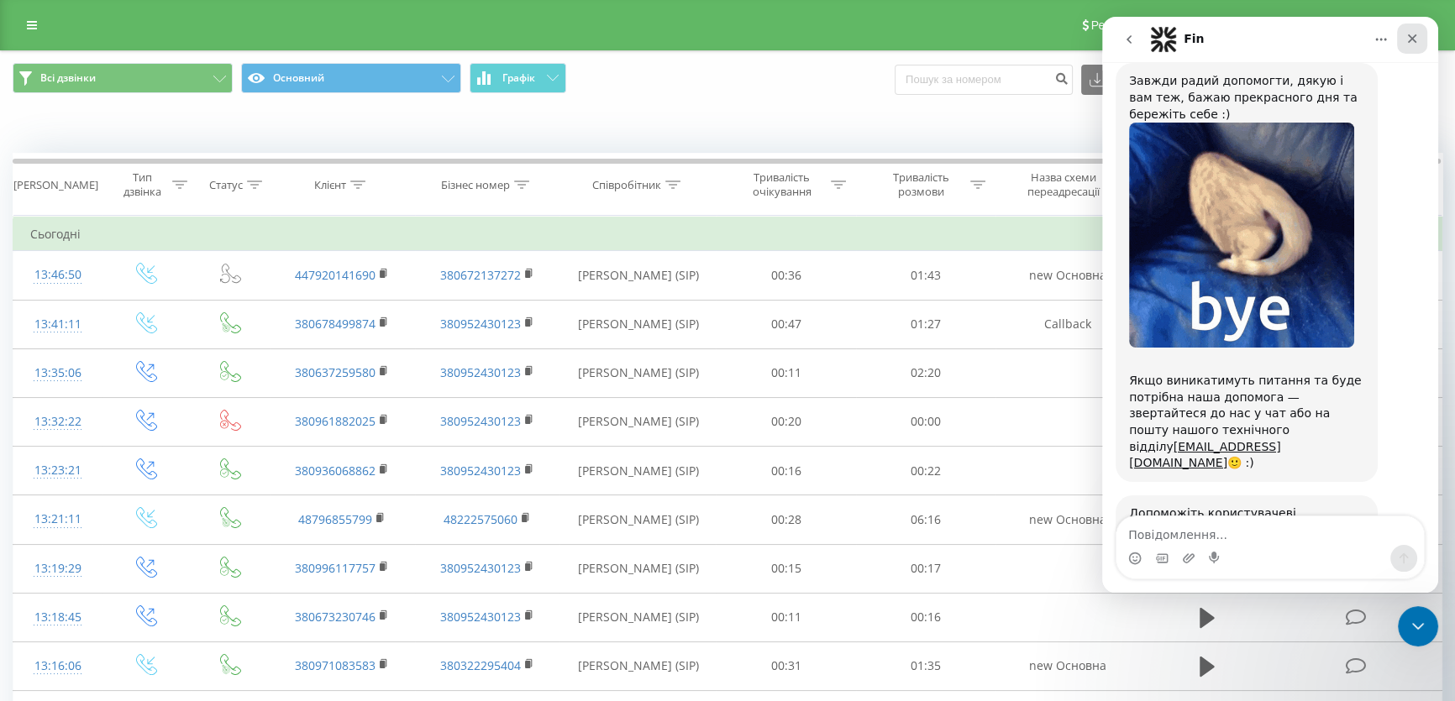
click at [1420, 41] on div "Закрити" at bounding box center [1412, 39] width 30 height 30
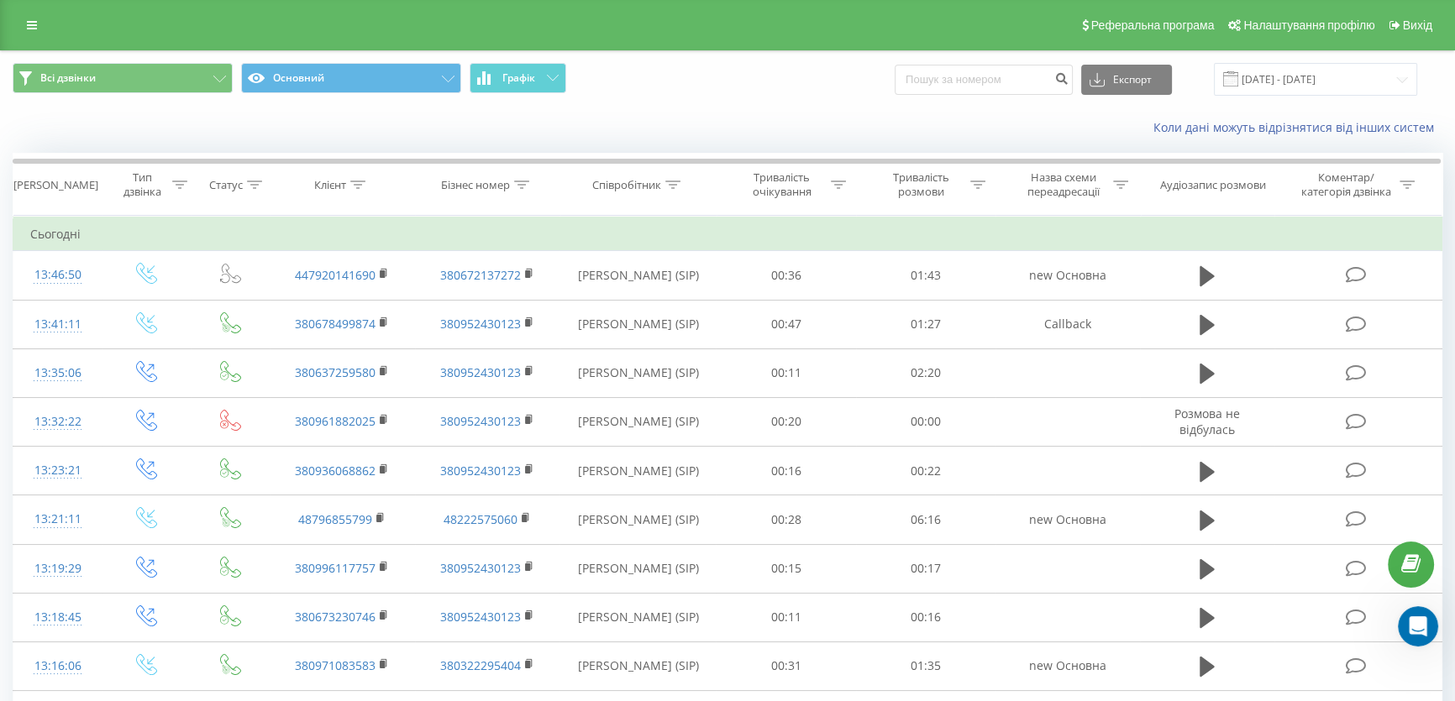
scroll to position [985, 0]
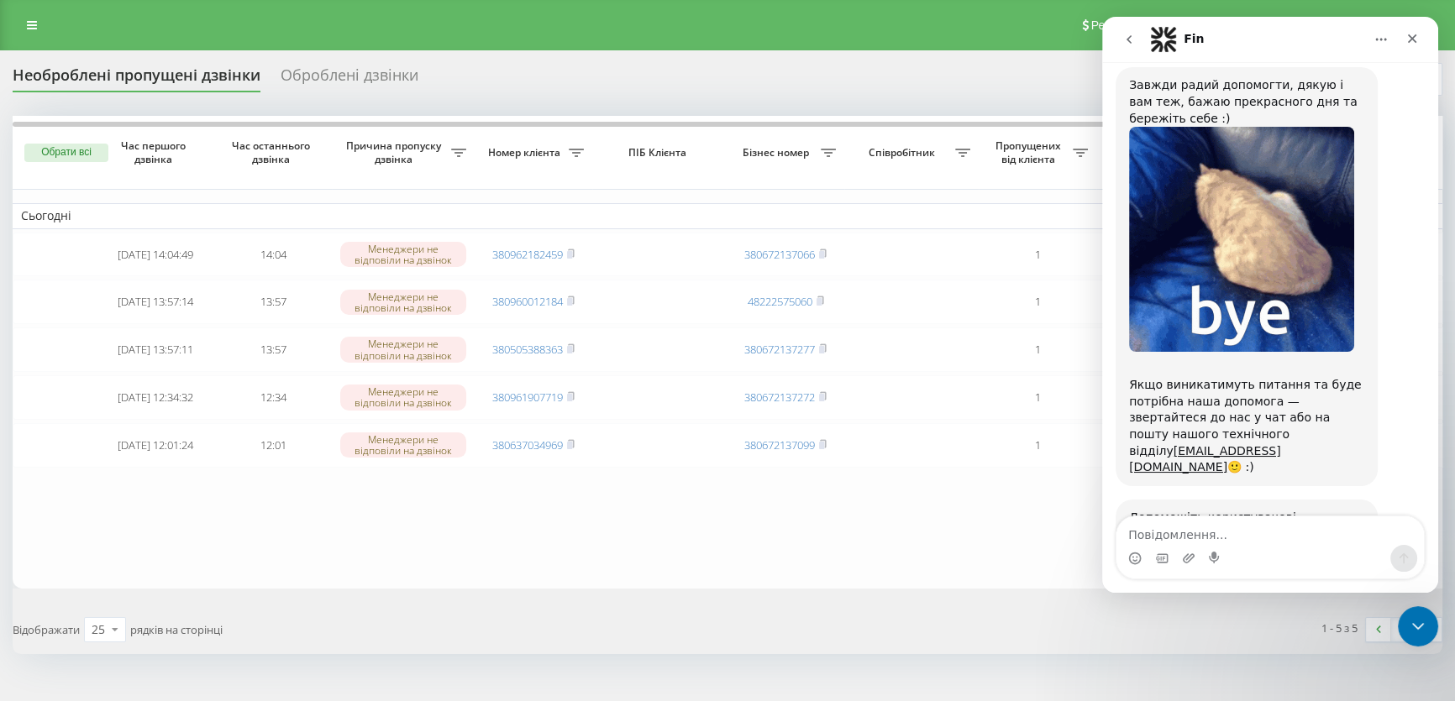
scroll to position [978, 0]
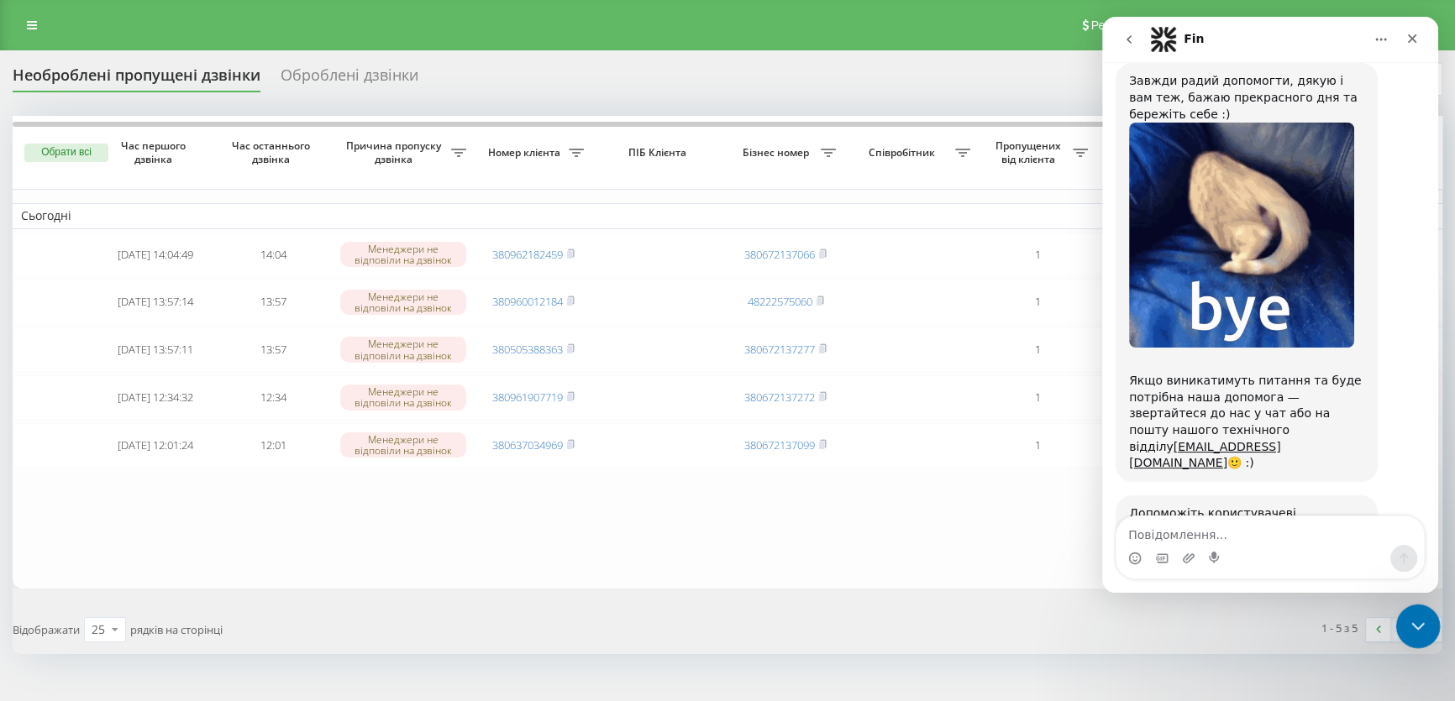
click at [1399, 611] on div at bounding box center [1418, 627] width 45 height 45
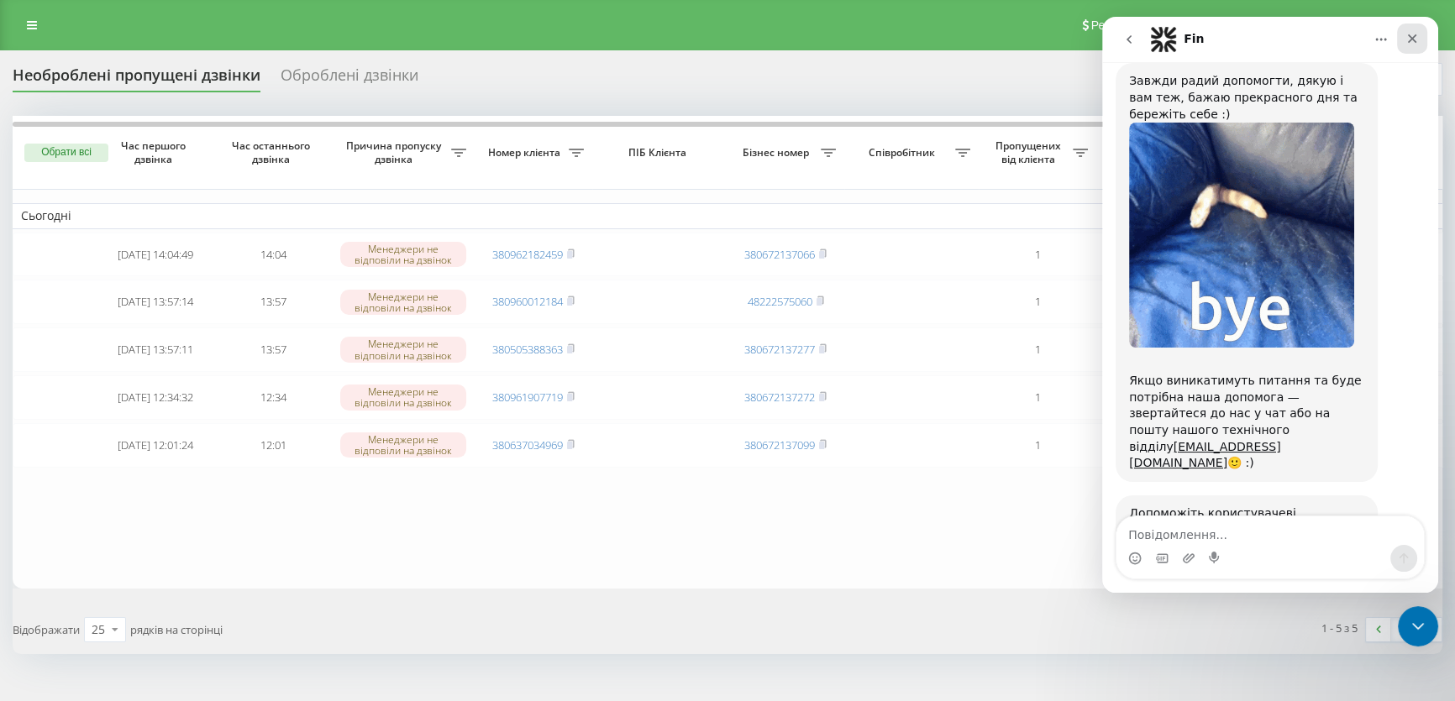
click at [1408, 35] on icon "Закрити" at bounding box center [1411, 38] width 13 height 13
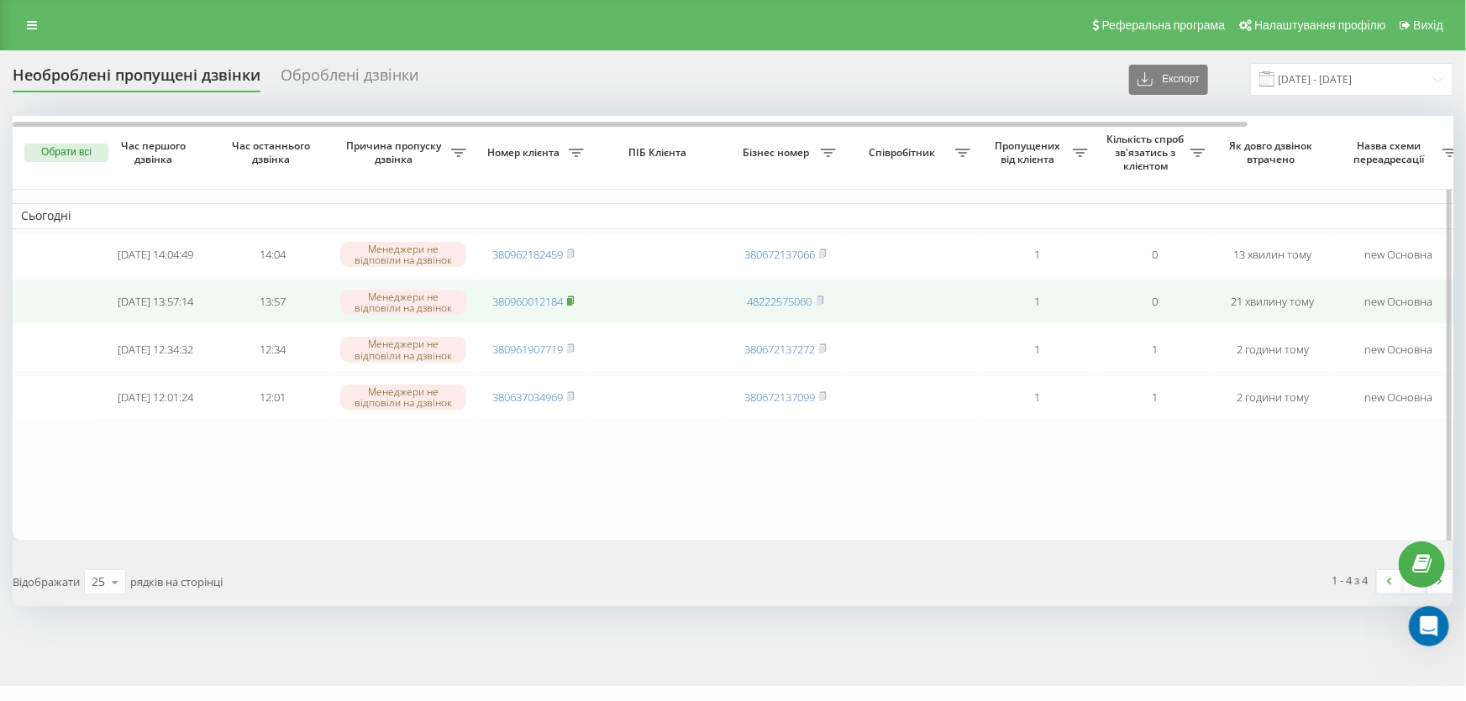
scroll to position [978, 0]
click at [569, 296] on span at bounding box center [571, 301] width 8 height 15
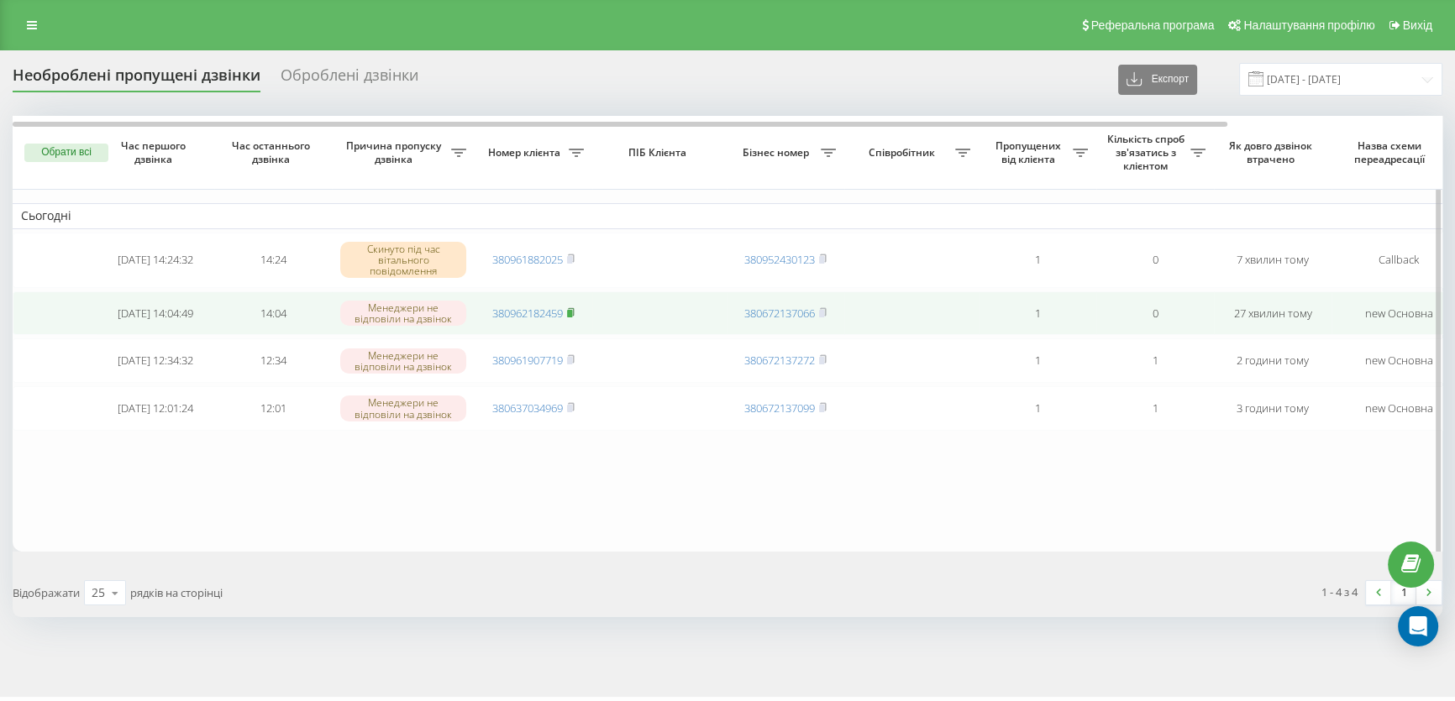
click at [574, 311] on icon at bounding box center [571, 312] width 8 height 10
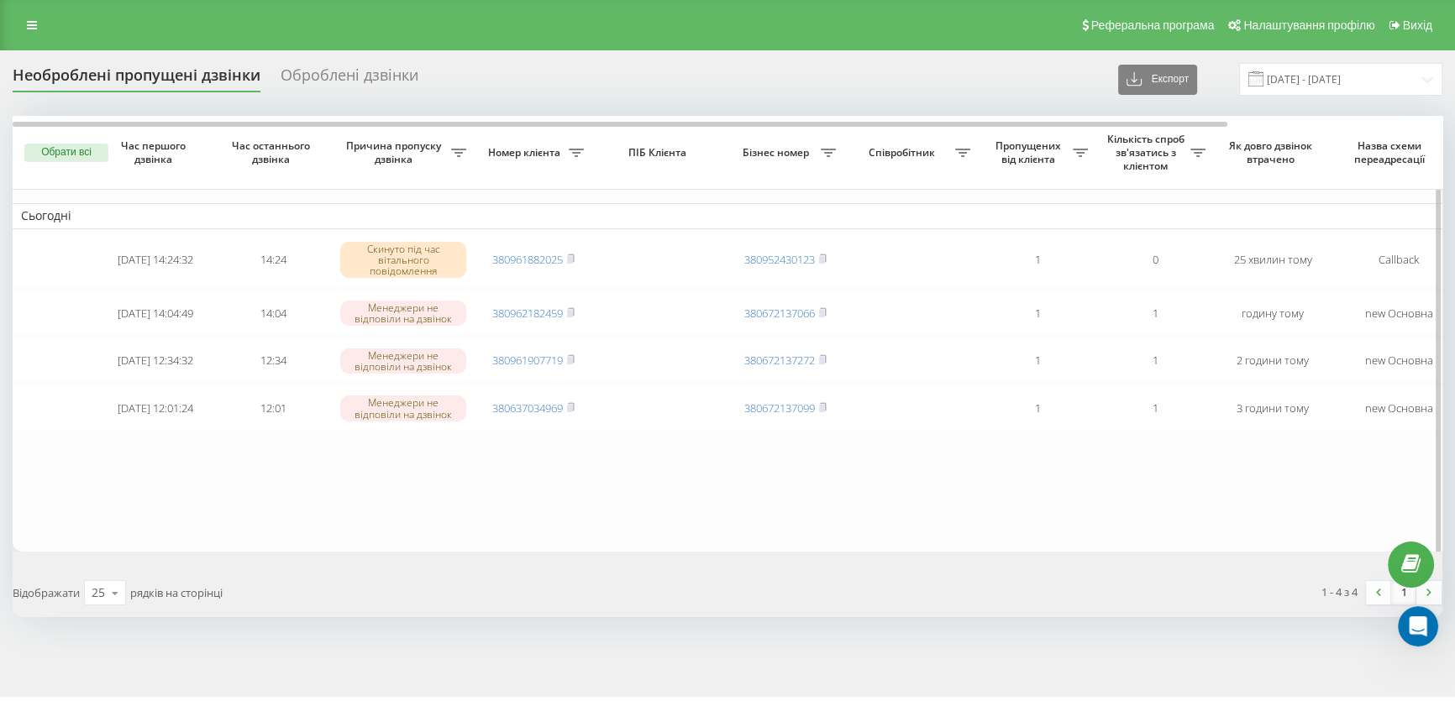
scroll to position [985, 0]
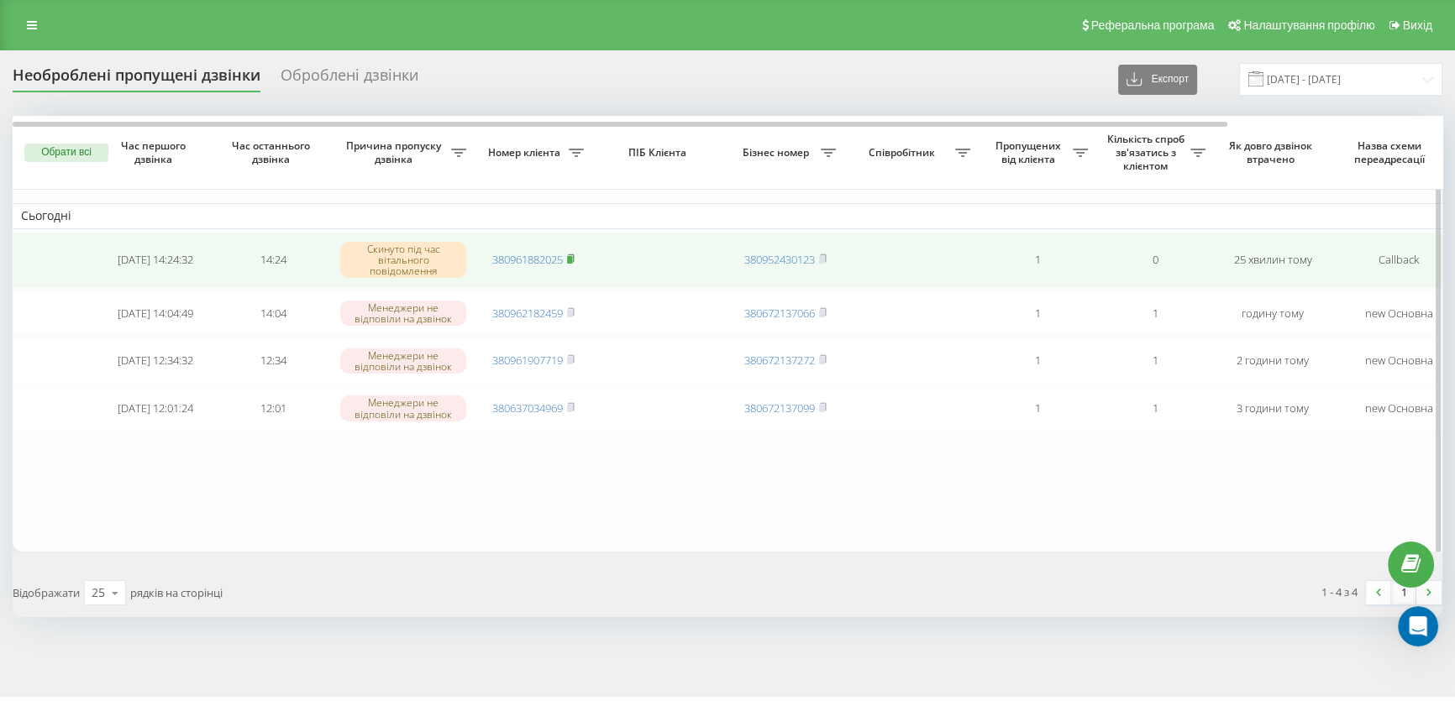
click at [573, 254] on icon at bounding box center [571, 259] width 8 height 10
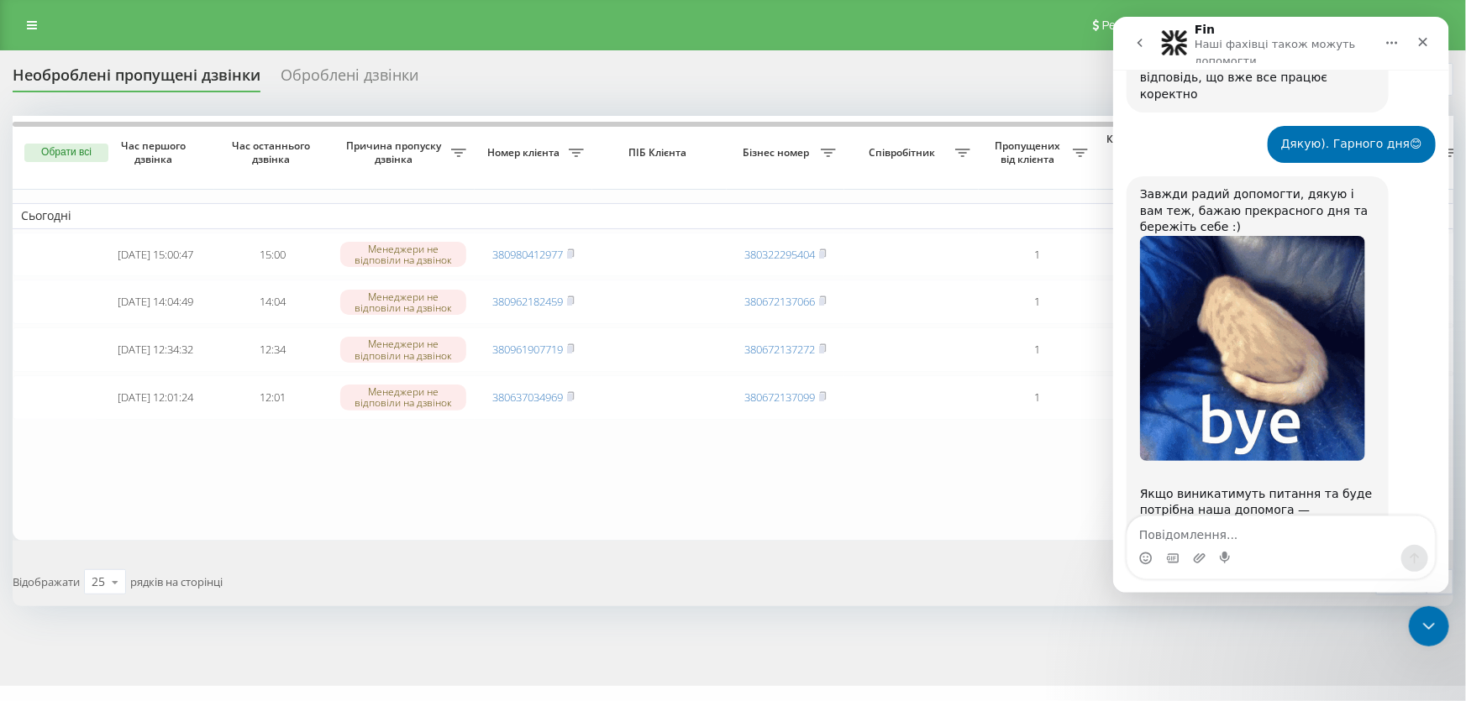
scroll to position [985, 0]
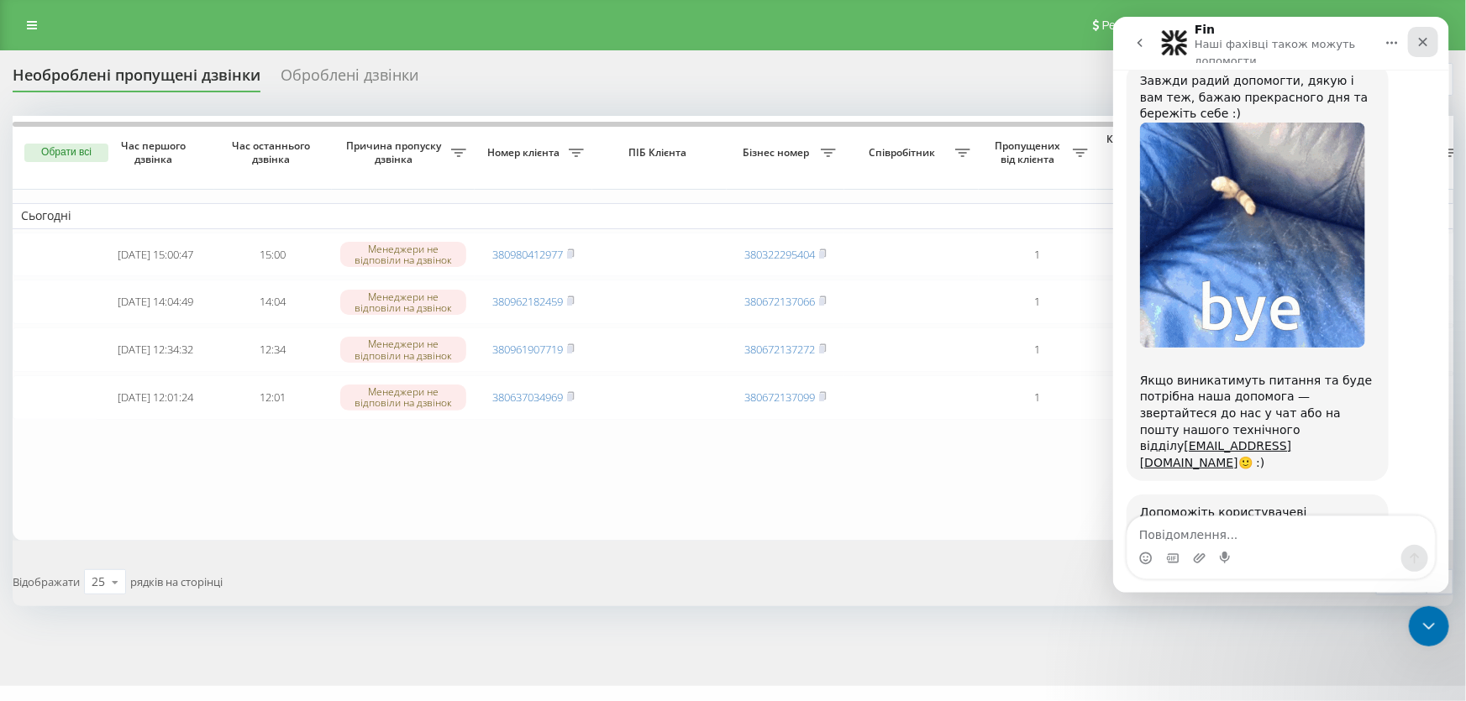
click at [1415, 37] on icon "Закрити" at bounding box center [1421, 41] width 13 height 13
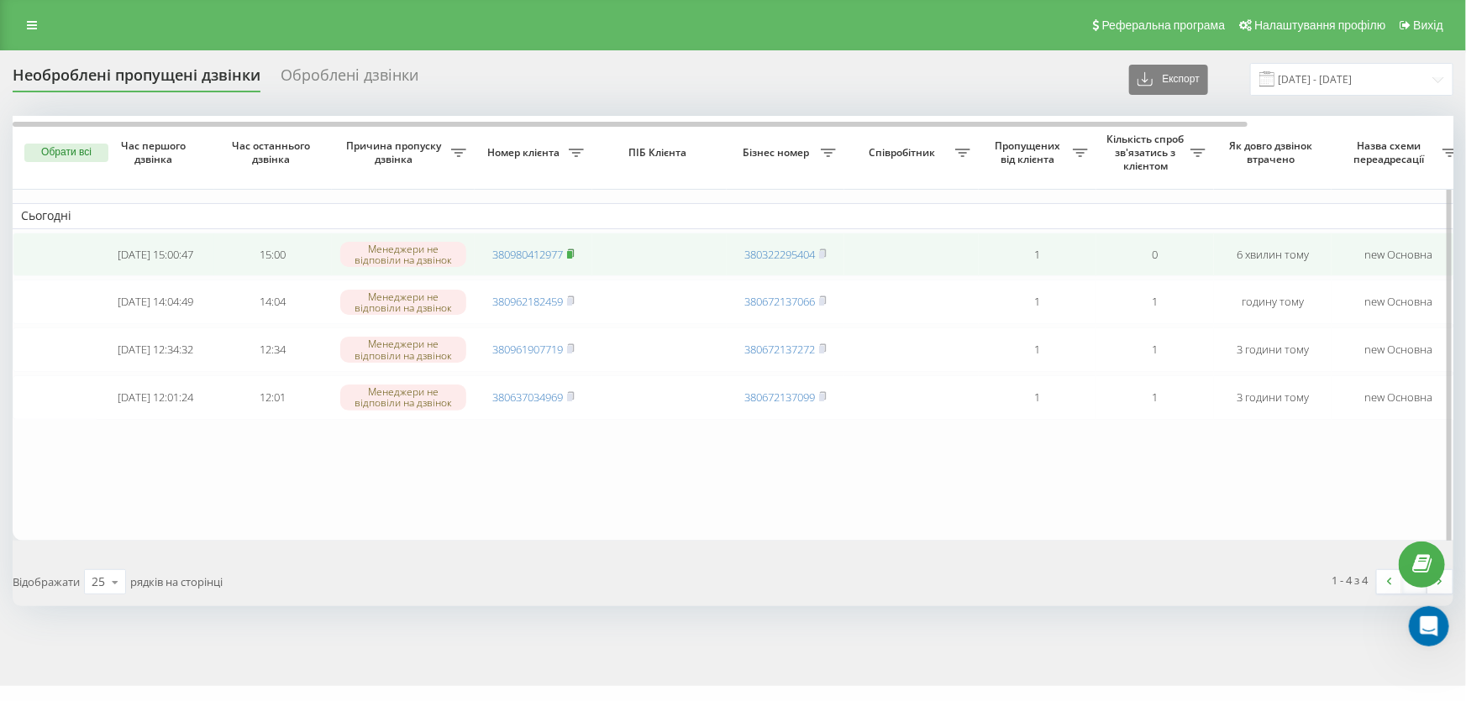
click at [574, 249] on icon at bounding box center [571, 254] width 8 height 10
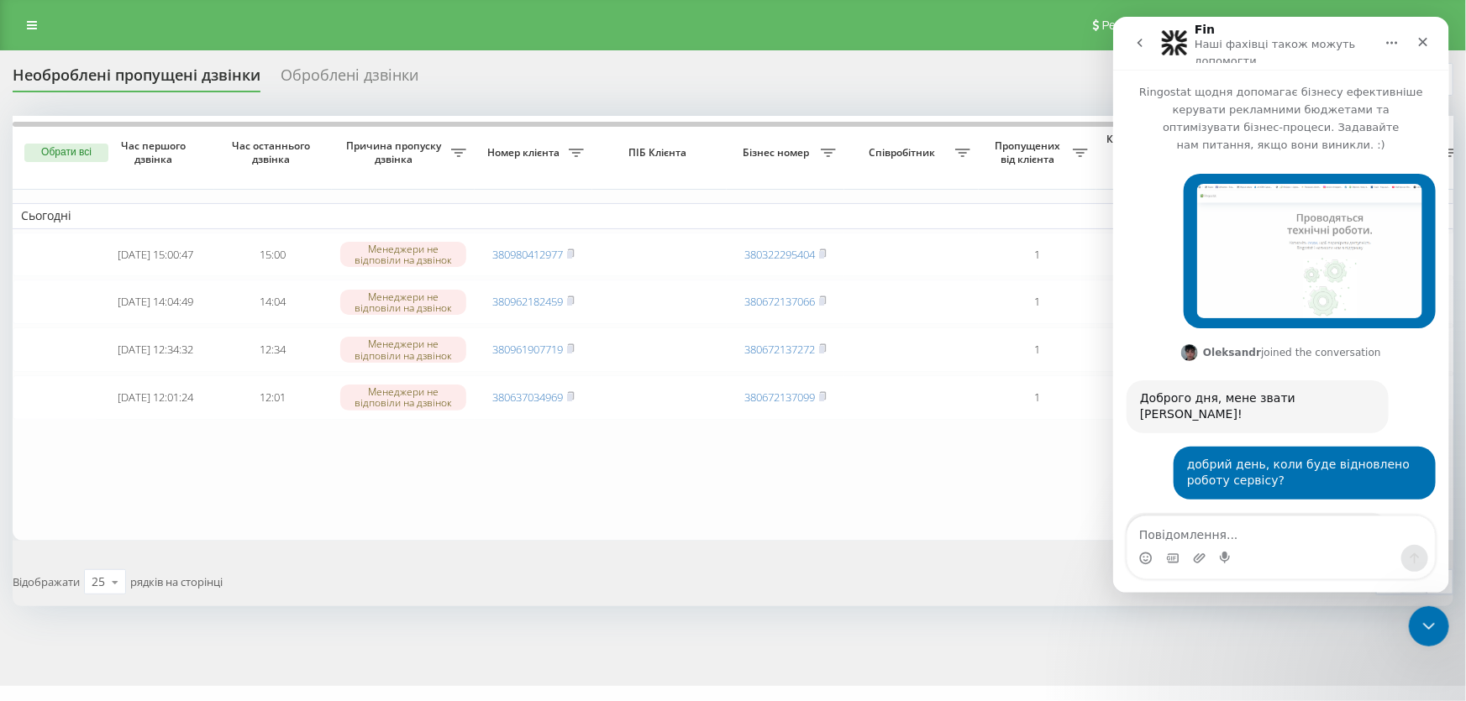
scroll to position [985, 0]
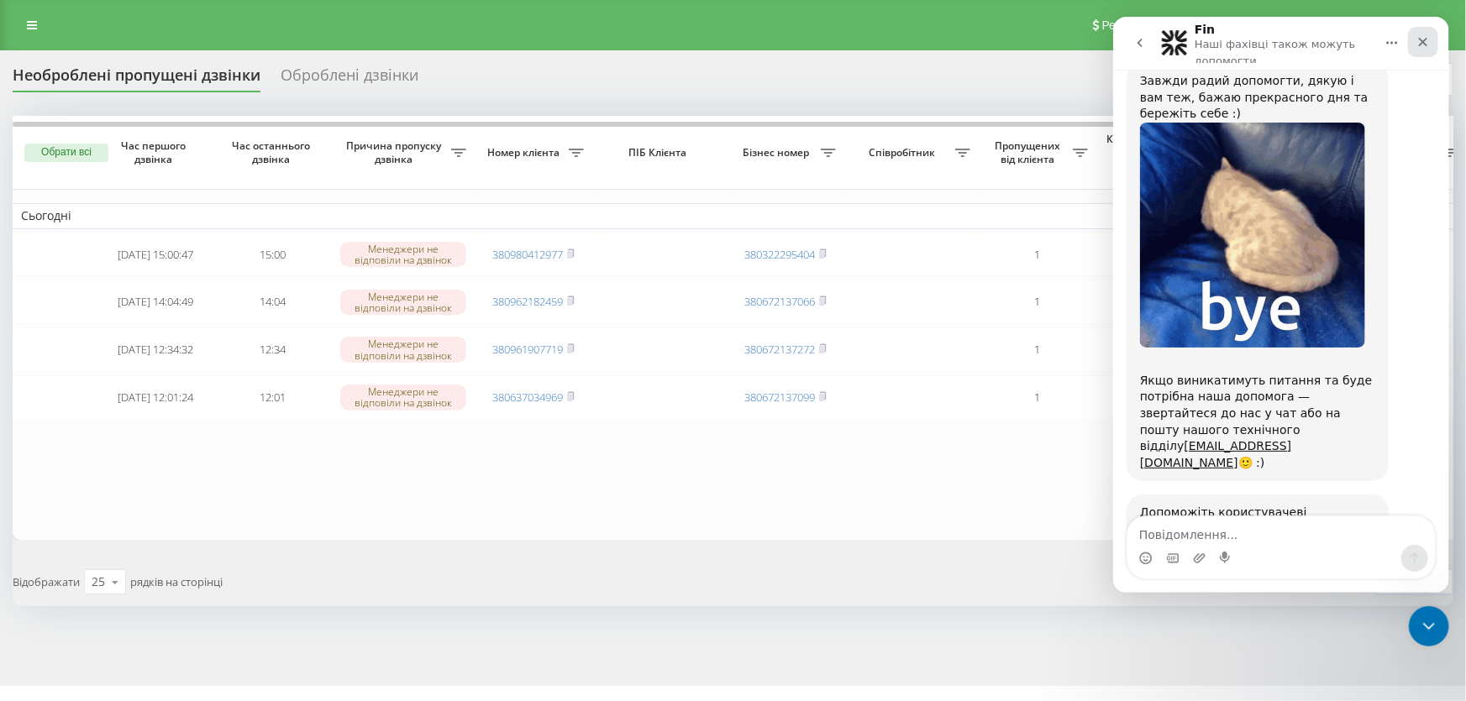
click at [1420, 43] on icon "Закрити" at bounding box center [1422, 42] width 9 height 9
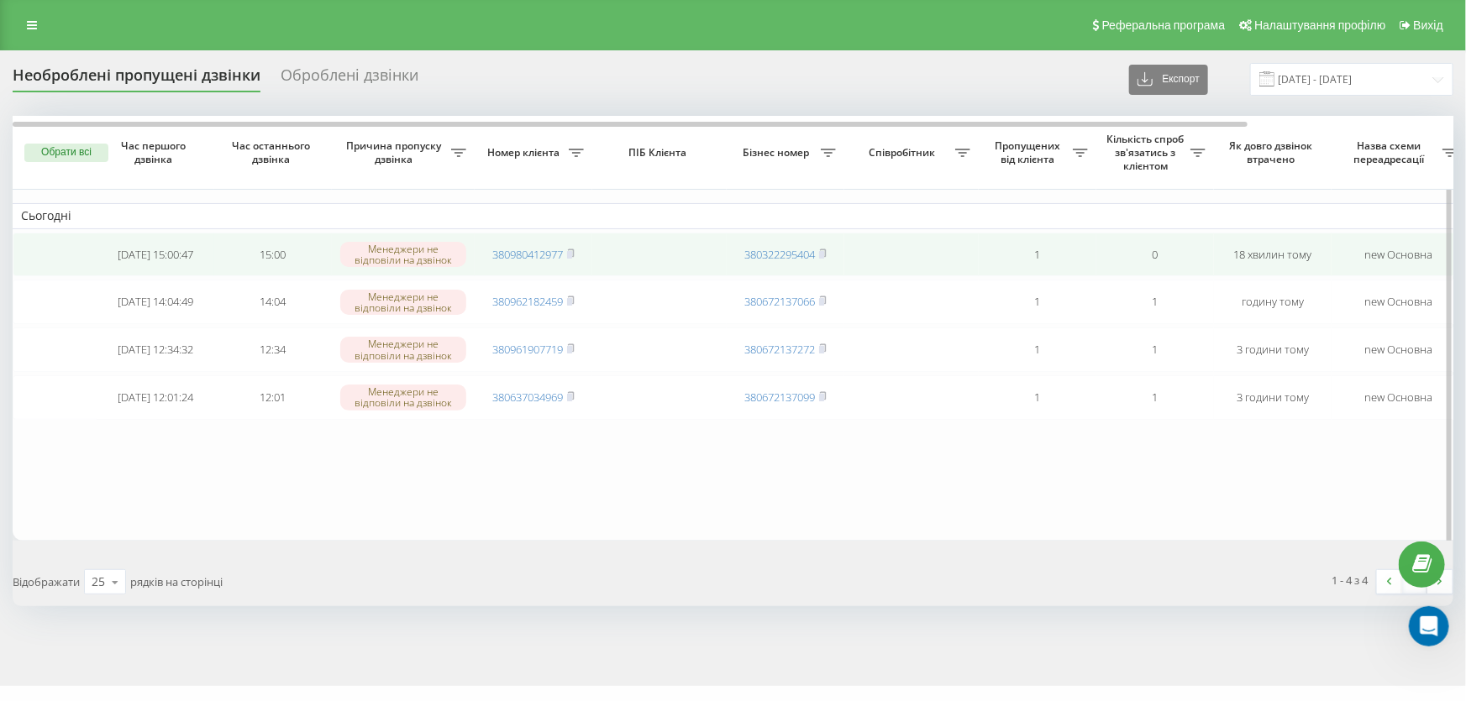
click at [574, 244] on td "380980412977" at bounding box center [534, 255] width 118 height 45
click at [572, 251] on rect at bounding box center [569, 255] width 5 height 8
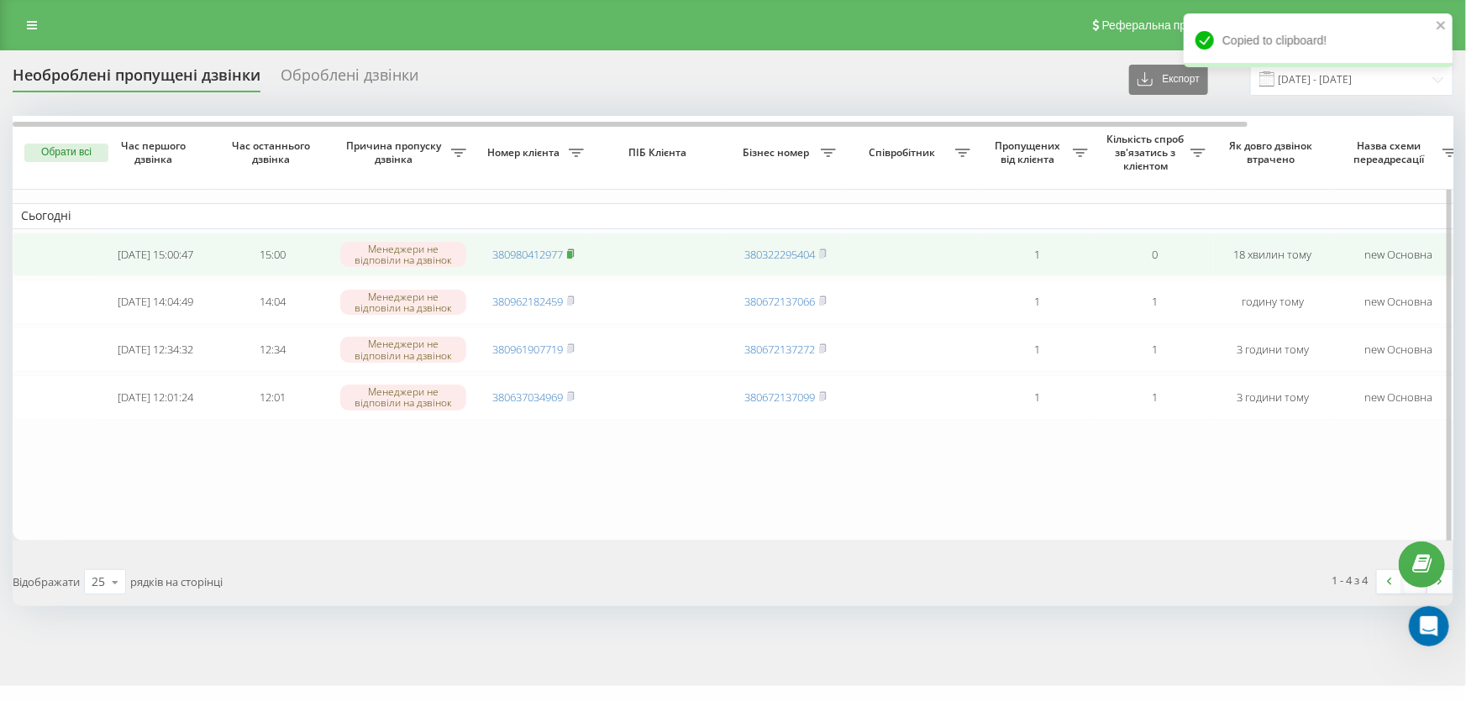
click at [572, 251] on rect at bounding box center [569, 255] width 5 height 8
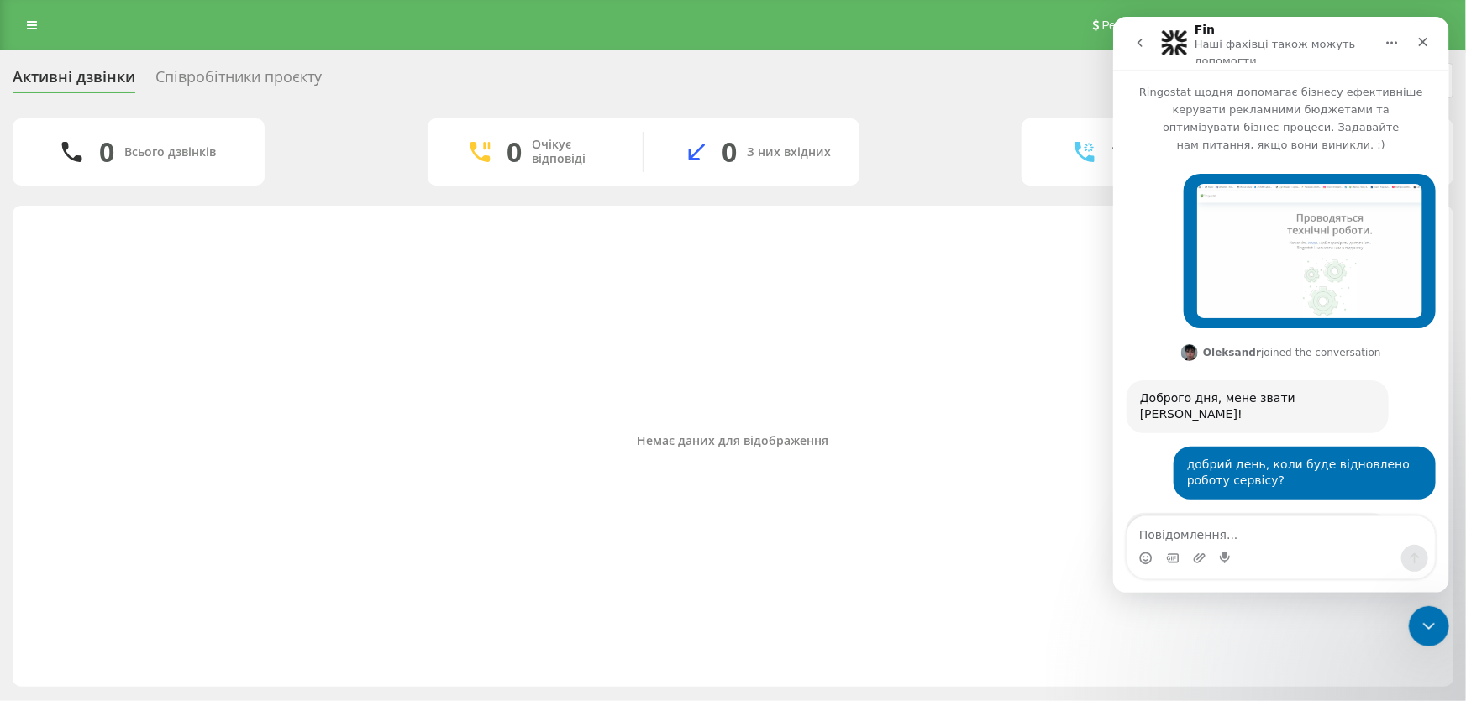
scroll to position [985, 0]
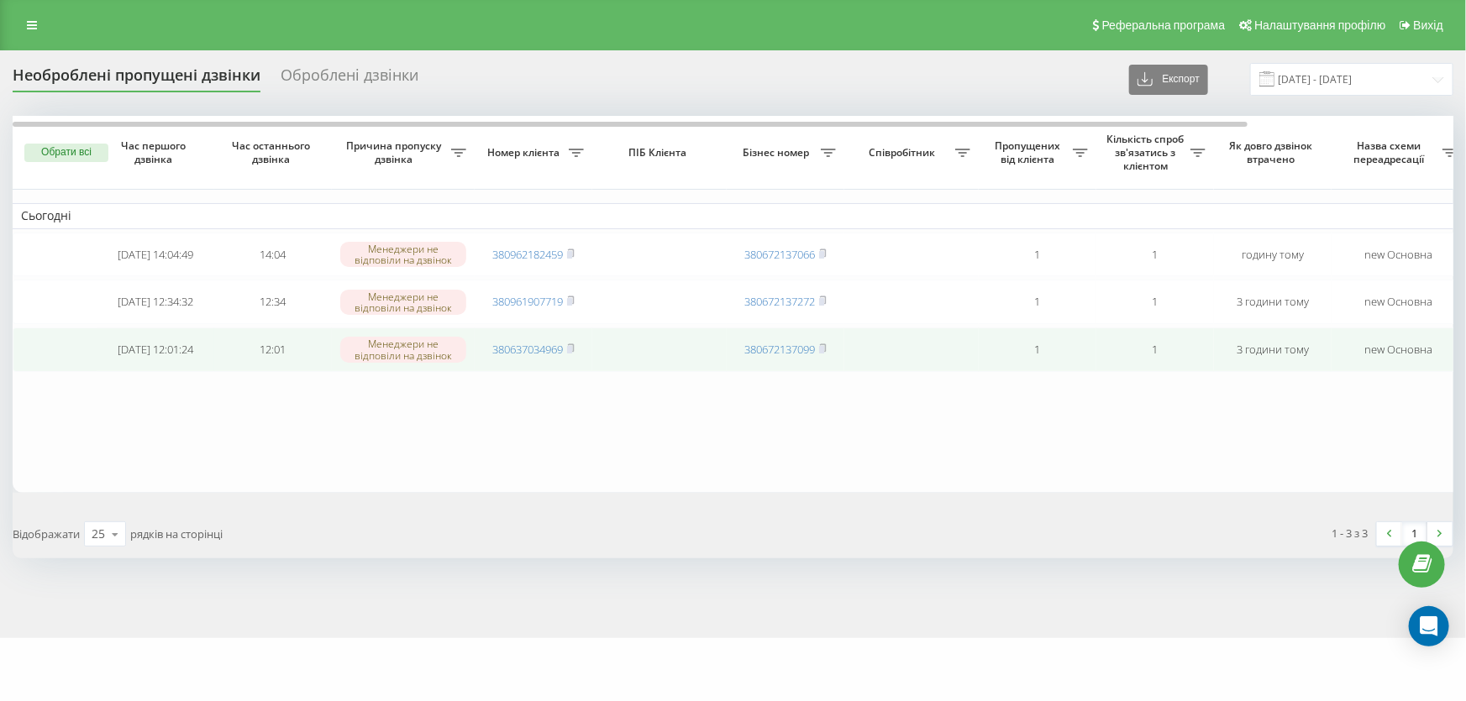
click at [577, 351] on td "380637034969" at bounding box center [534, 350] width 118 height 45
click at [571, 349] on icon at bounding box center [571, 349] width 8 height 10
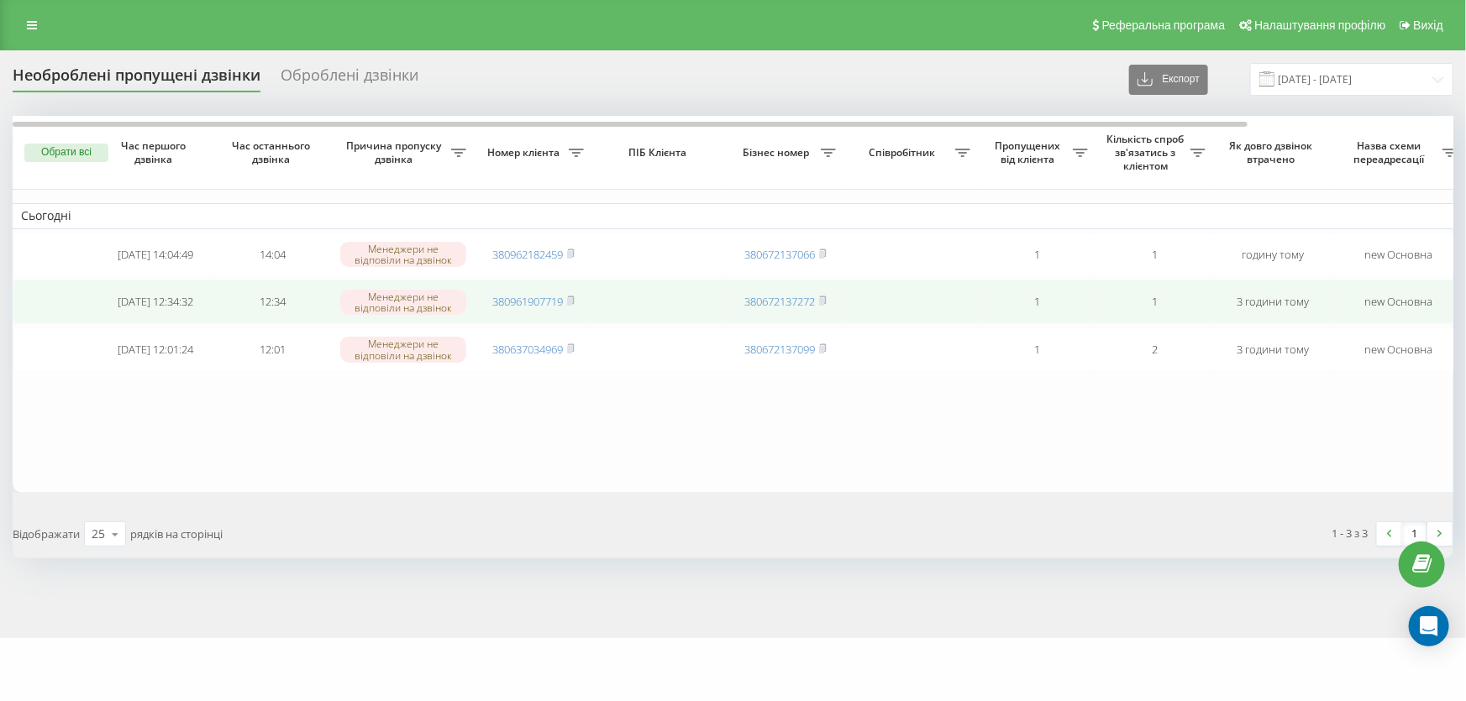
click at [568, 300] on span "380961907719" at bounding box center [533, 301] width 82 height 15
click at [569, 302] on icon at bounding box center [571, 301] width 8 height 10
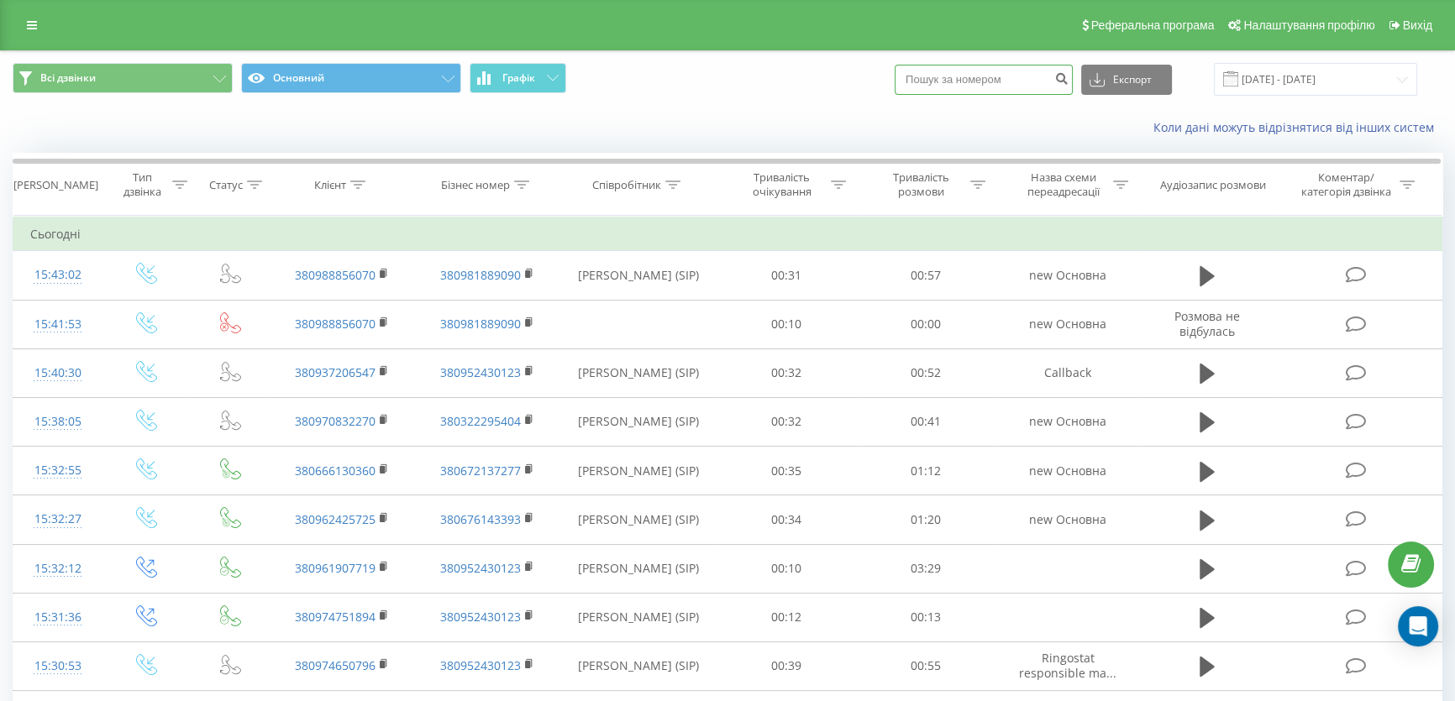
click at [983, 80] on input at bounding box center [983, 80] width 178 height 30
paste input "380935728129"
type input "380935728129"
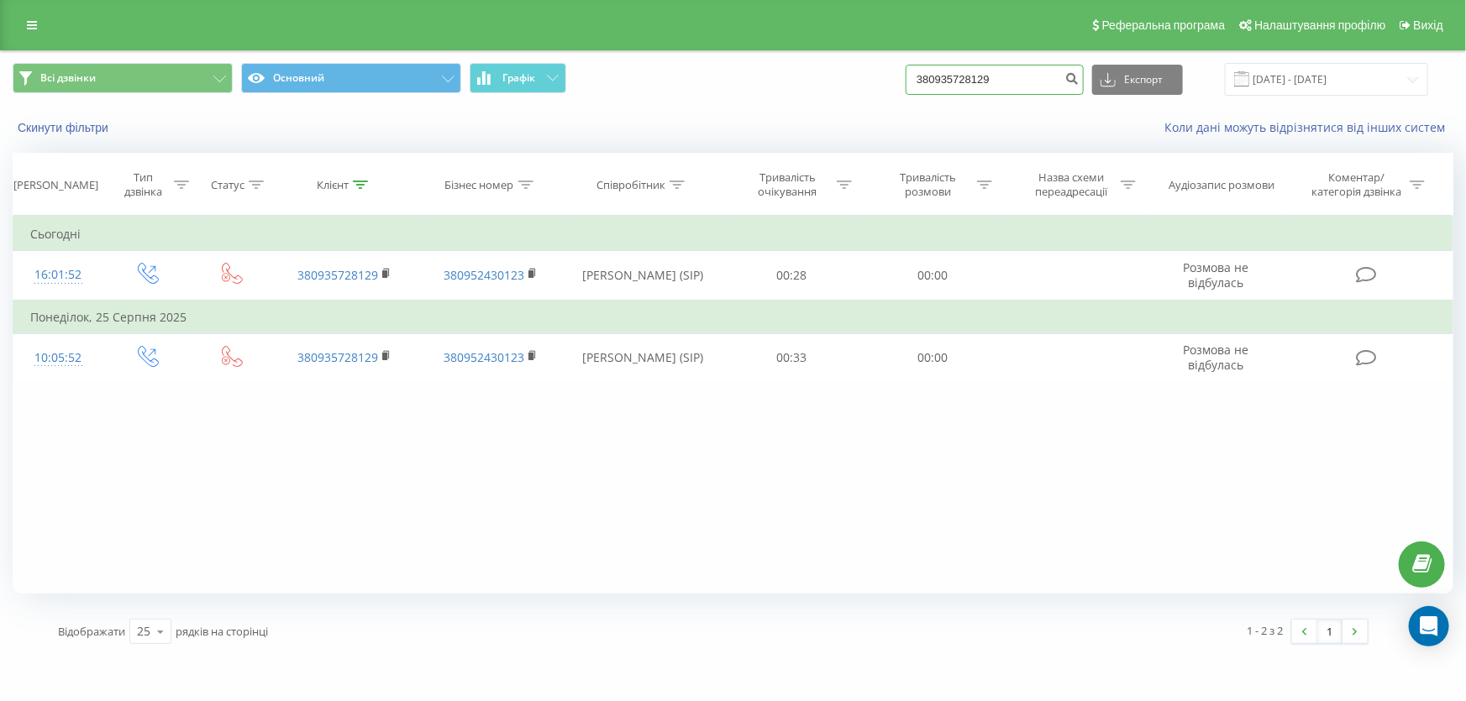
drag, startPoint x: 1025, startPoint y: 71, endPoint x: 840, endPoint y: 90, distance: 185.7
click at [840, 102] on div "Всі дзвінки Основний Графік 380935728129 Експорт .csv .xls .xlsx [DATE] - [DATE]" at bounding box center [733, 79] width 1464 height 56
paste input "678391935"
type input "380678391935"
